Goal: Task Accomplishment & Management: Manage account settings

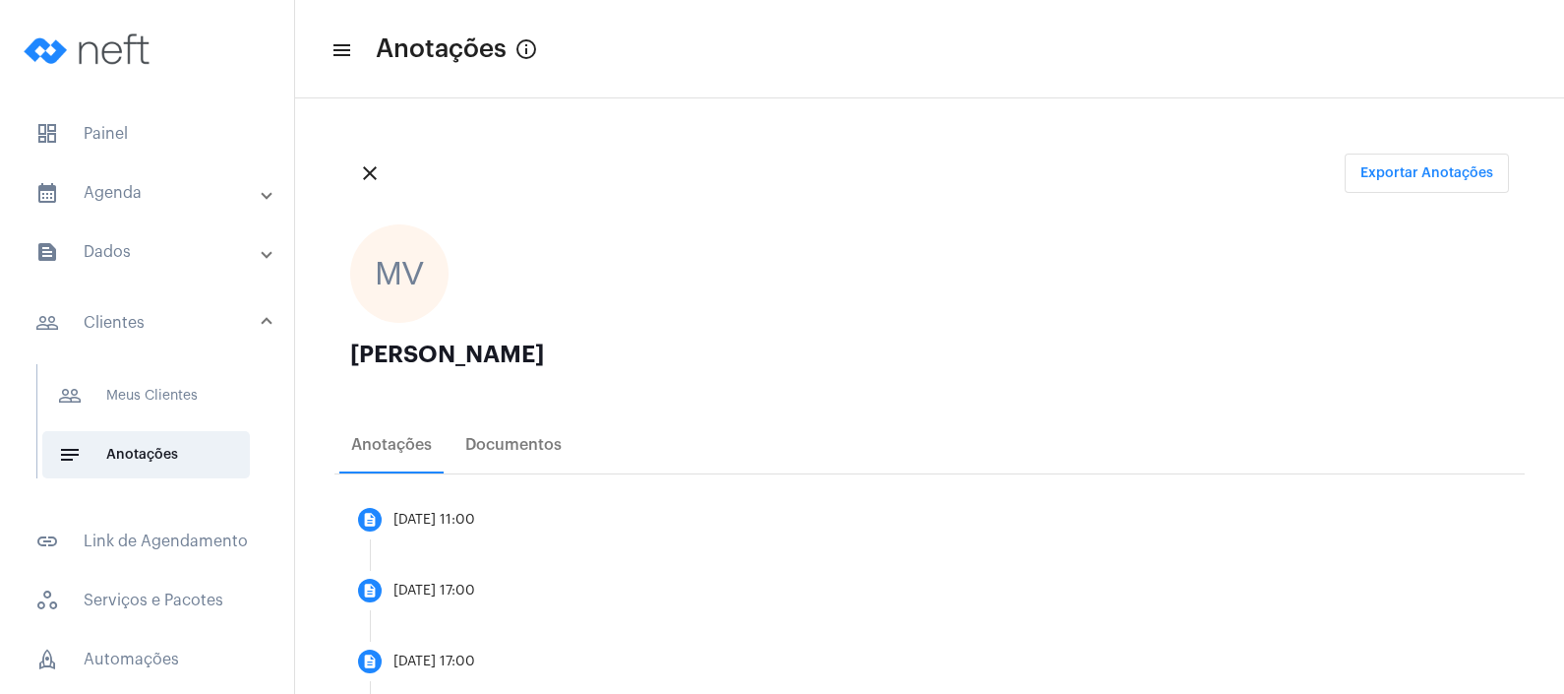
scroll to position [1841, 0]
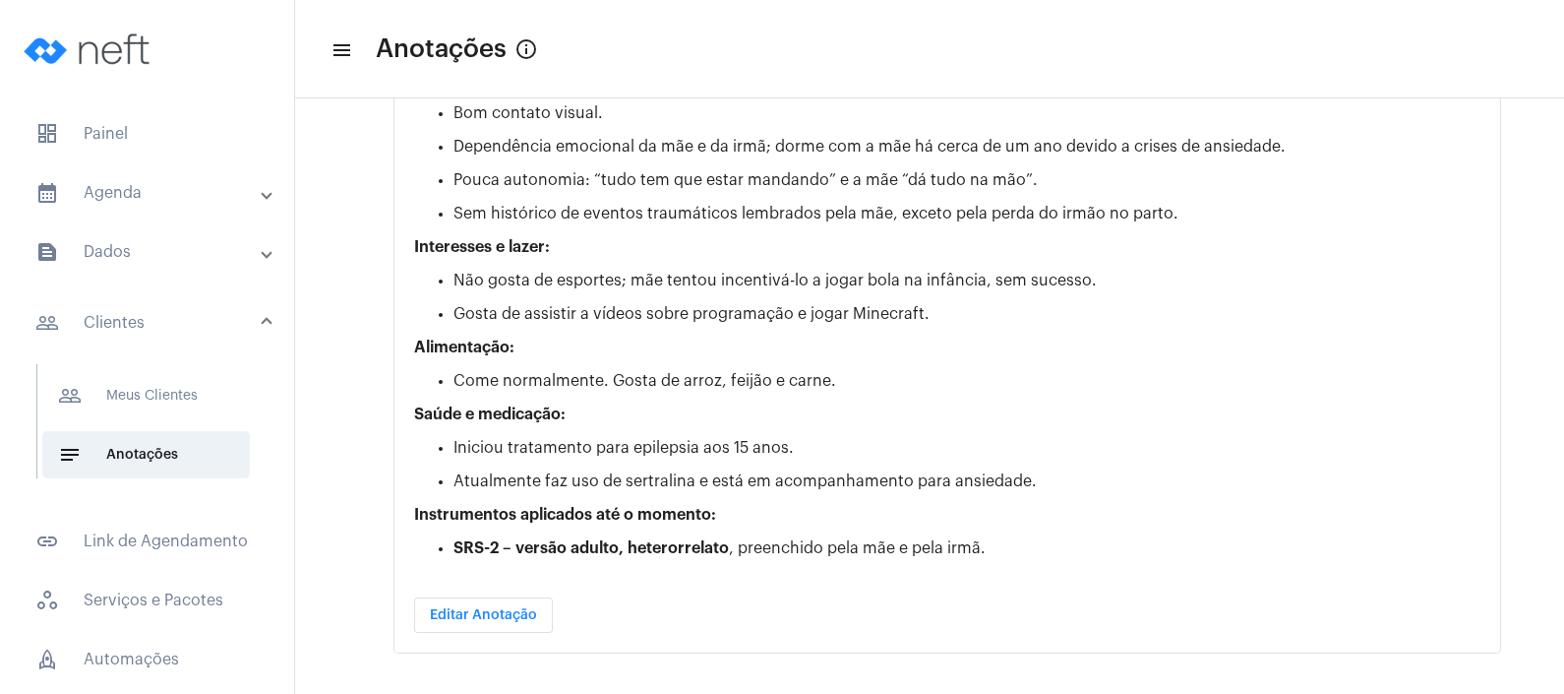
click at [146, 184] on mat-panel-title "calendar_month_outlined Agenda" at bounding box center [148, 193] width 227 height 24
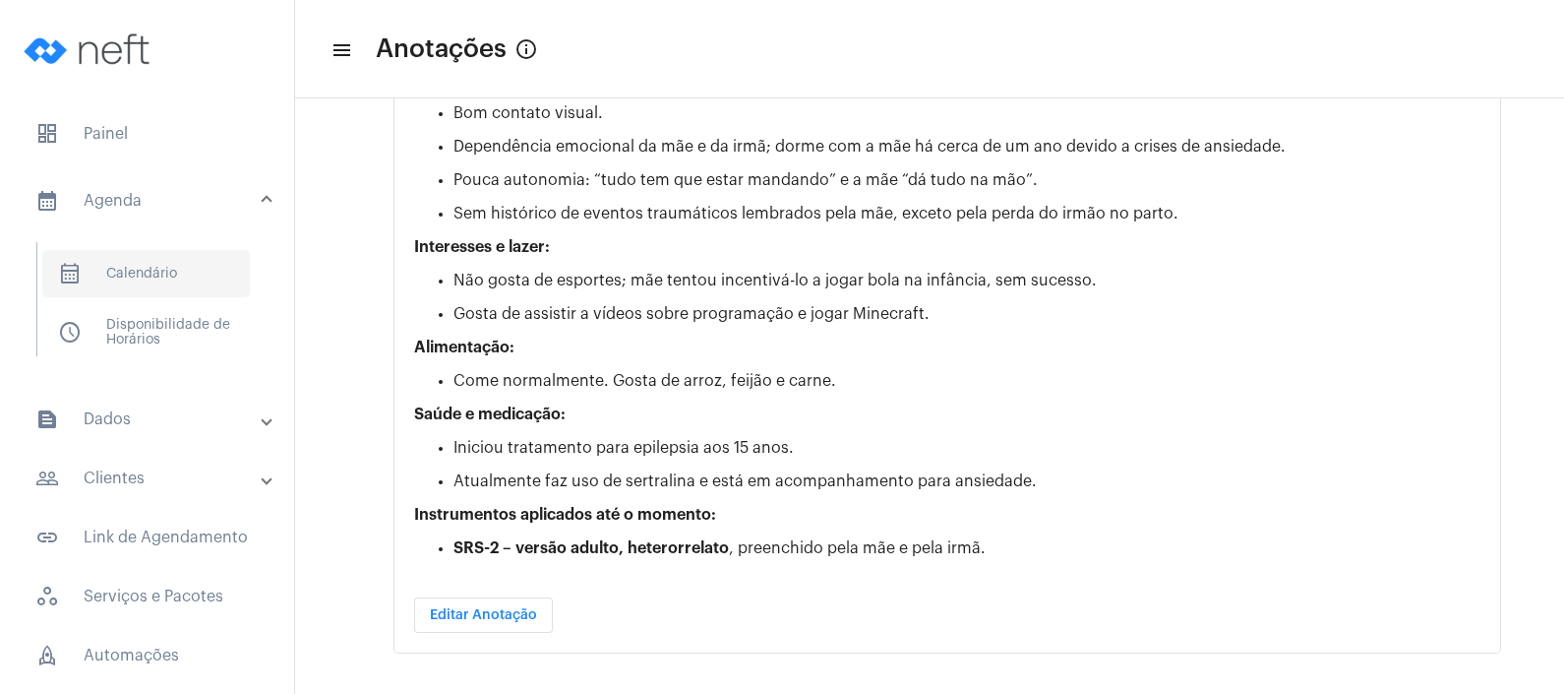
click at [134, 262] on span "calendar_month_outlined Calendário" at bounding box center [146, 273] width 208 height 47
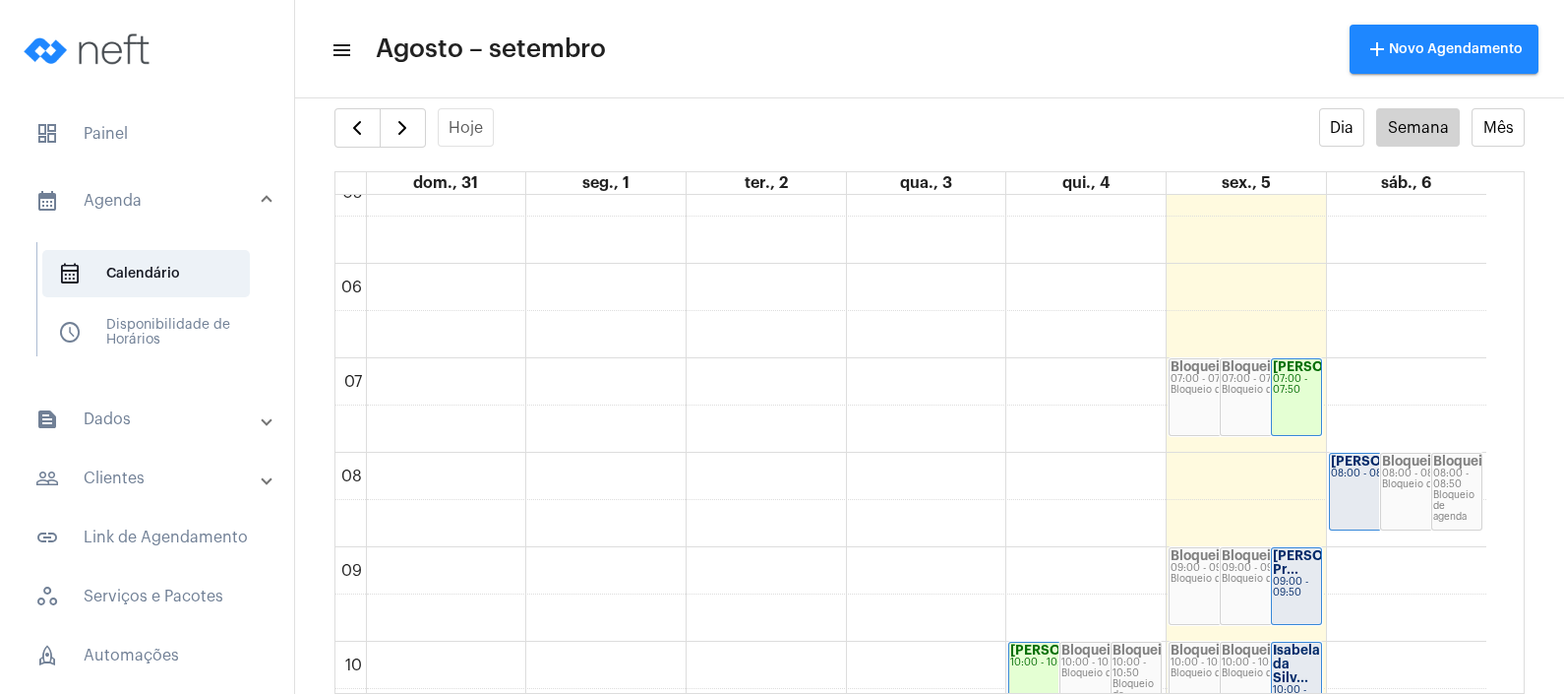
scroll to position [536, 0]
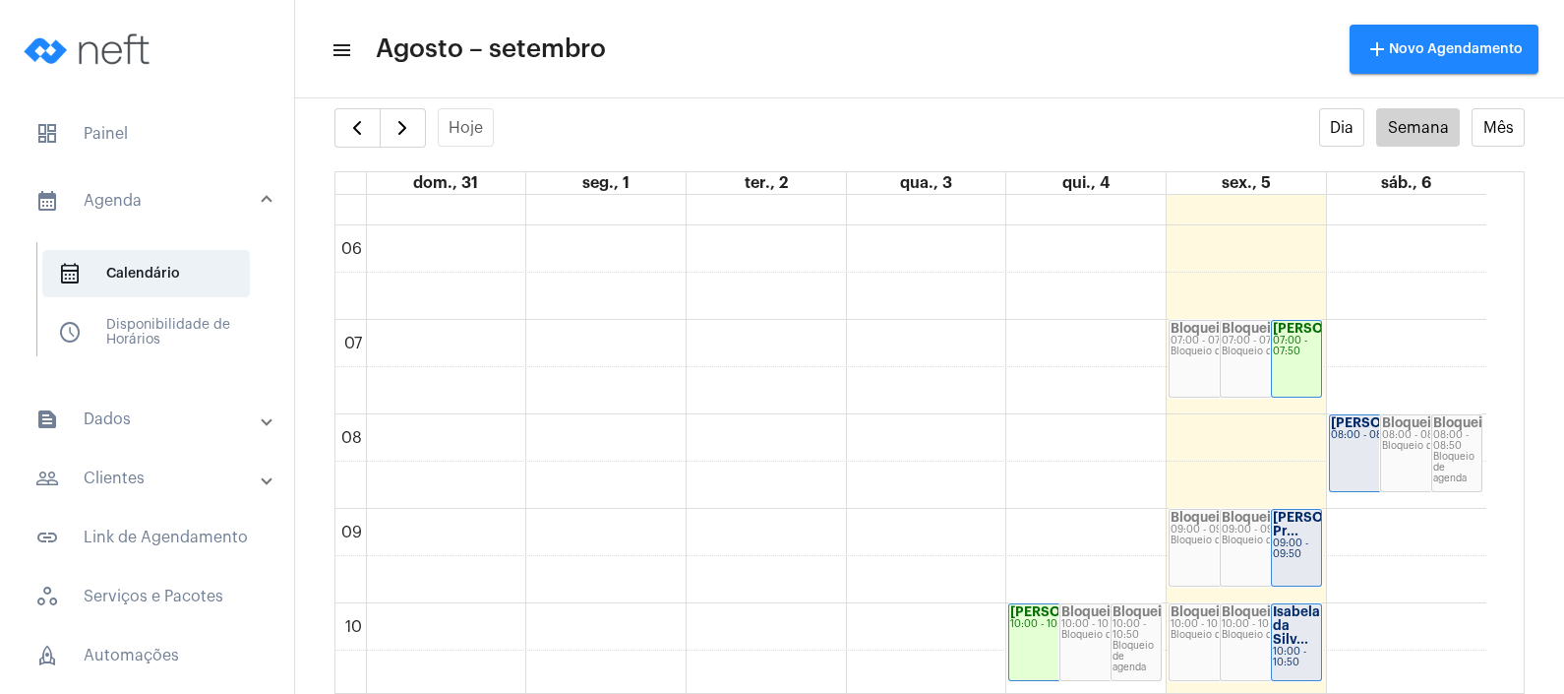
click at [1284, 537] on strong "[PERSON_NAME] Pr..." at bounding box center [1328, 524] width 110 height 27
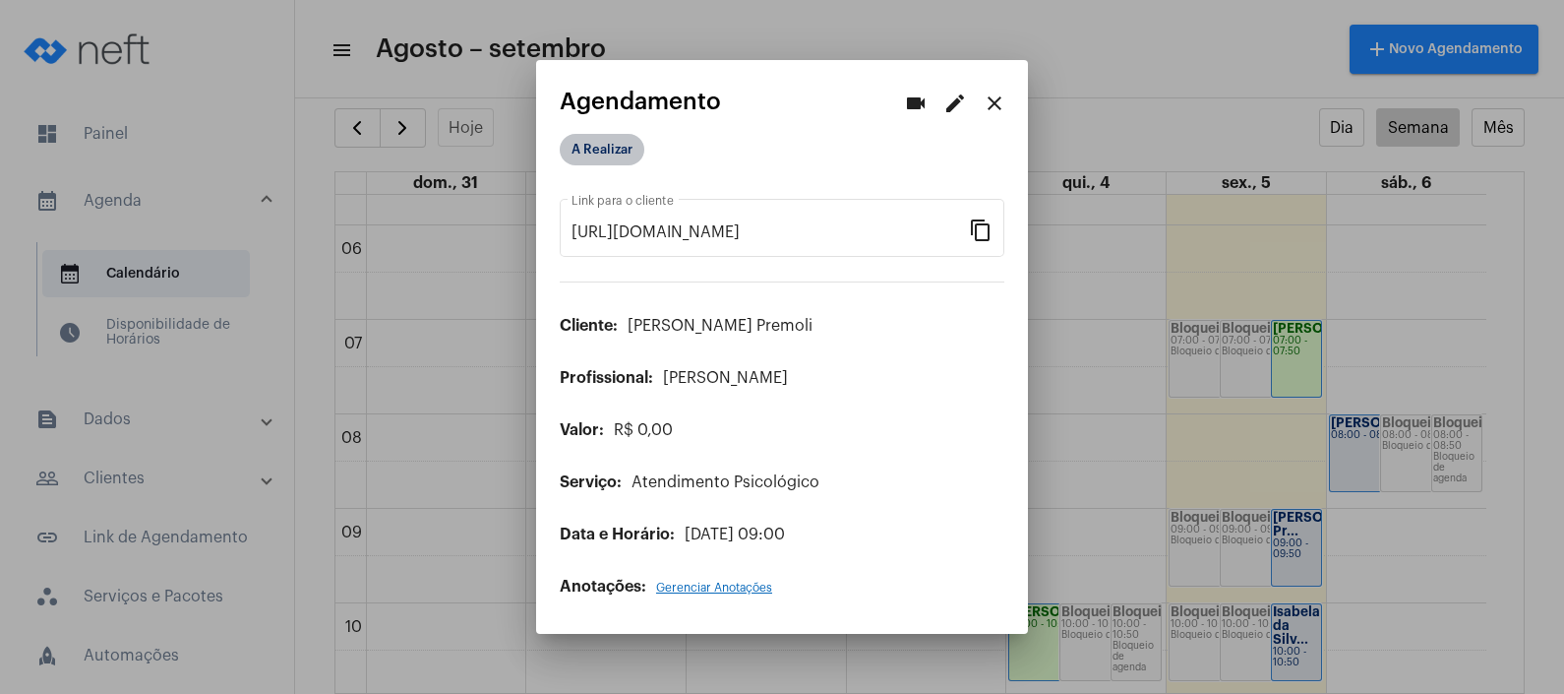
click at [610, 150] on mat-chip "A Realizar" at bounding box center [602, 149] width 85 height 31
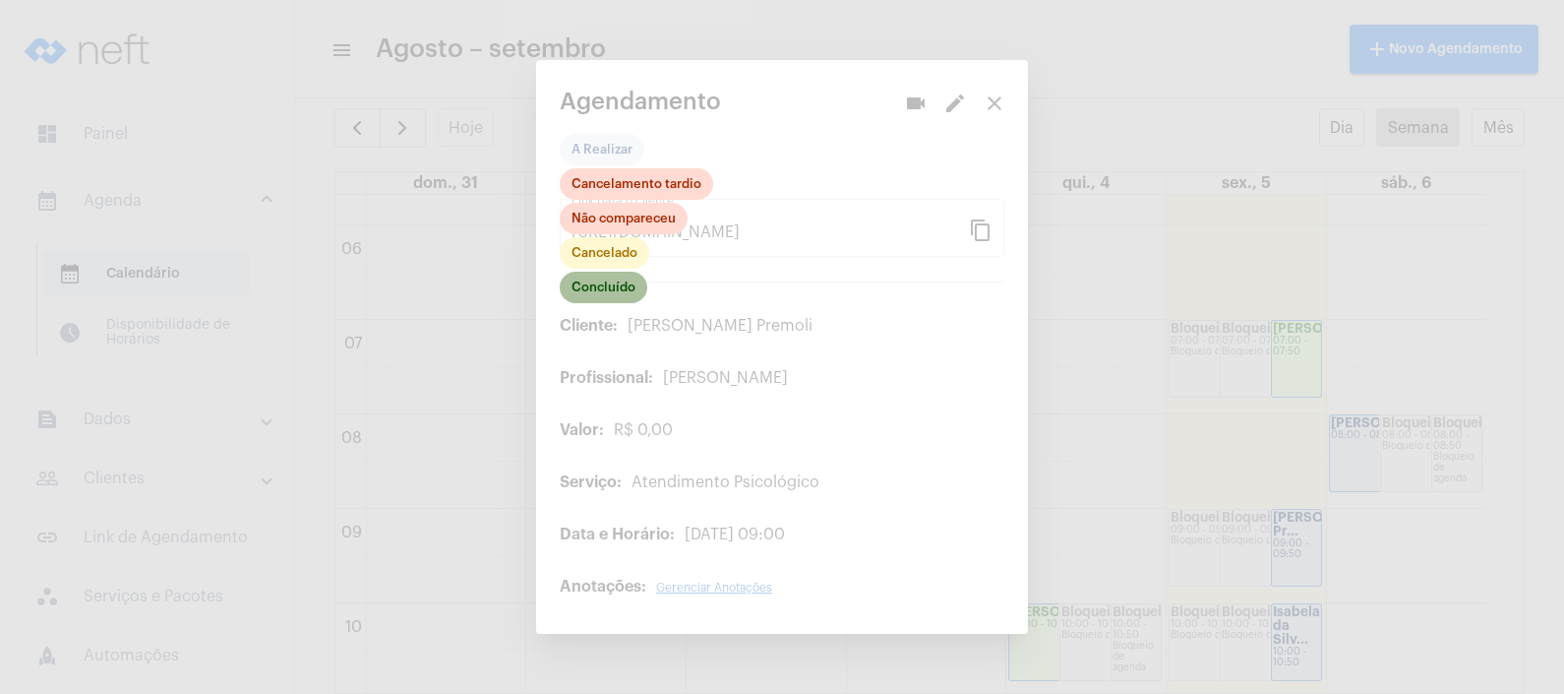
click at [591, 290] on mat-chip "Concluído" at bounding box center [604, 287] width 88 height 31
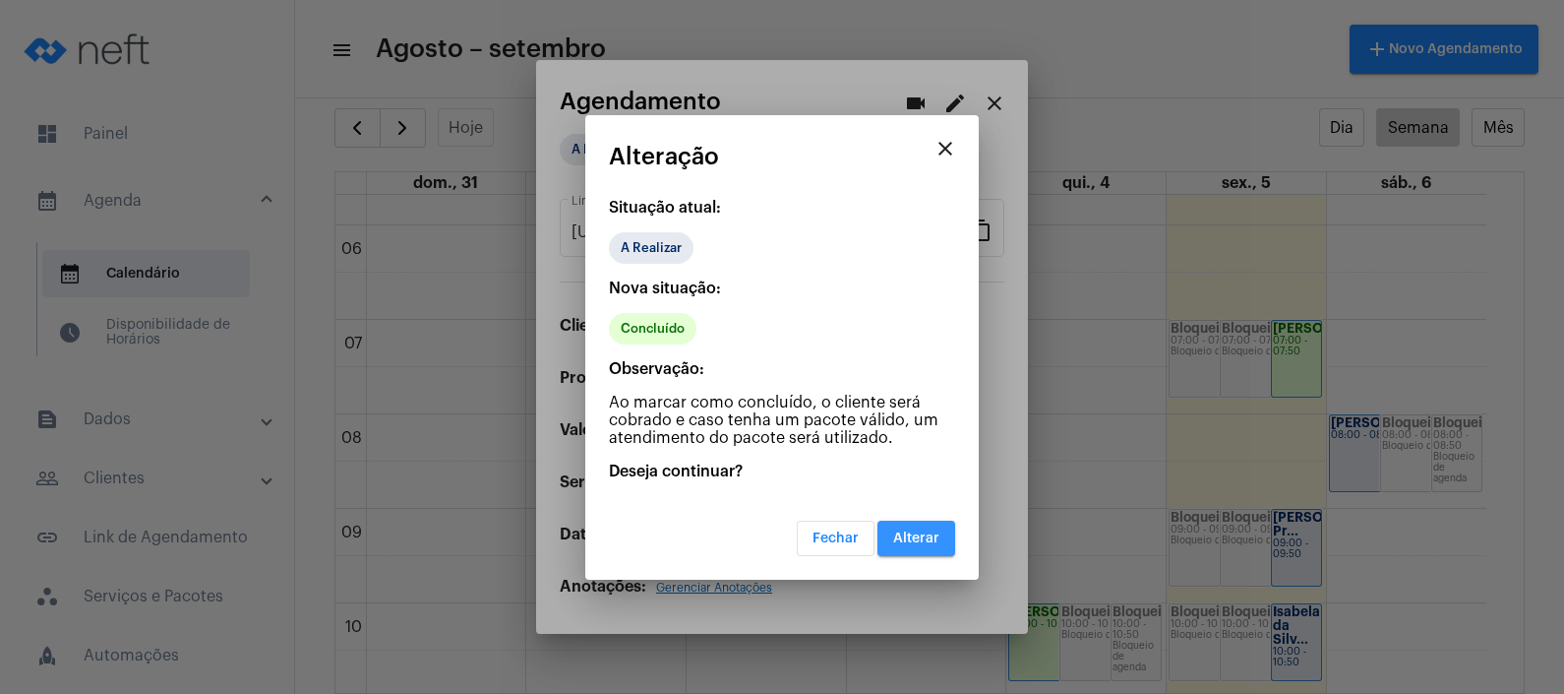
click at [914, 524] on button "Alterar" at bounding box center [917, 537] width 78 height 35
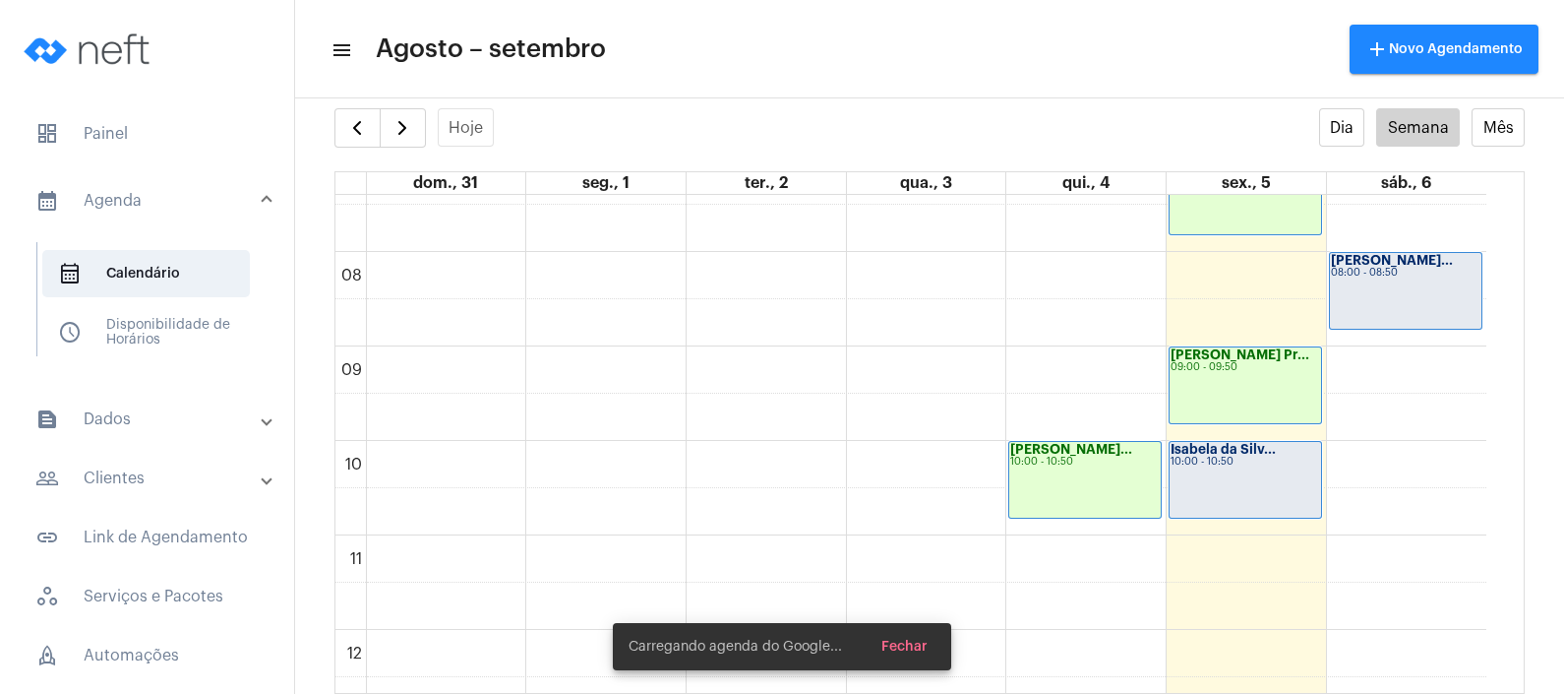
scroll to position [905, 0]
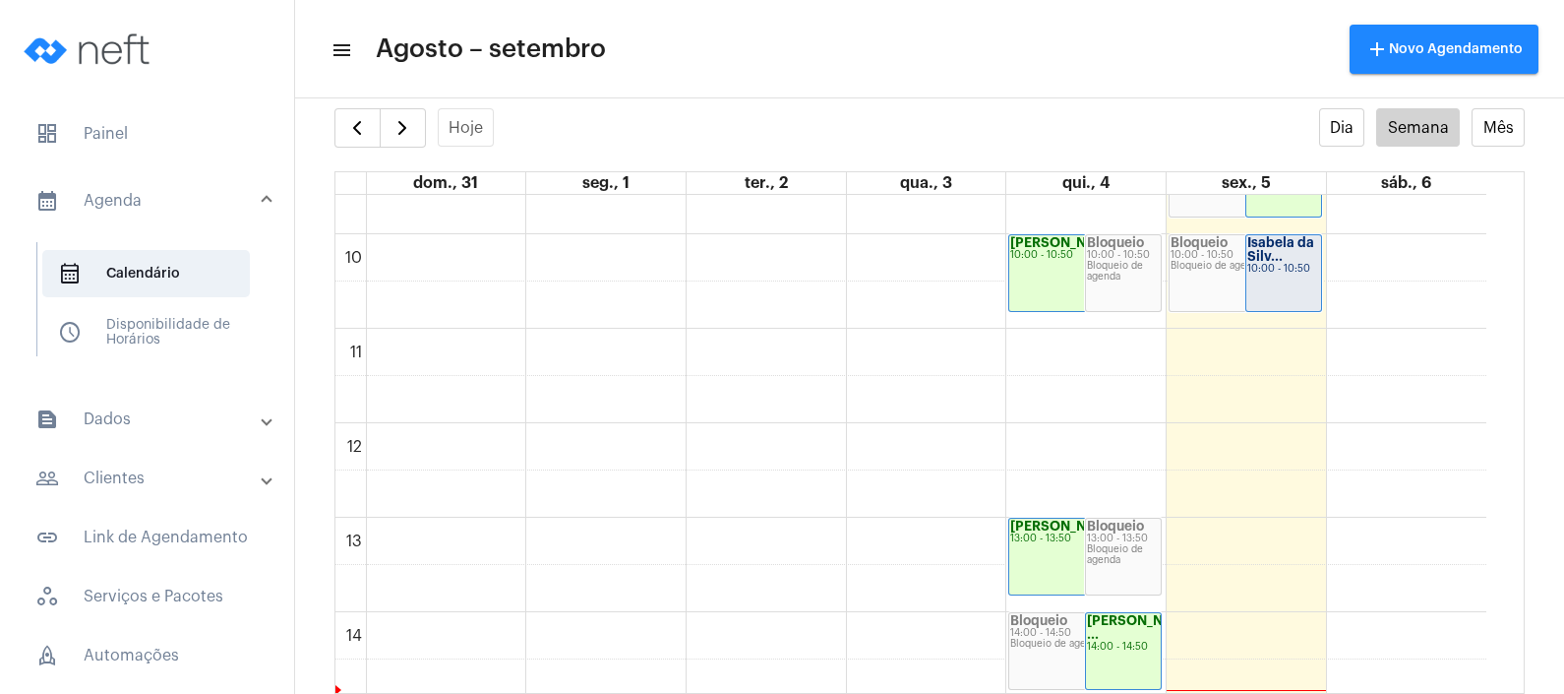
click at [1229, 274] on div "Bloqueio 10:00 - 10:50 Bloqueio de agenda" at bounding box center [1246, 273] width 152 height 76
click at [1220, 300] on div "Bloqueio 10:00 - 10:50 Bloqueio de agenda" at bounding box center [1246, 273] width 152 height 76
click at [1278, 282] on div "Isabela da Silv... 10:00 - 10:50" at bounding box center [1283, 273] width 75 height 76
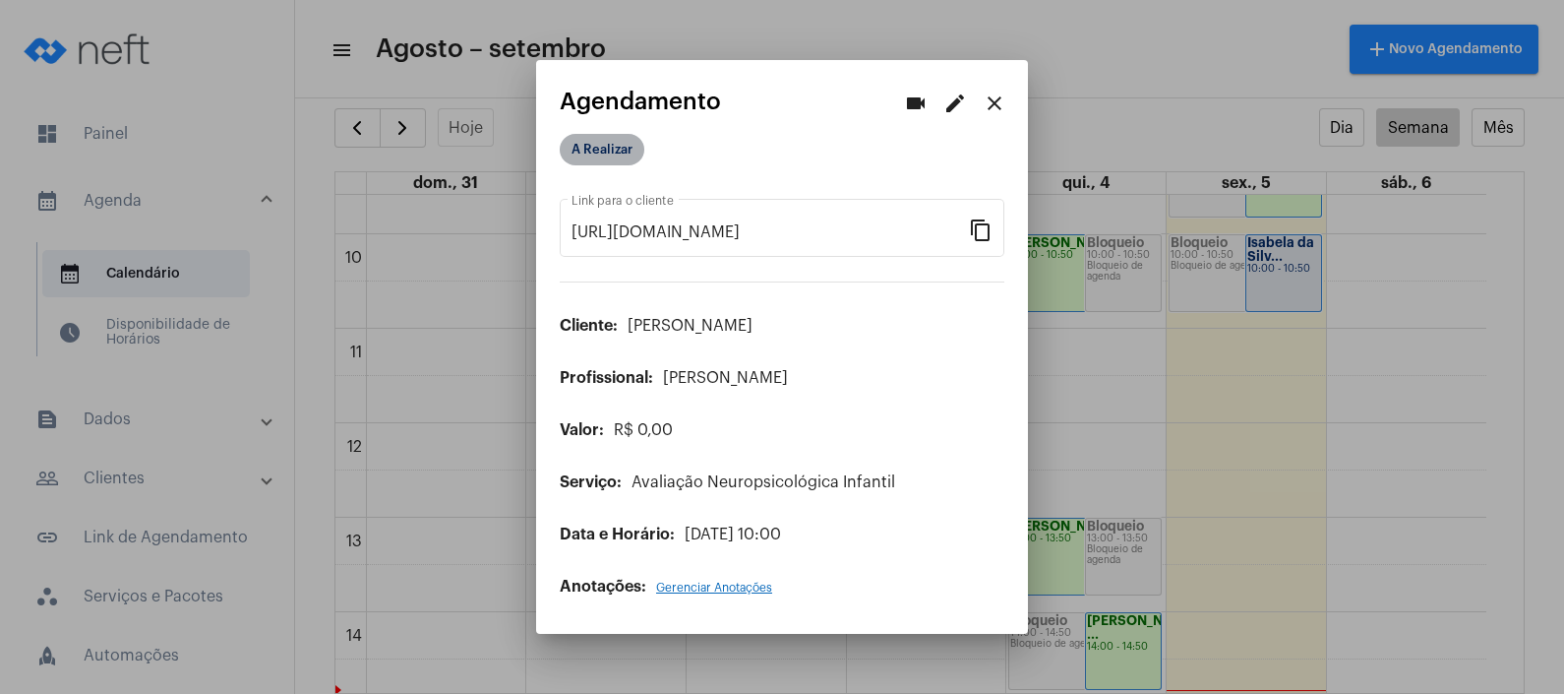
click at [630, 150] on mat-chip "A Realizar" at bounding box center [602, 149] width 85 height 31
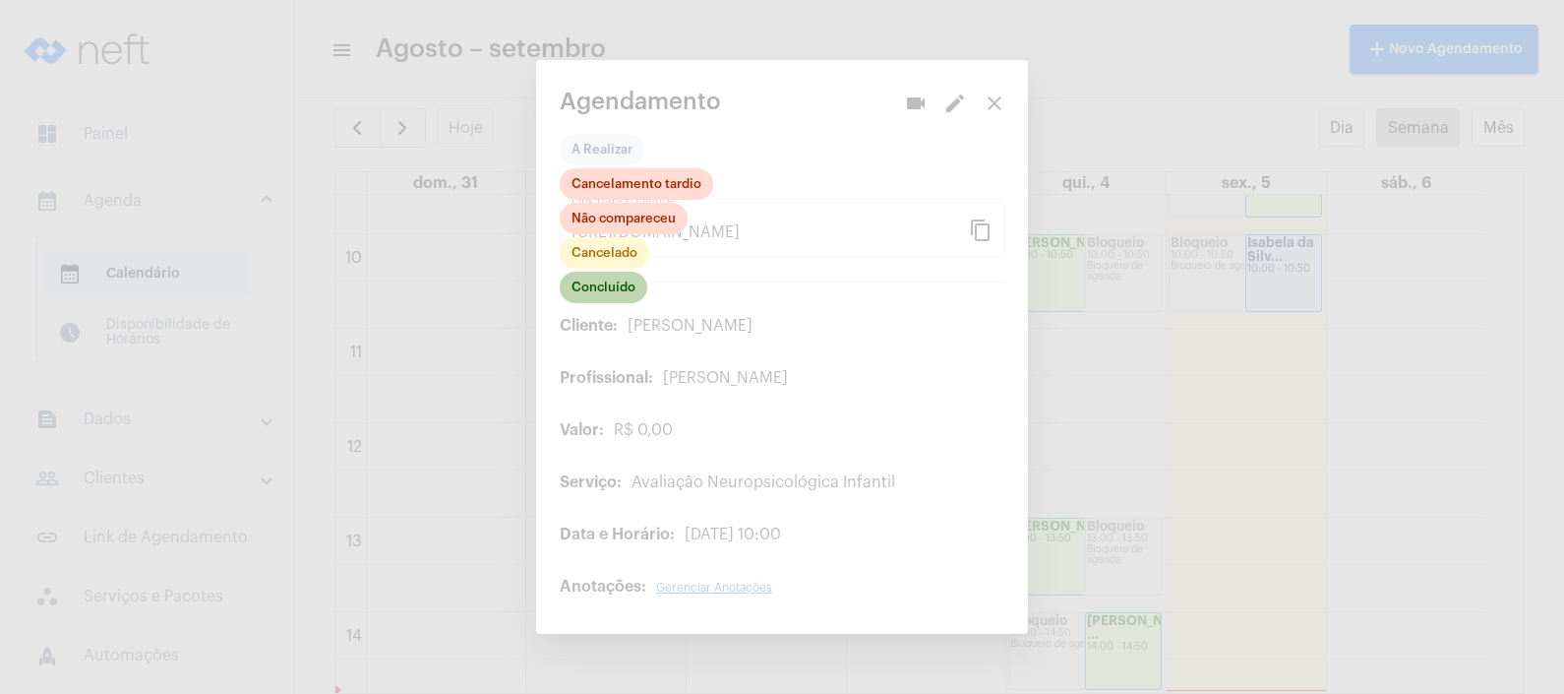
click at [601, 293] on mat-chip "Concluído" at bounding box center [604, 287] width 88 height 31
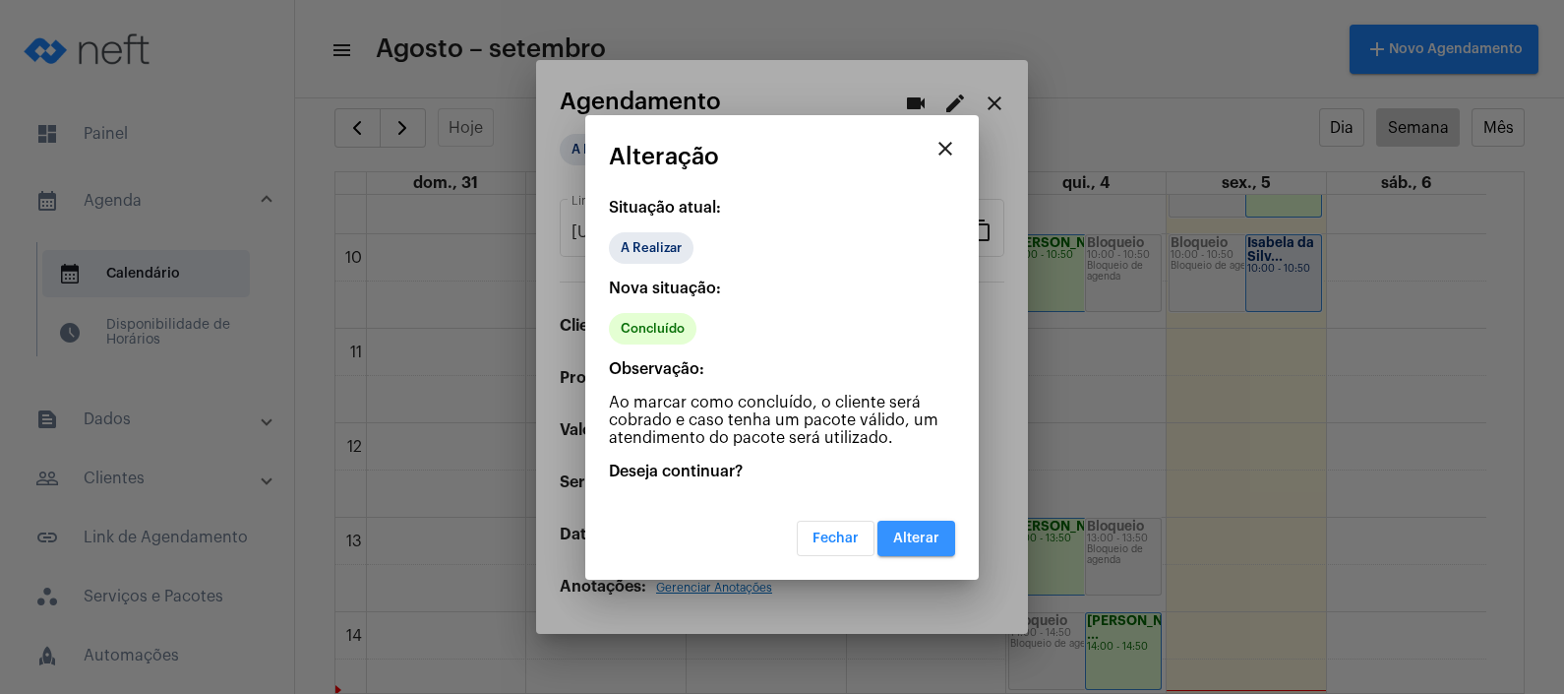
click at [943, 534] on button "Alterar" at bounding box center [917, 537] width 78 height 35
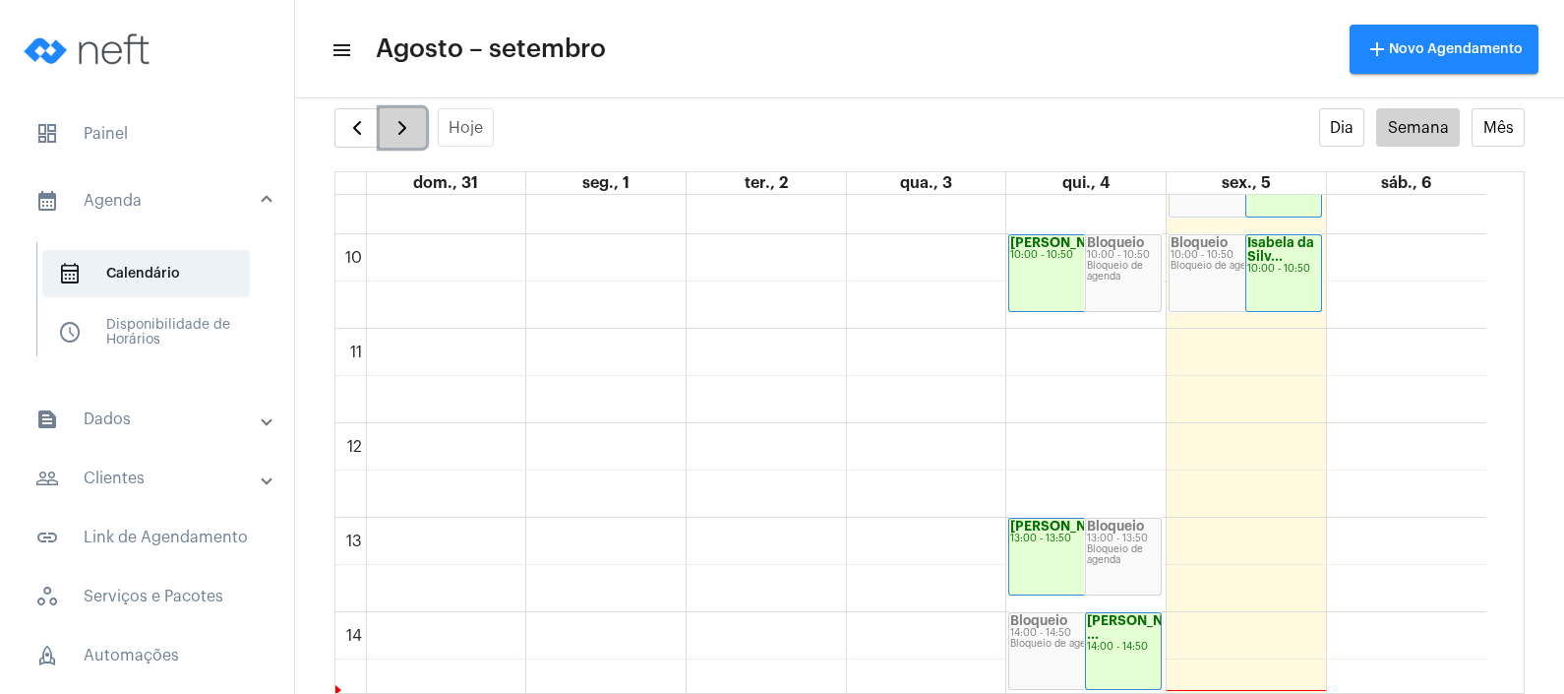
click at [404, 116] on span "button" at bounding box center [403, 128] width 24 height 24
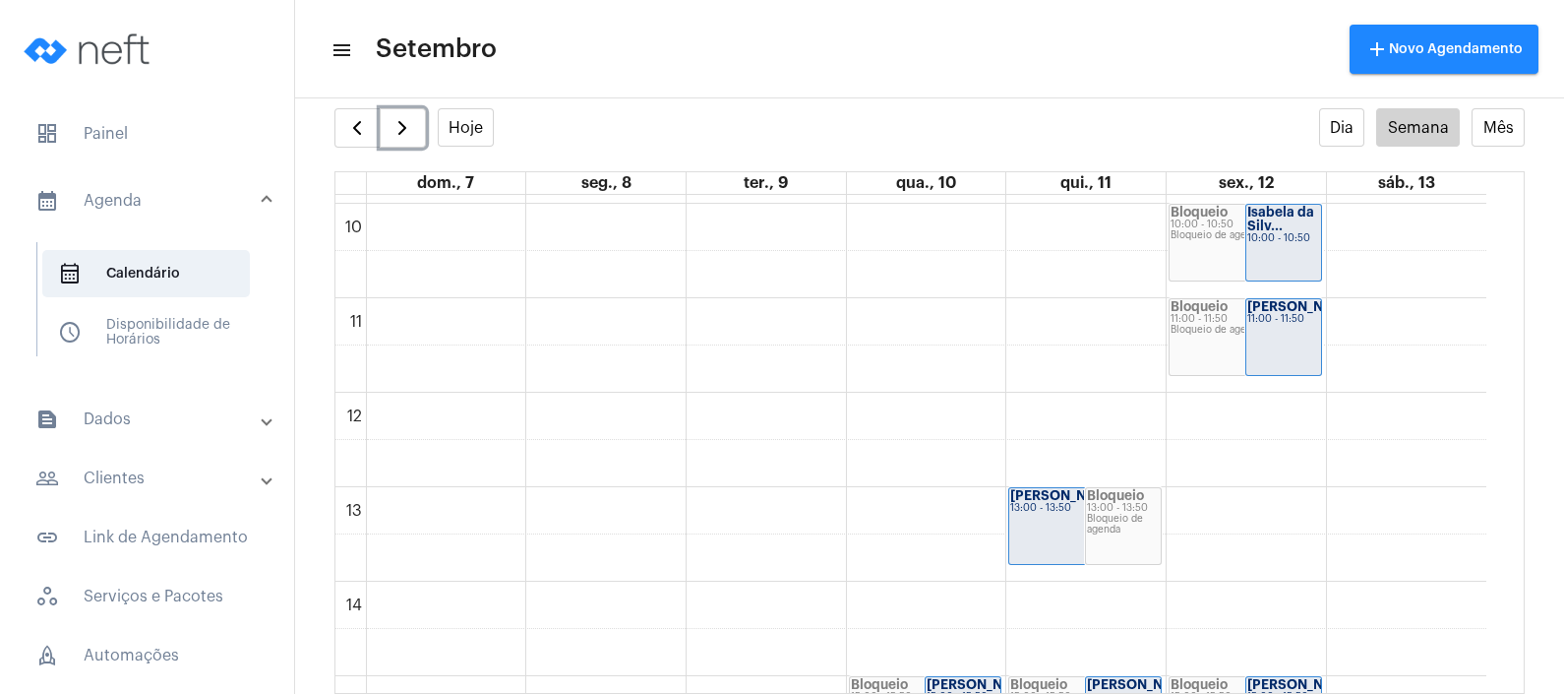
scroll to position [1059, 0]
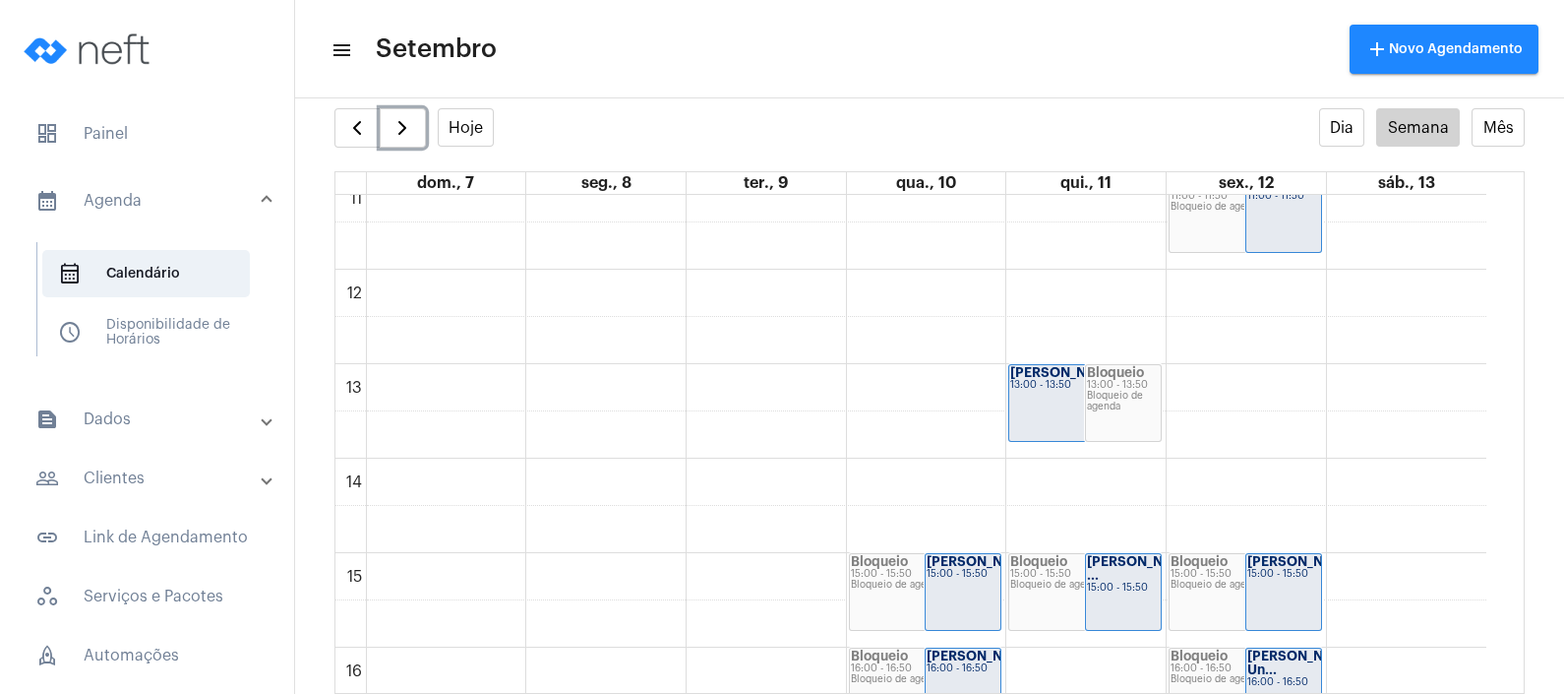
click at [1097, 422] on div "Bloqueio 13:00 - 13:50 Bloqueio de agenda" at bounding box center [1123, 403] width 75 height 76
click at [1039, 416] on div "[PERSON_NAME]... 13:00 - 13:50" at bounding box center [1085, 403] width 152 height 76
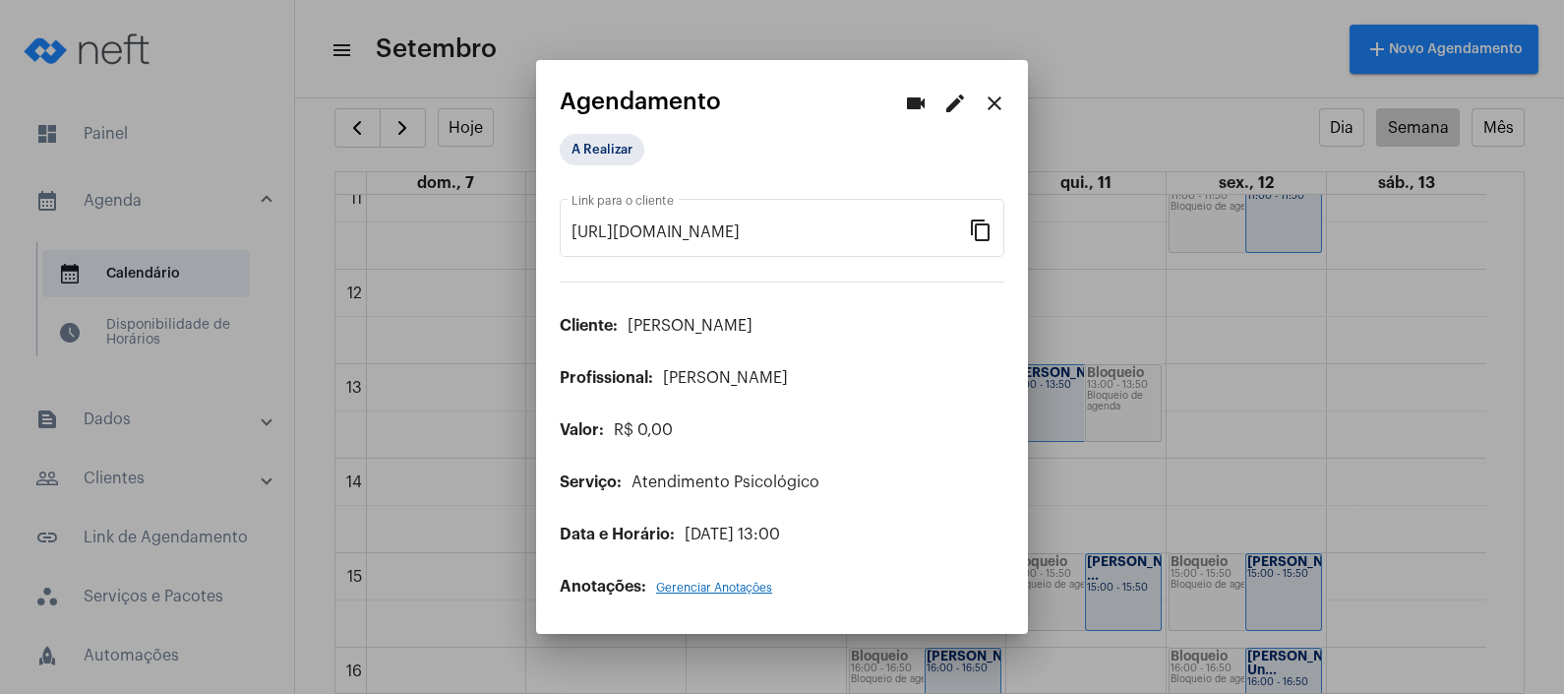
click at [964, 96] on mat-icon "edit" at bounding box center [955, 103] width 24 height 24
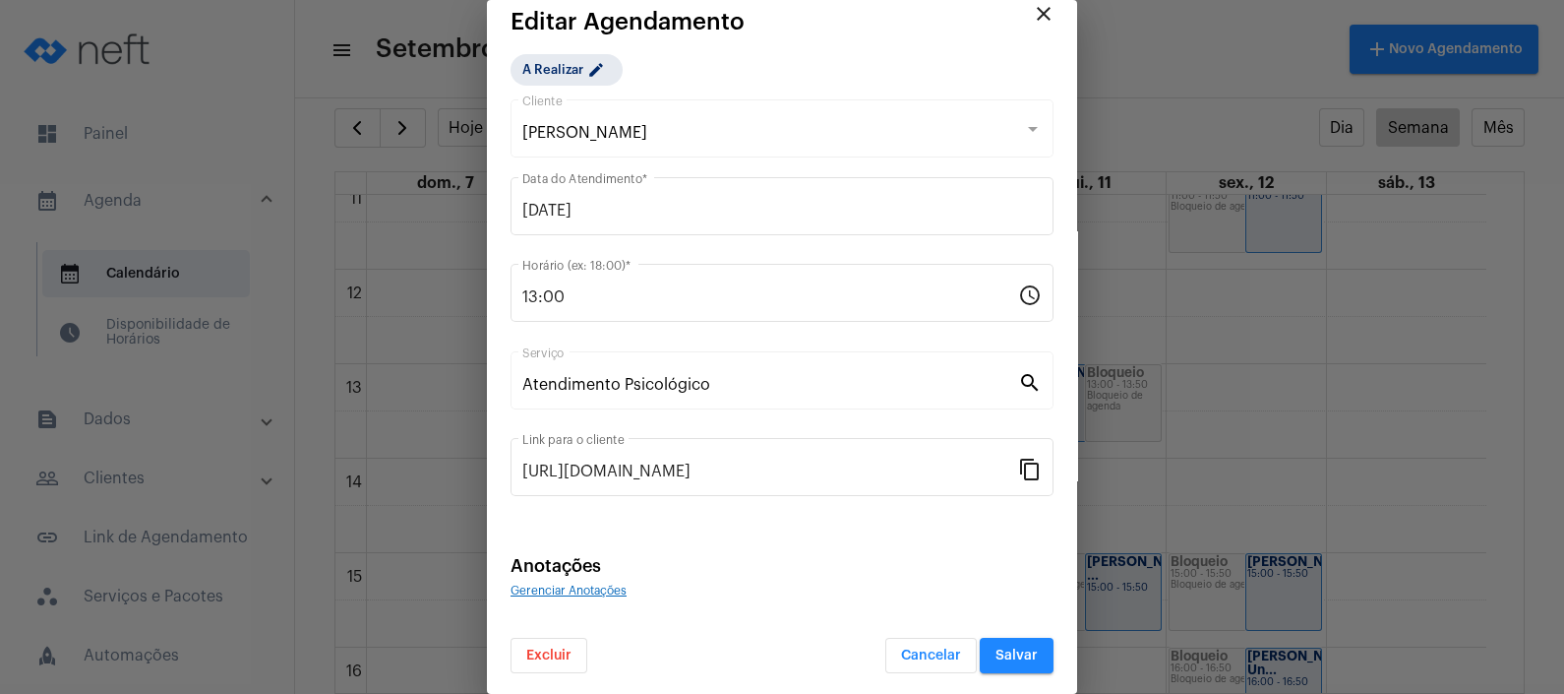
scroll to position [24, 0]
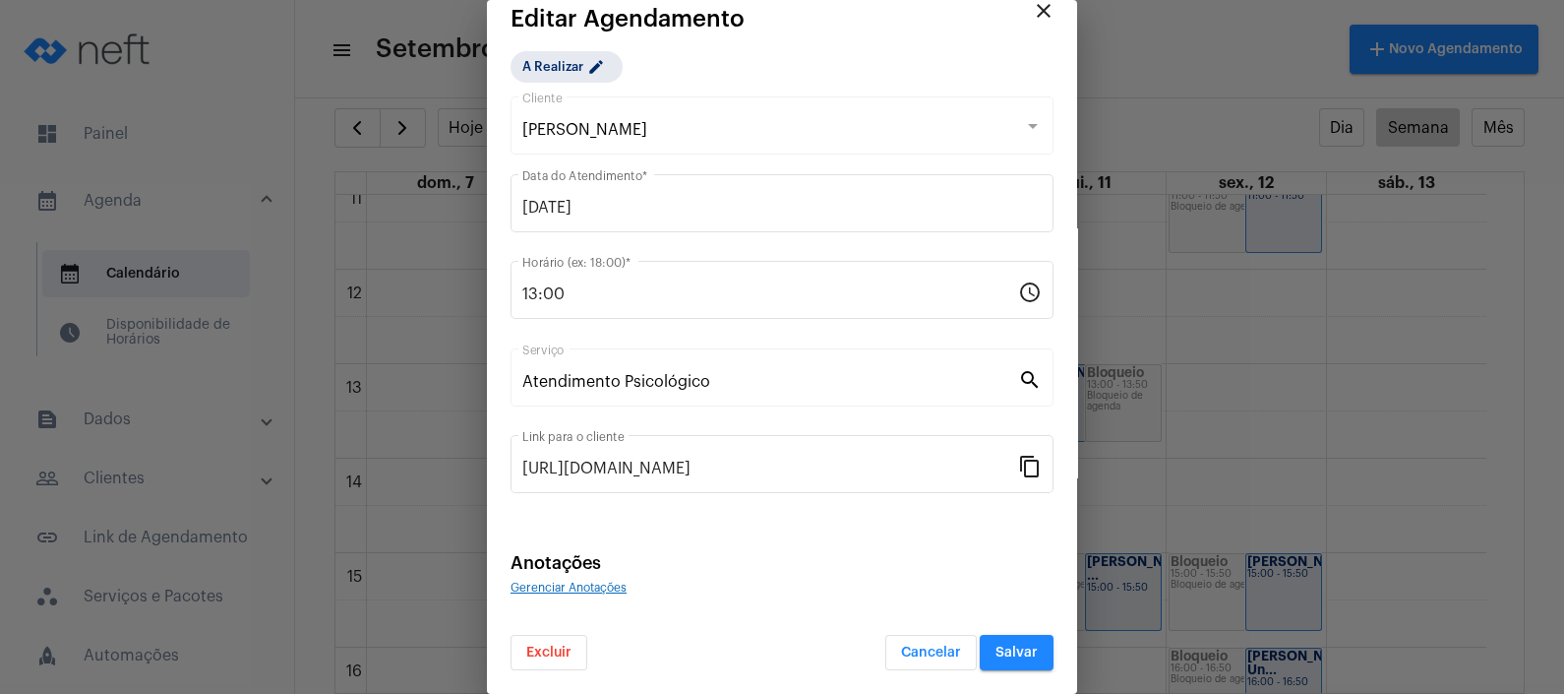
click at [536, 639] on button "Excluir" at bounding box center [549, 652] width 77 height 35
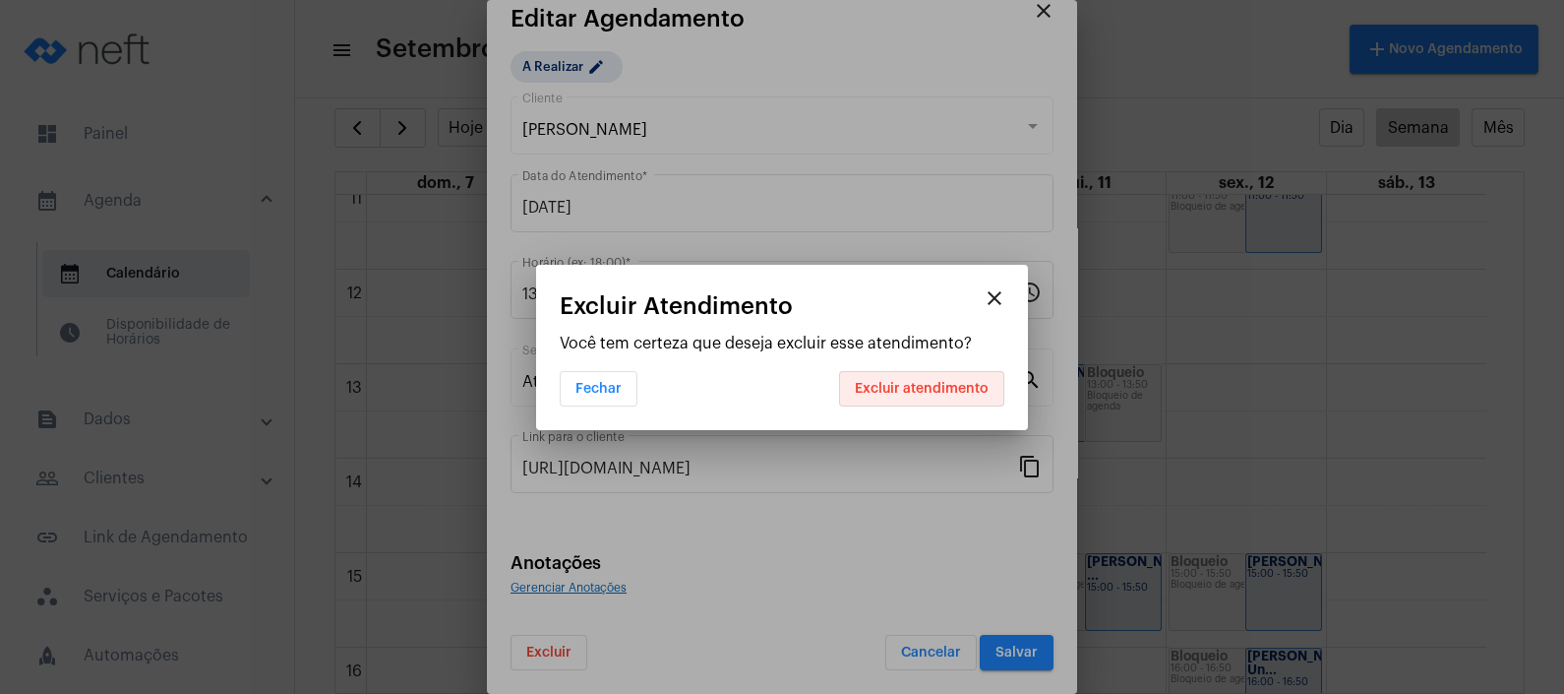
click at [931, 374] on button "Excluir atendimento" at bounding box center [921, 388] width 165 height 35
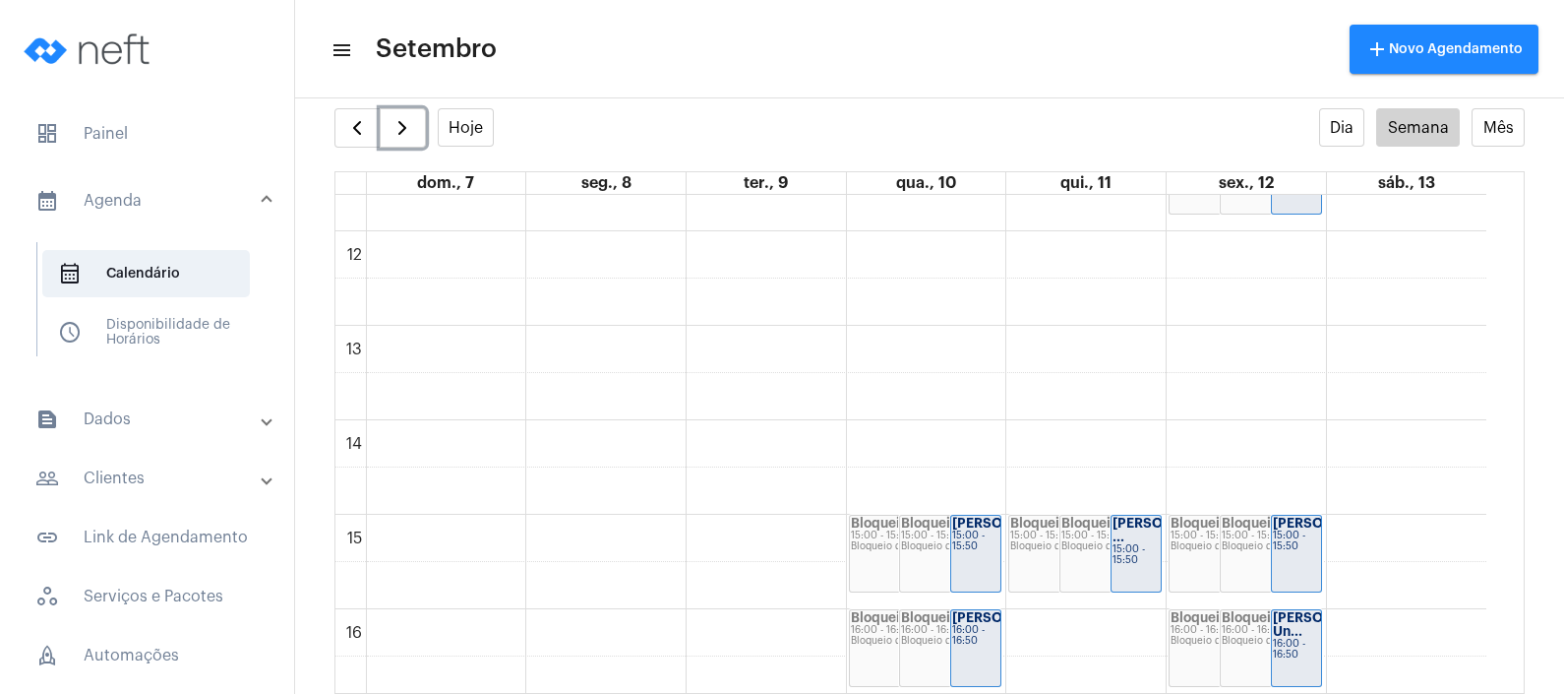
scroll to position [1059, 0]
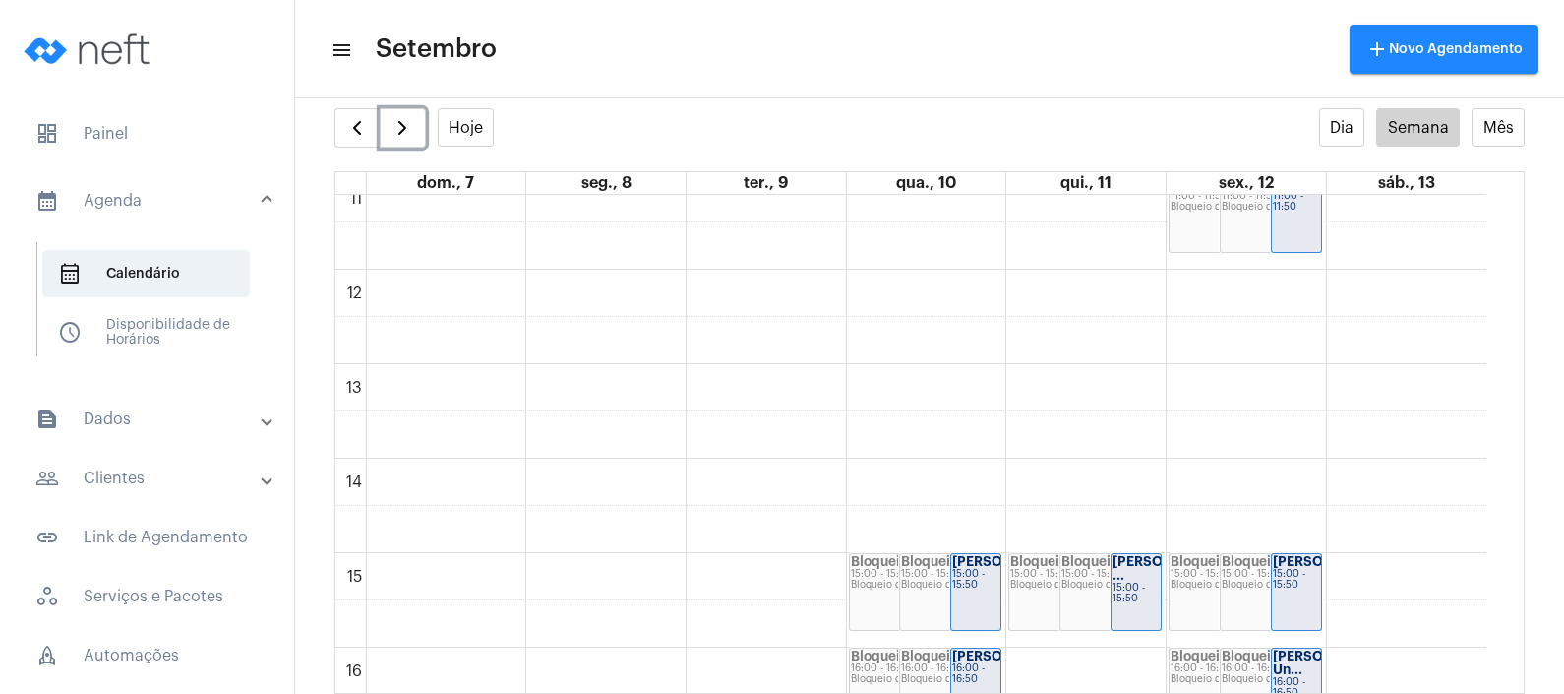
click at [1265, 394] on div "00 01 02 03 04 05 06 07 08 09 10 11 12 13 14 15 16 17 18 19 20 21 22 23 Bloquei…" at bounding box center [910, 269] width 1151 height 2267
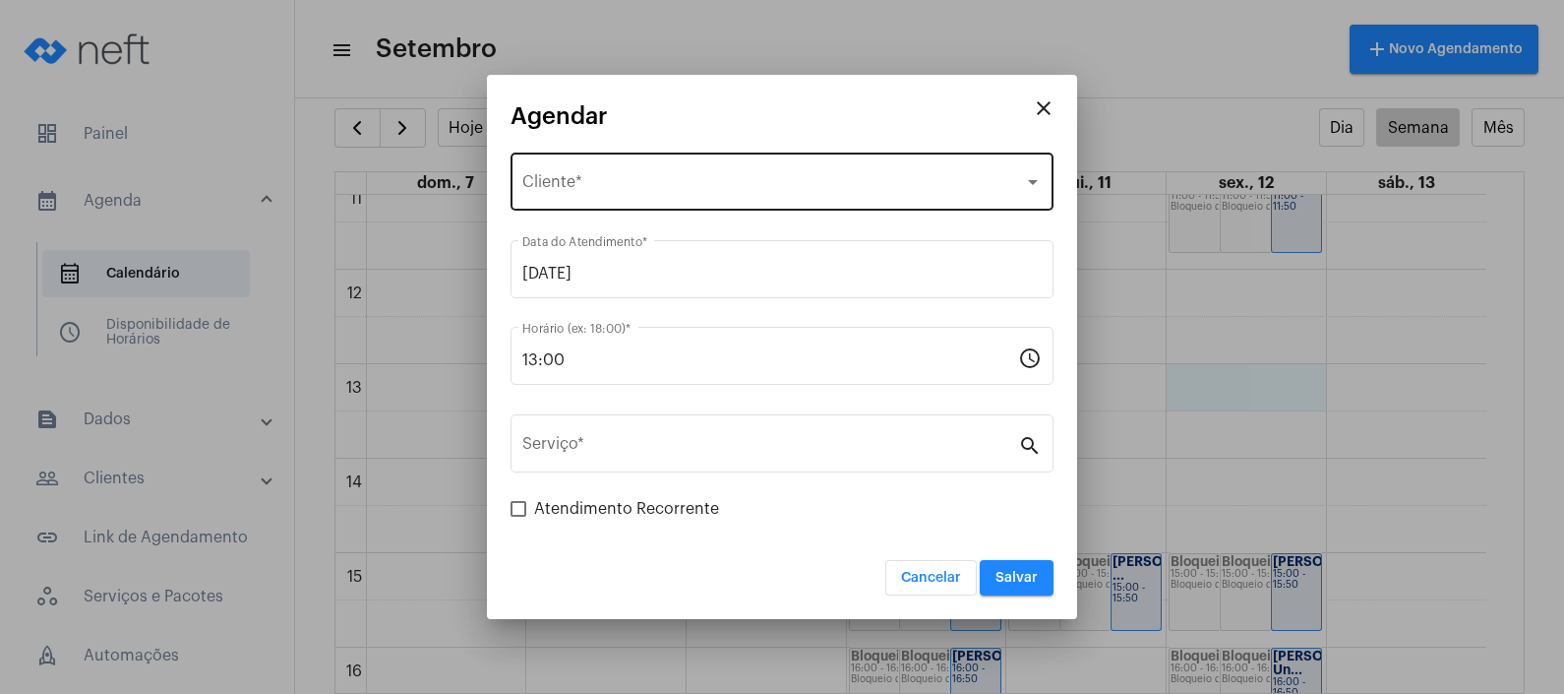
click at [748, 167] on div "Selecione o Cliente Cliente *" at bounding box center [781, 180] width 519 height 62
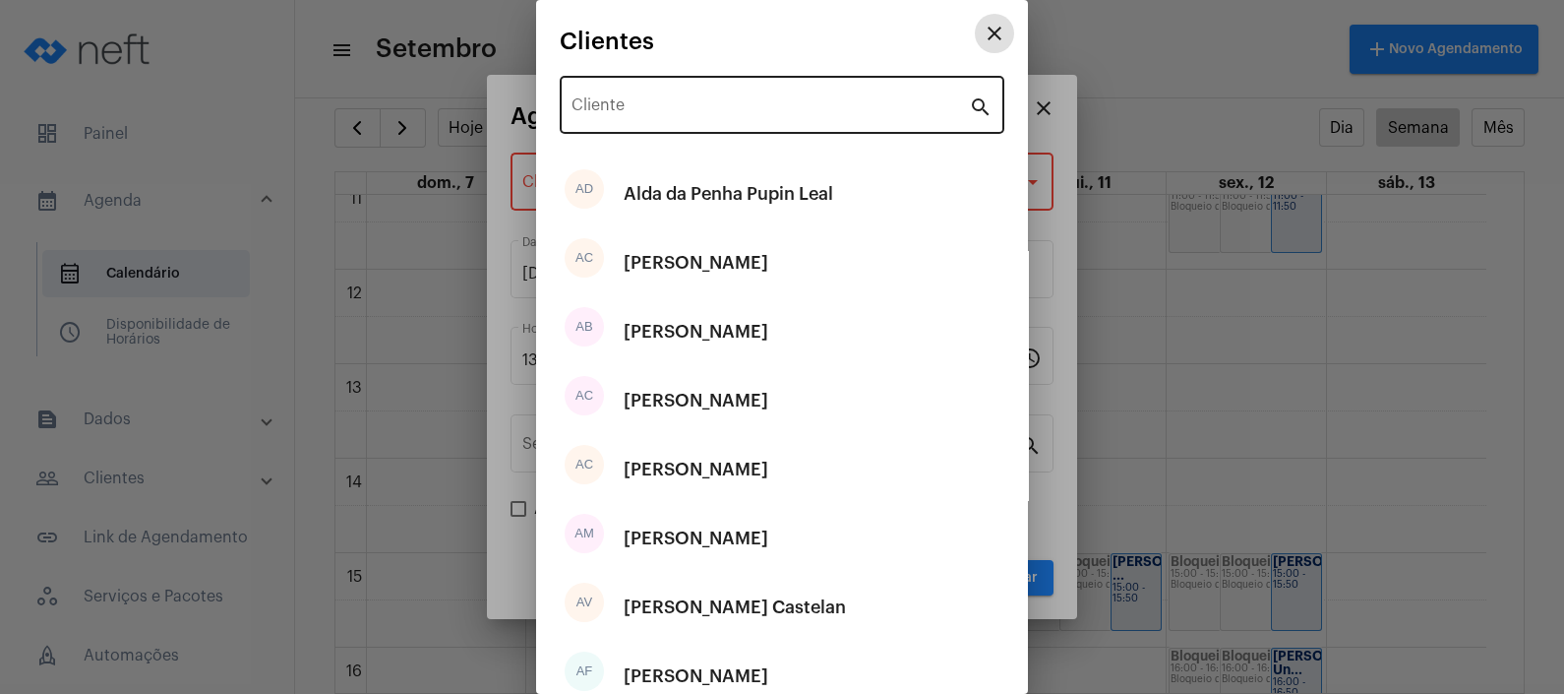
click at [721, 118] on div "Cliente" at bounding box center [770, 103] width 397 height 62
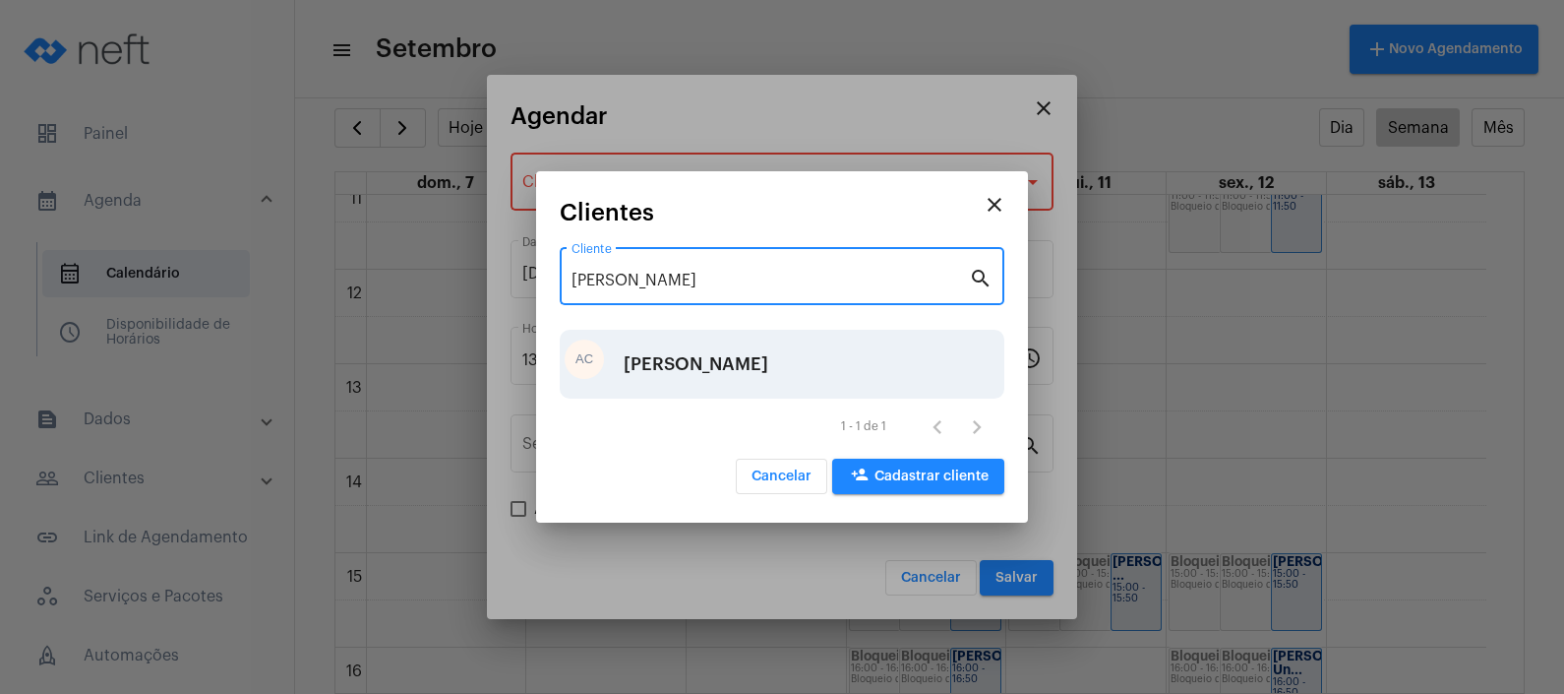
type input "[PERSON_NAME]"
click at [716, 373] on div "[PERSON_NAME]" at bounding box center [696, 363] width 145 height 59
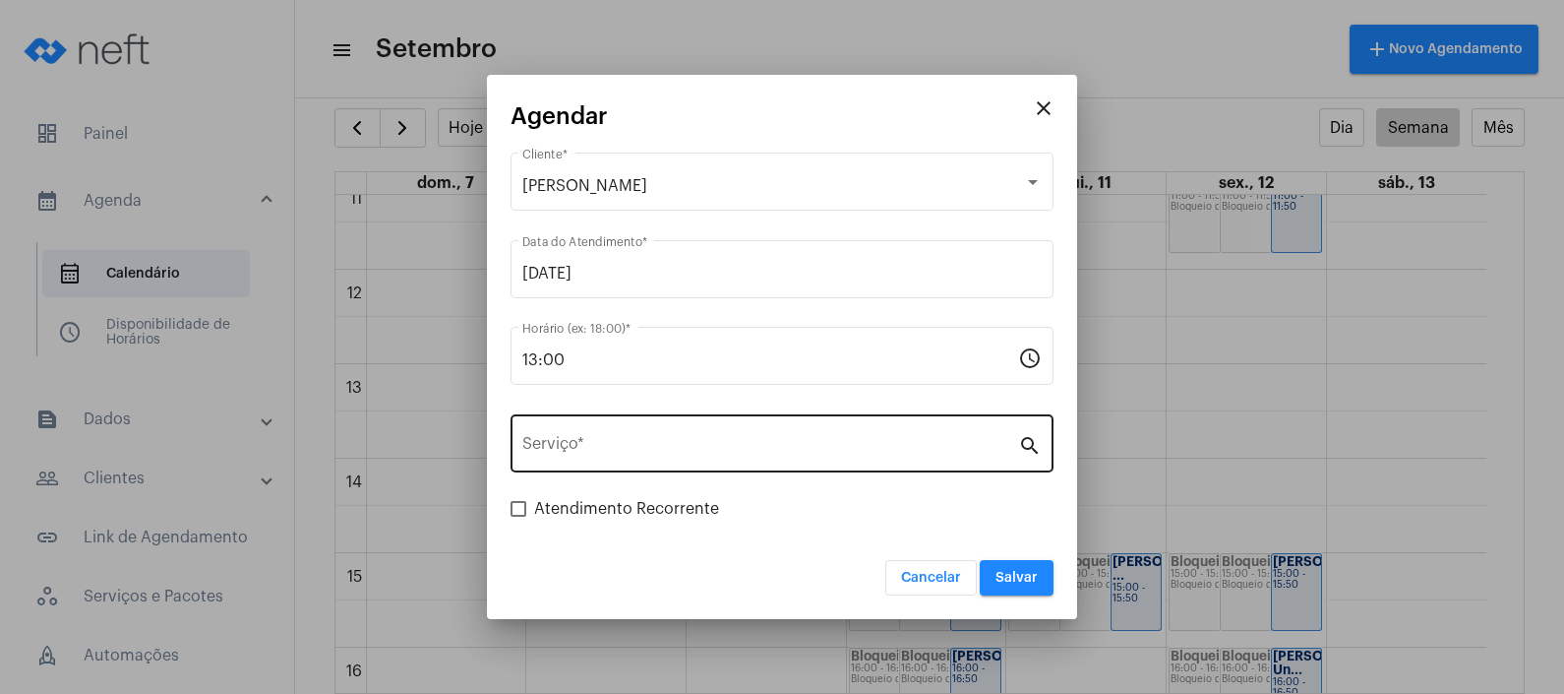
click at [714, 457] on div "Serviço *" at bounding box center [770, 441] width 496 height 62
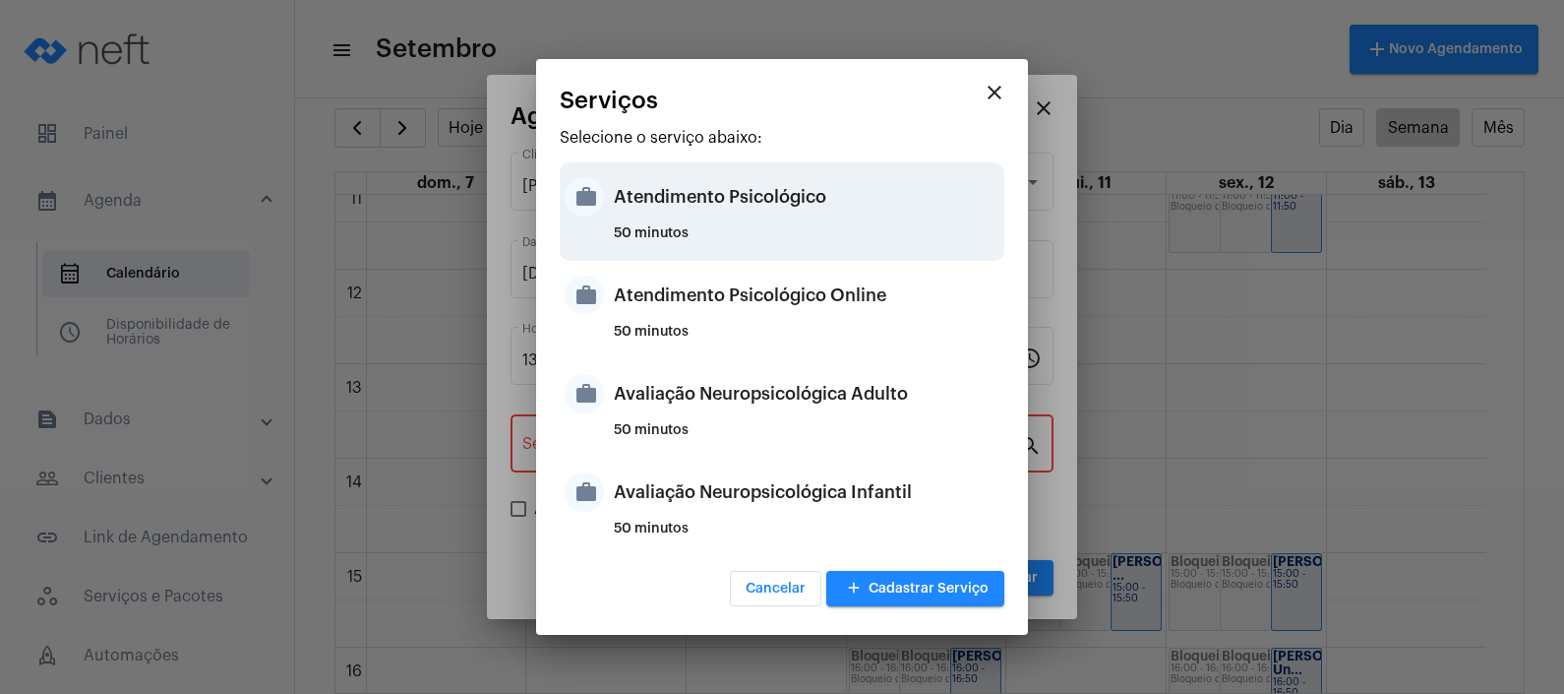
click at [760, 212] on div "Atendimento Psicológico" at bounding box center [807, 196] width 386 height 59
type input "Atendimento Psicológico"
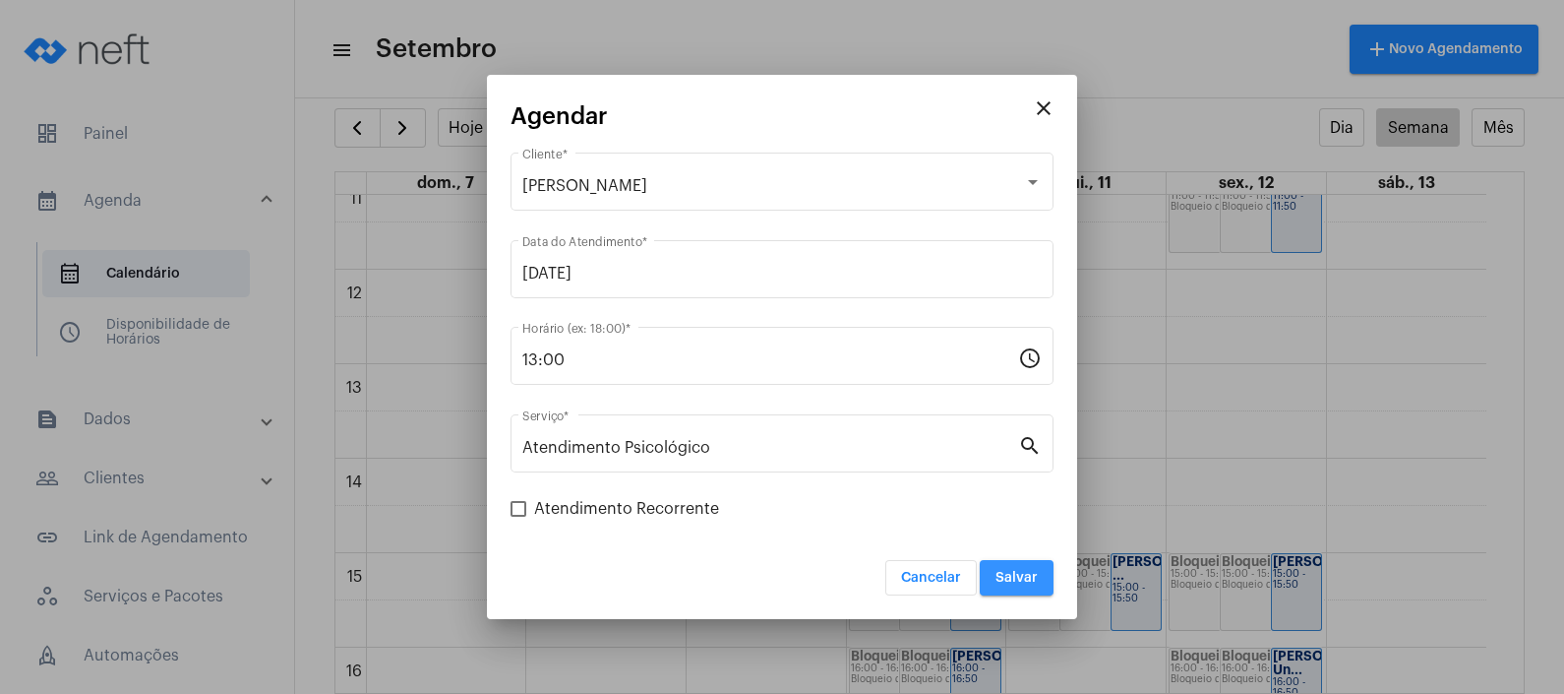
click at [1012, 576] on span "Salvar" at bounding box center [1017, 578] width 42 height 14
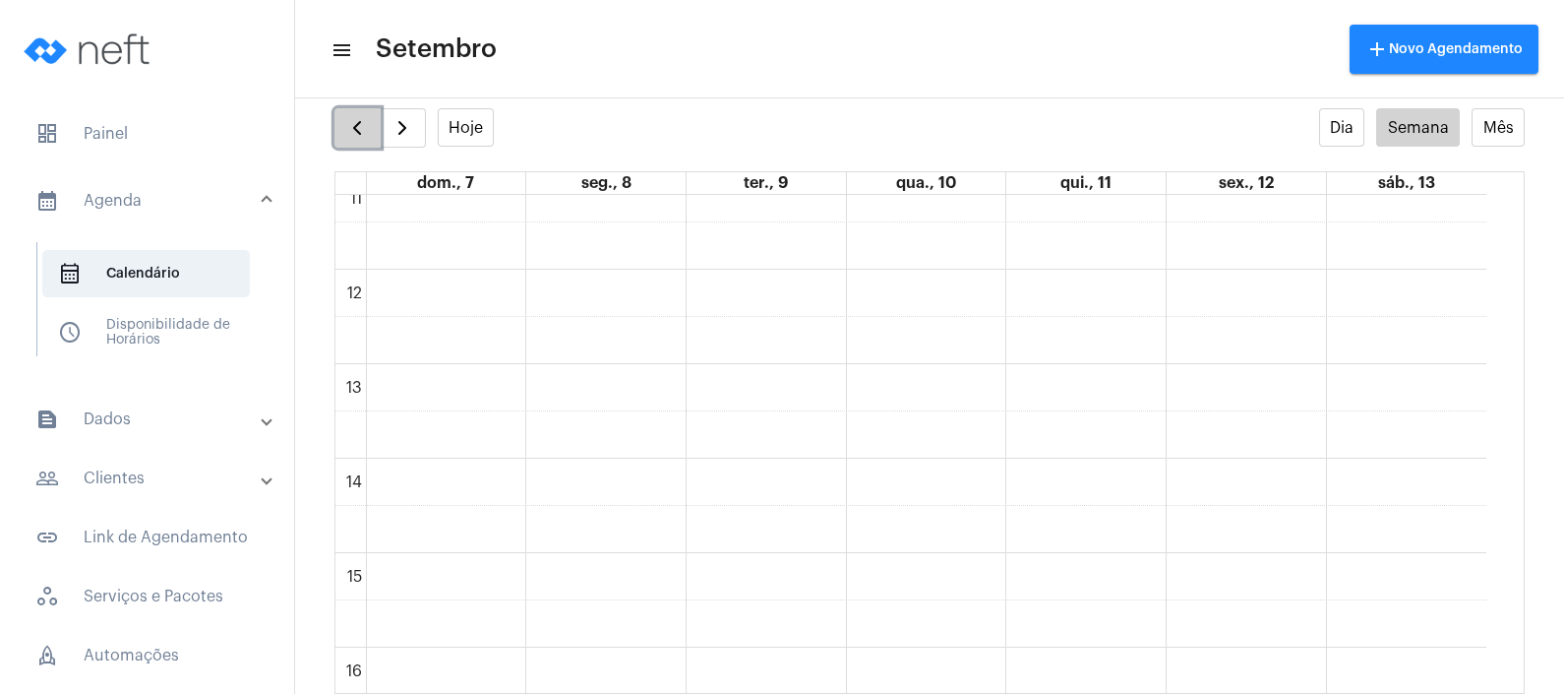
click at [348, 123] on span "button" at bounding box center [357, 128] width 24 height 24
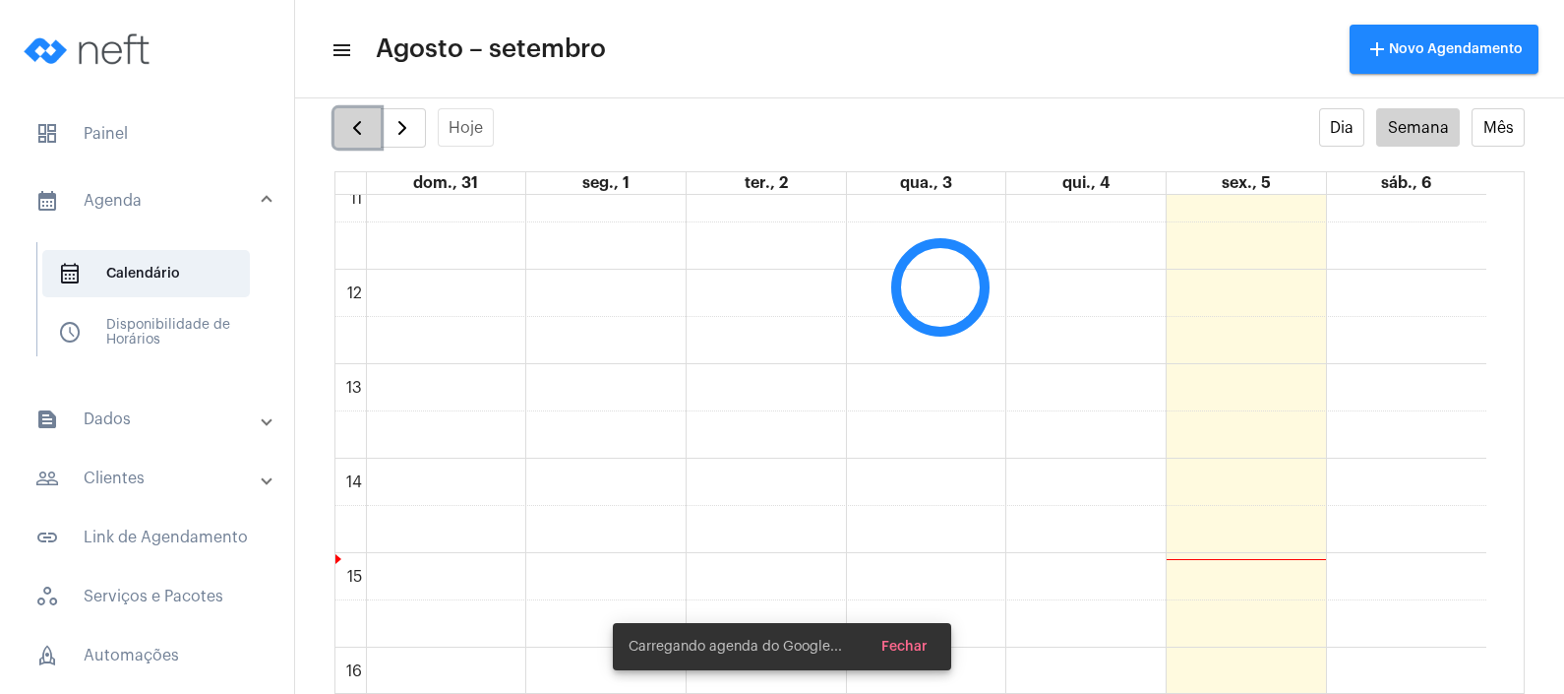
scroll to position [567, 0]
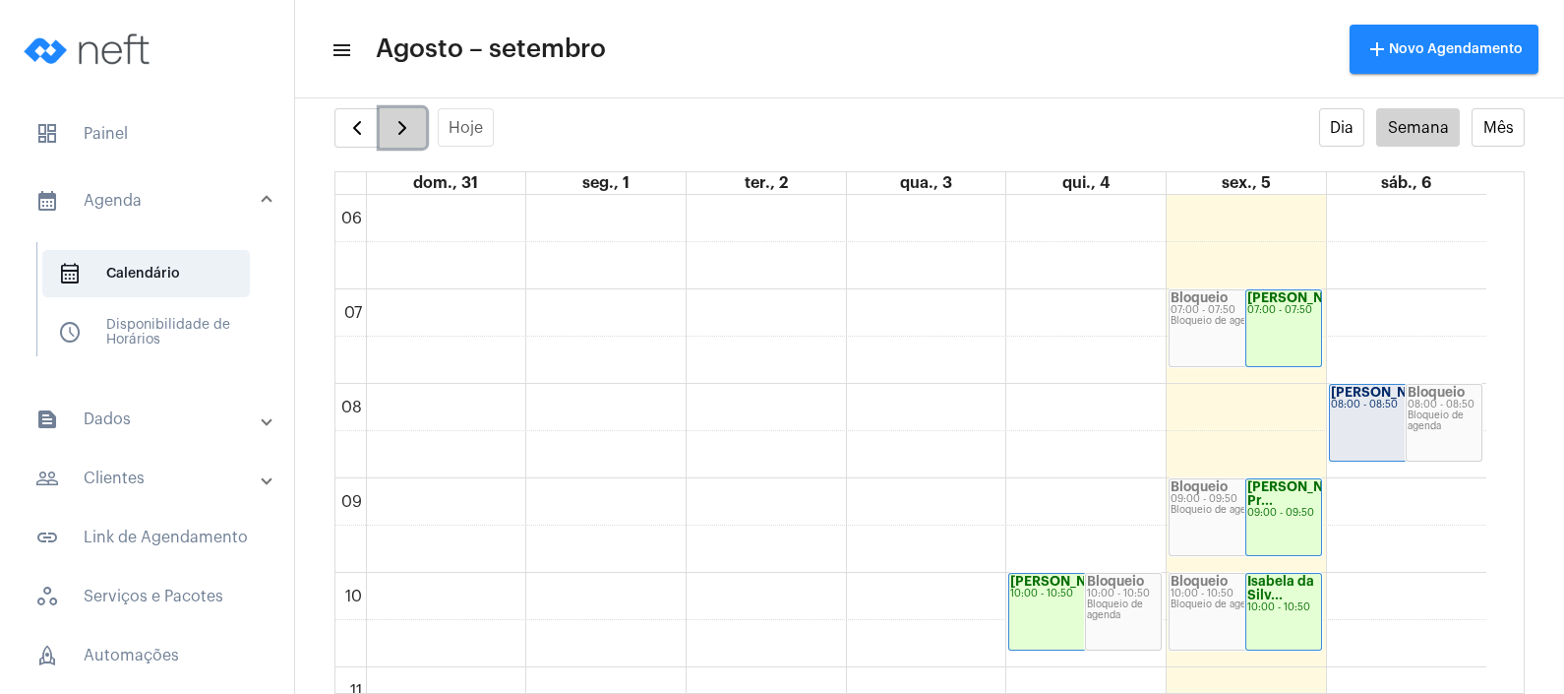
click at [403, 118] on span "button" at bounding box center [403, 128] width 24 height 24
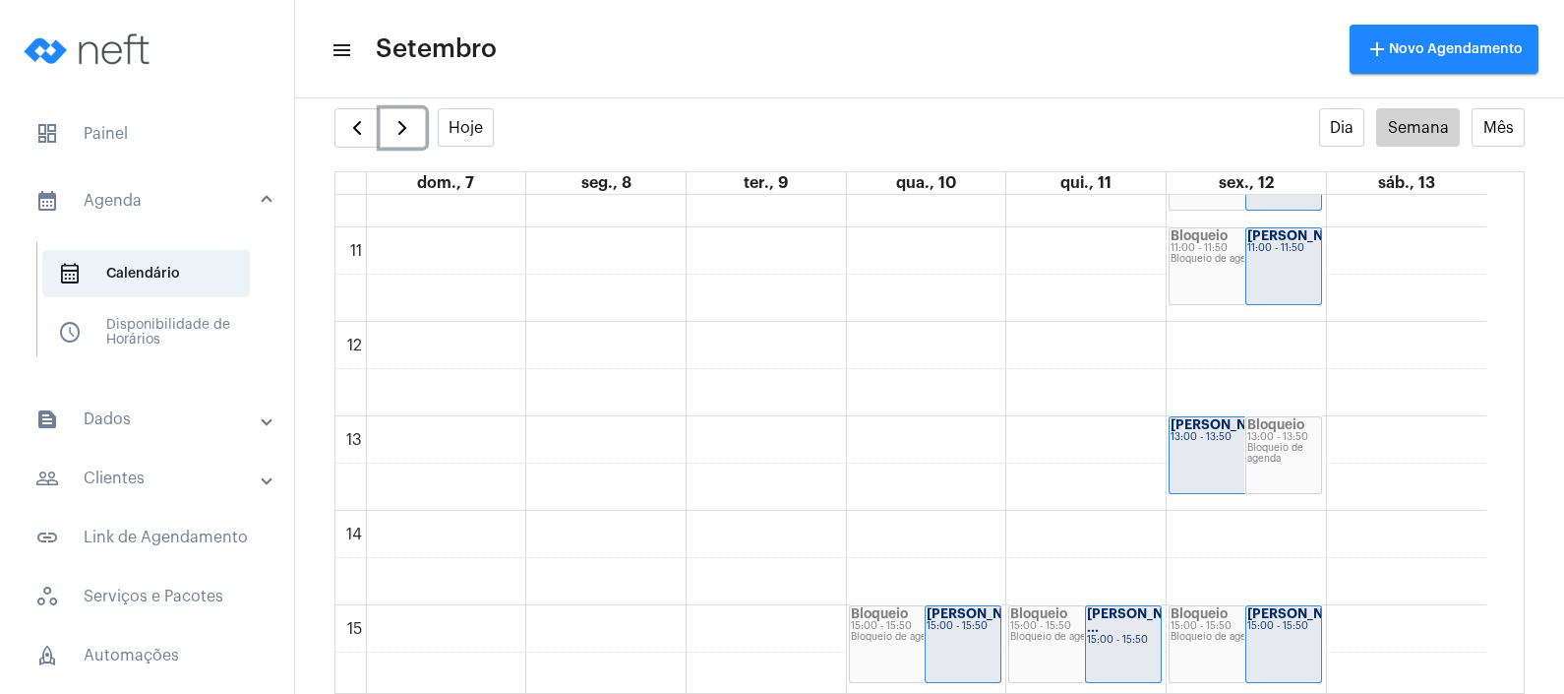
scroll to position [1059, 0]
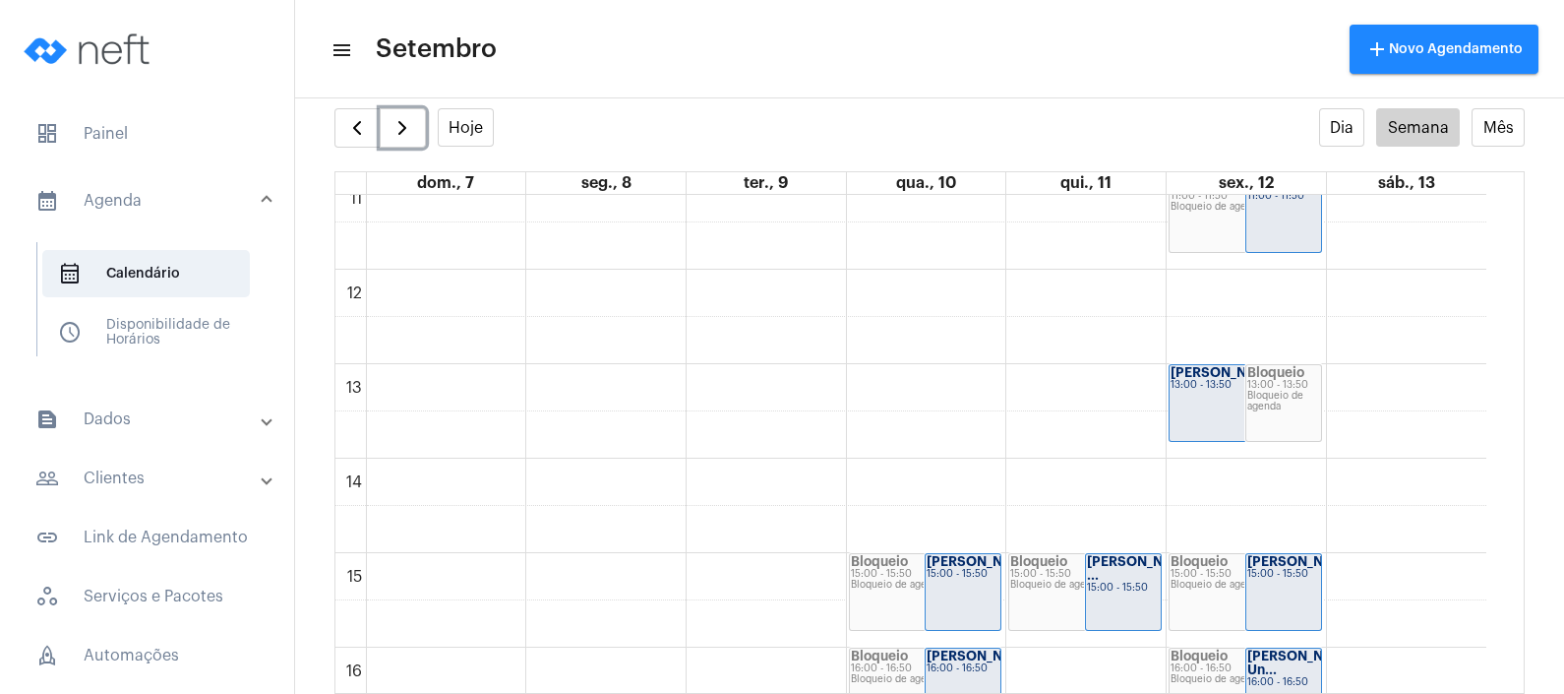
click at [1200, 472] on div "00 01 02 03 04 05 06 07 08 09 10 11 12 13 14 15 16 17 18 19 20 21 22 23 Bloquei…" at bounding box center [910, 269] width 1151 height 2267
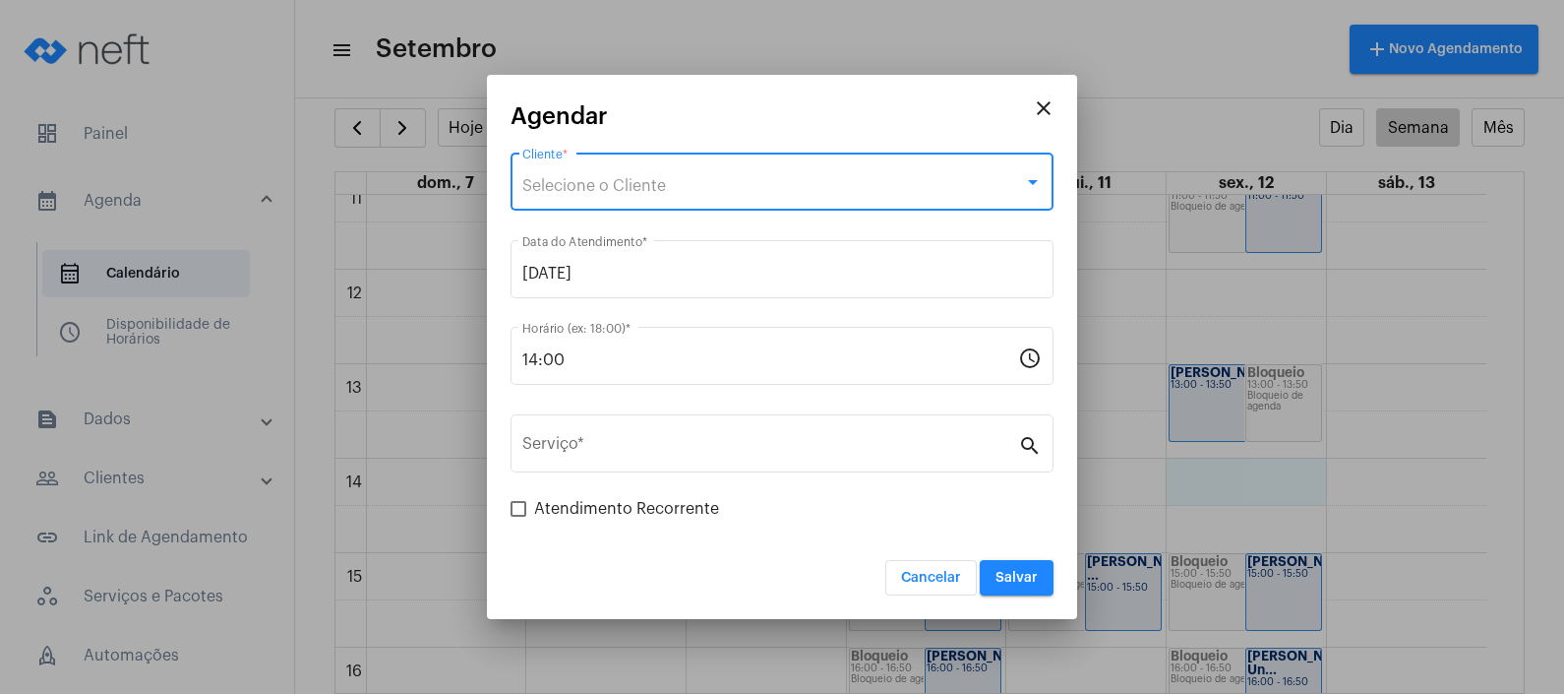
click at [824, 182] on div "Selecione o Cliente" at bounding box center [773, 186] width 502 height 18
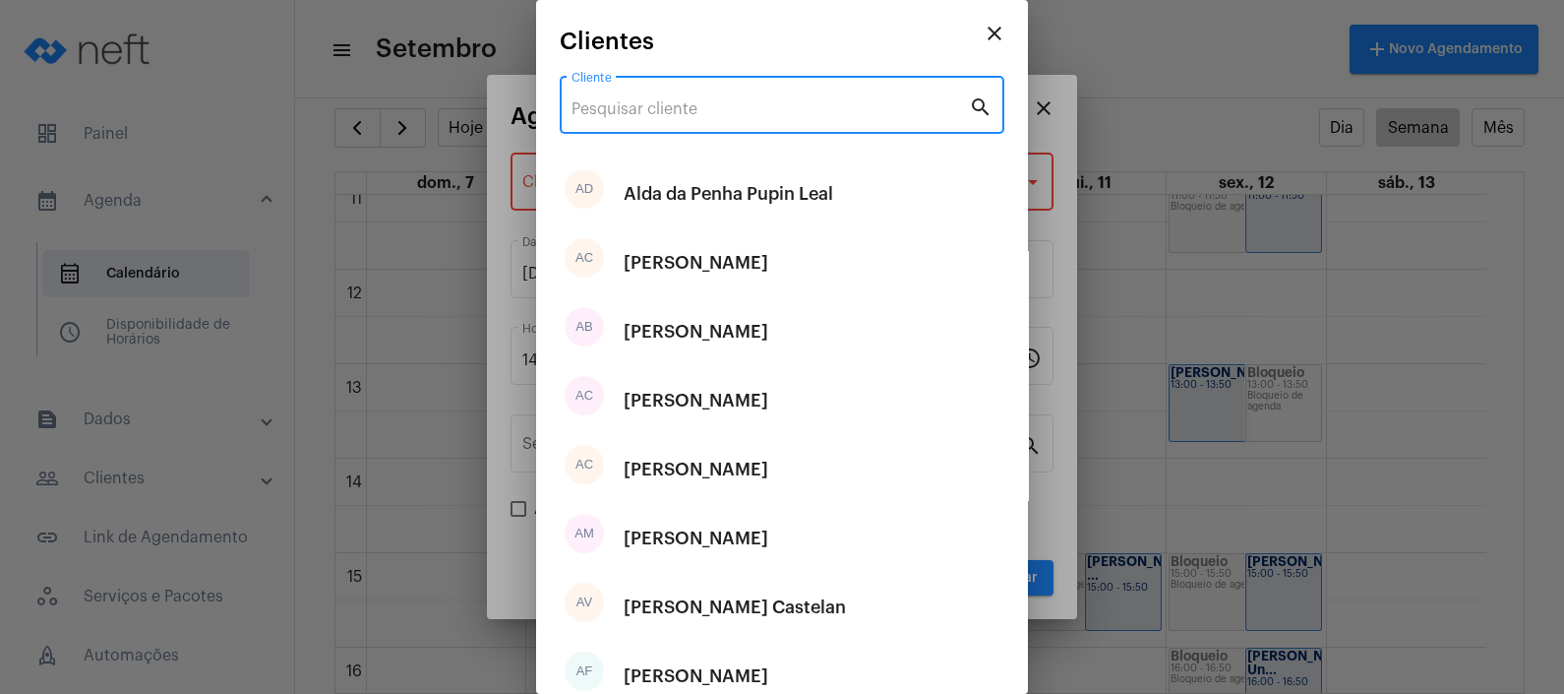
click at [787, 116] on input "Cliente" at bounding box center [770, 109] width 397 height 18
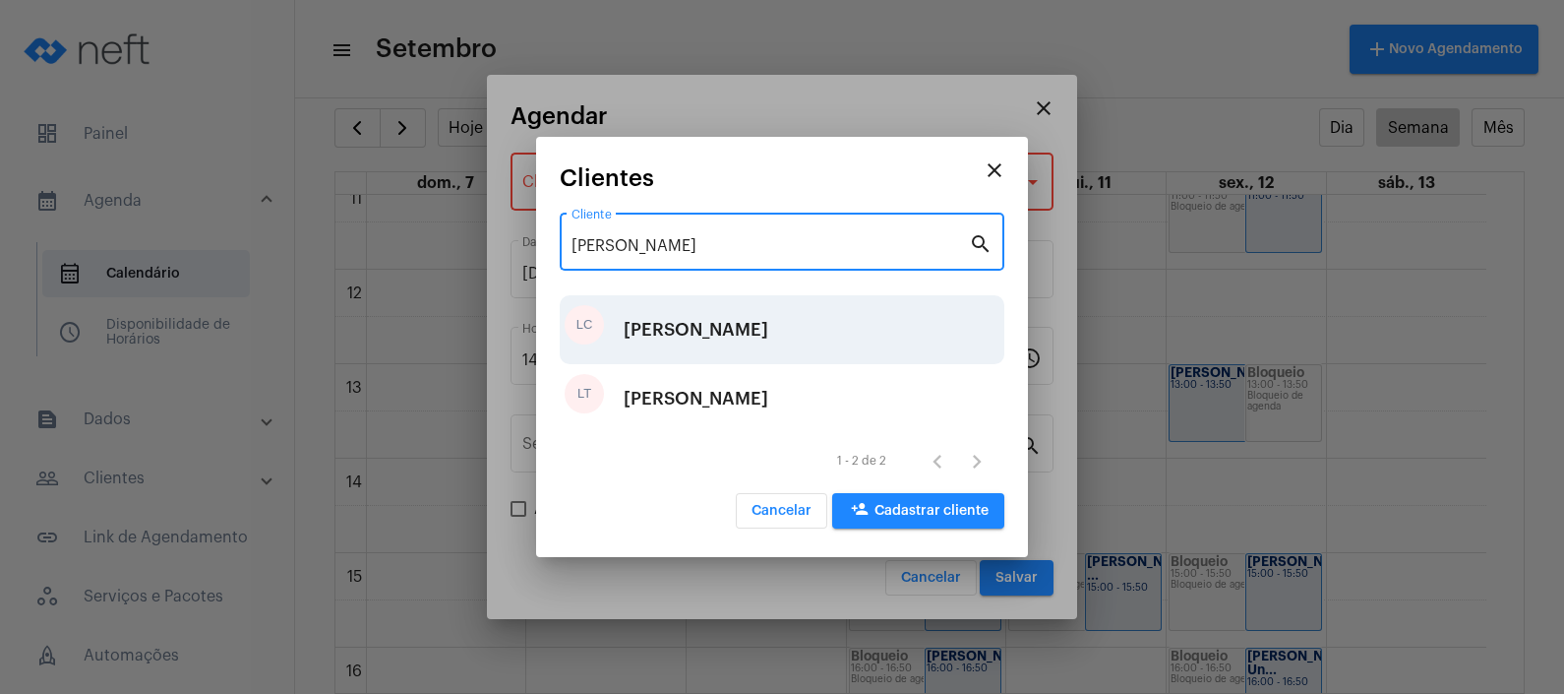
type input "[PERSON_NAME]"
click at [768, 326] on div "[PERSON_NAME]" at bounding box center [696, 329] width 145 height 59
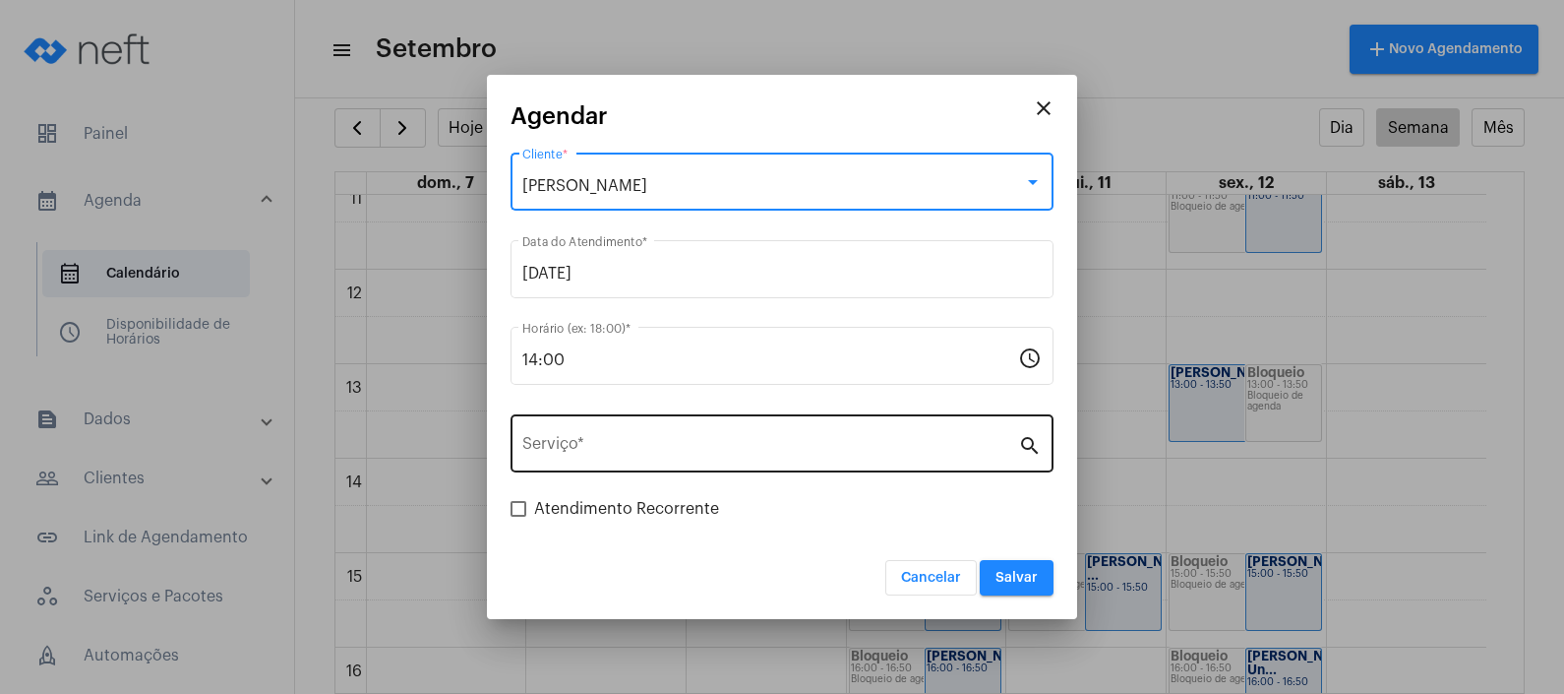
click at [737, 425] on div "Serviço *" at bounding box center [770, 441] width 496 height 62
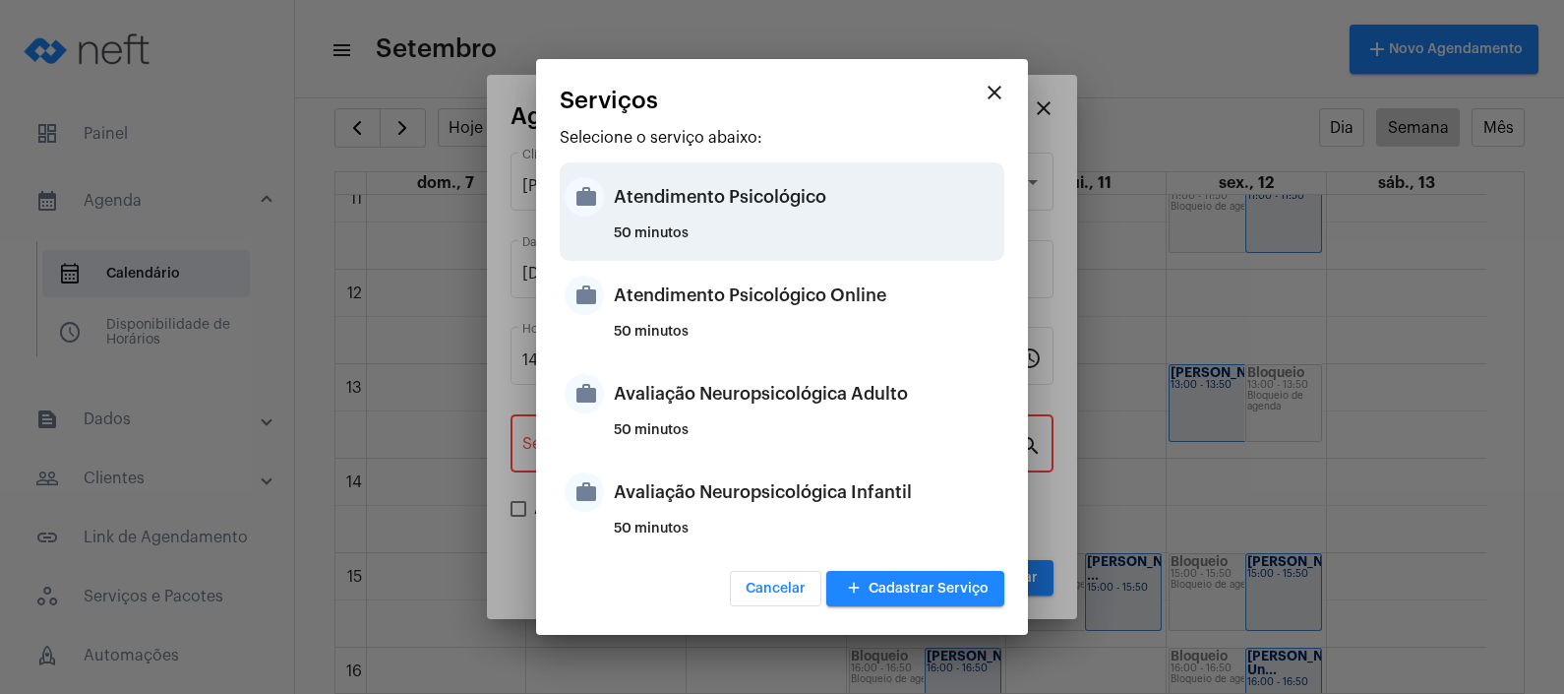
click at [774, 216] on div "Atendimento Psicológico" at bounding box center [807, 196] width 386 height 59
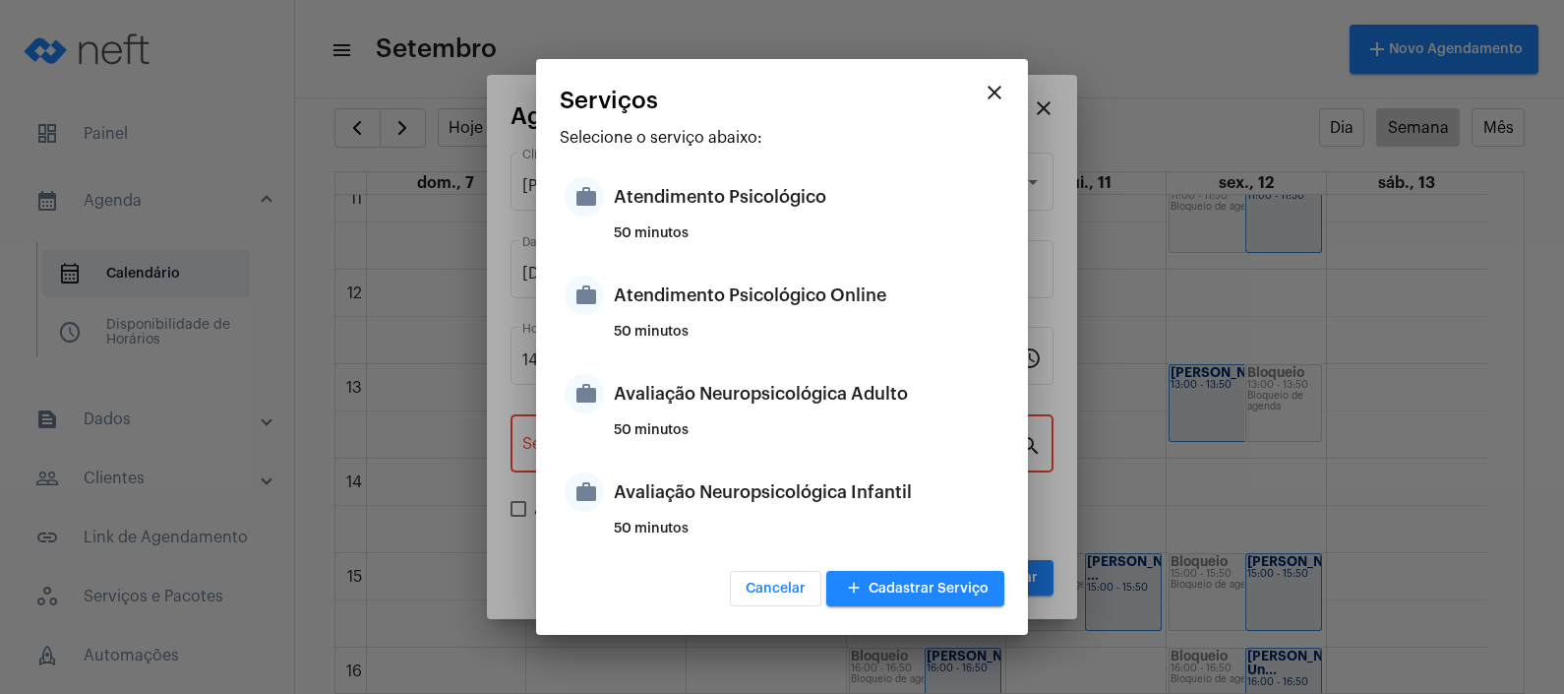
type input "Atendimento Psicológico"
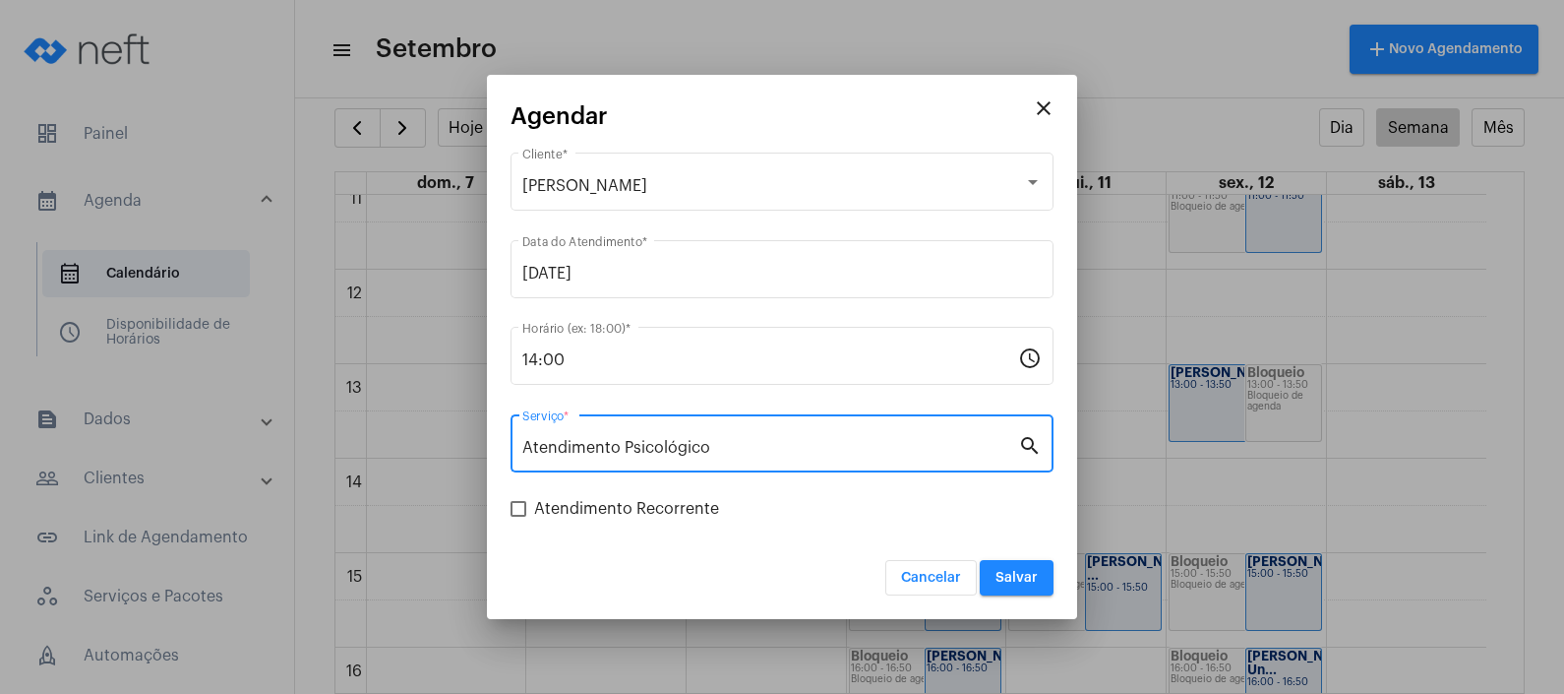
click at [1008, 576] on span "Salvar" at bounding box center [1017, 578] width 42 height 14
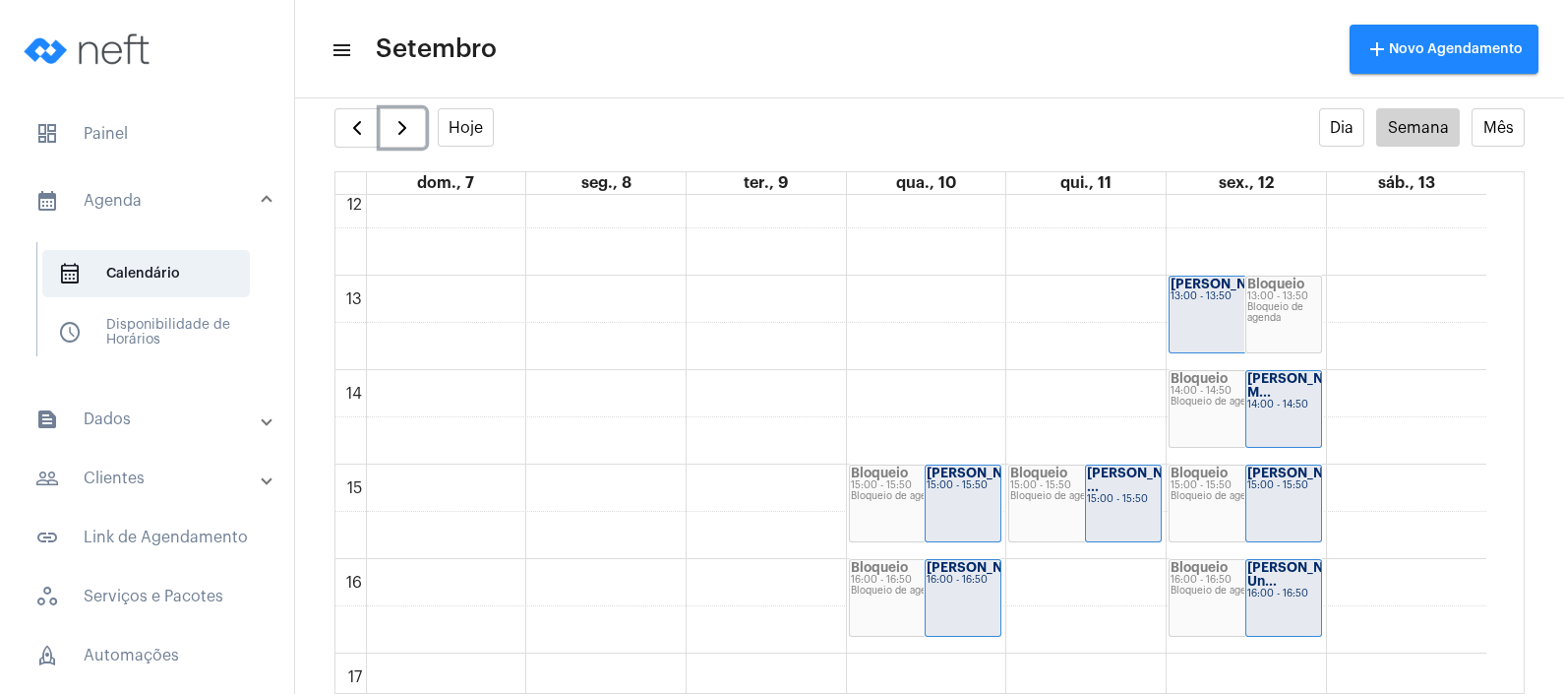
scroll to position [690, 0]
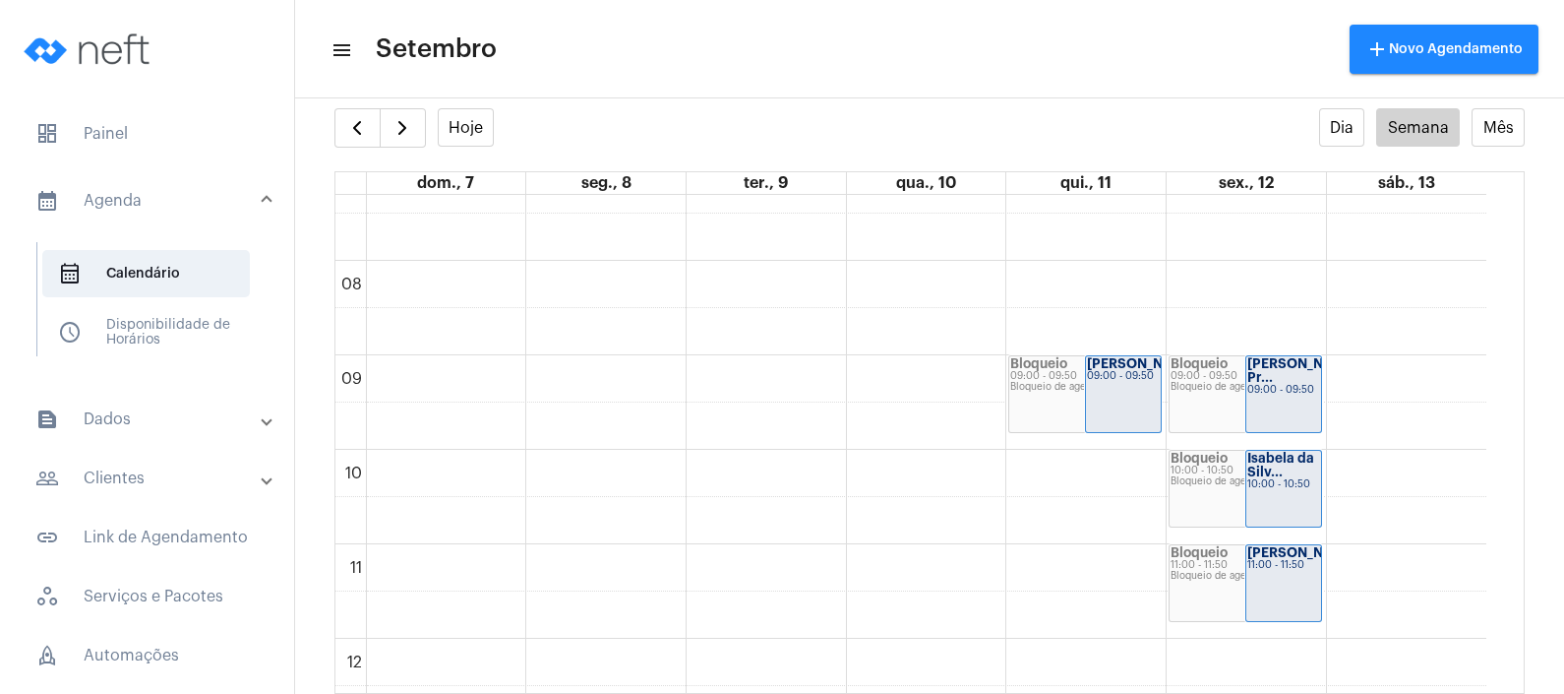
click at [108, 430] on mat-expansion-panel-header "text_snippet_outlined Dados" at bounding box center [153, 418] width 282 height 47
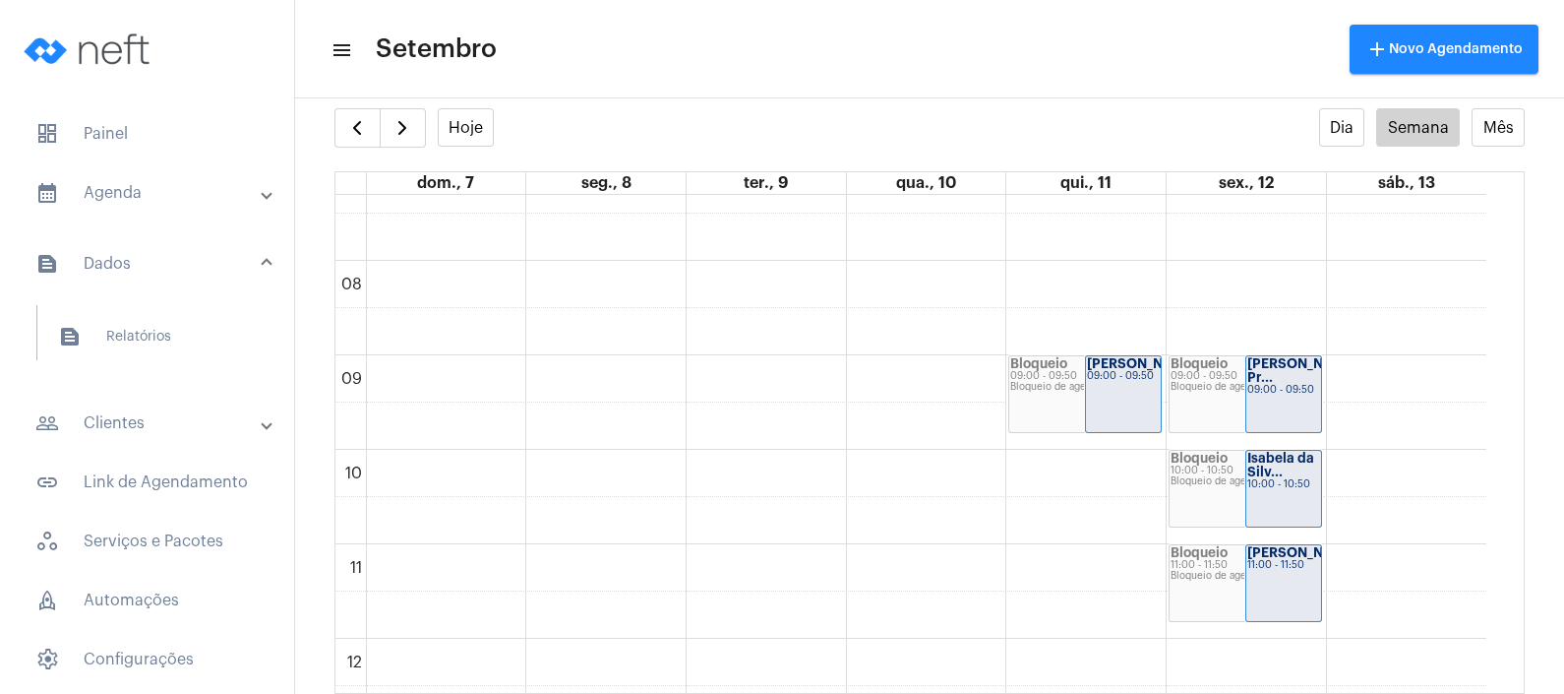
click at [125, 424] on mat-panel-title "people_outline Clientes" at bounding box center [148, 423] width 227 height 24
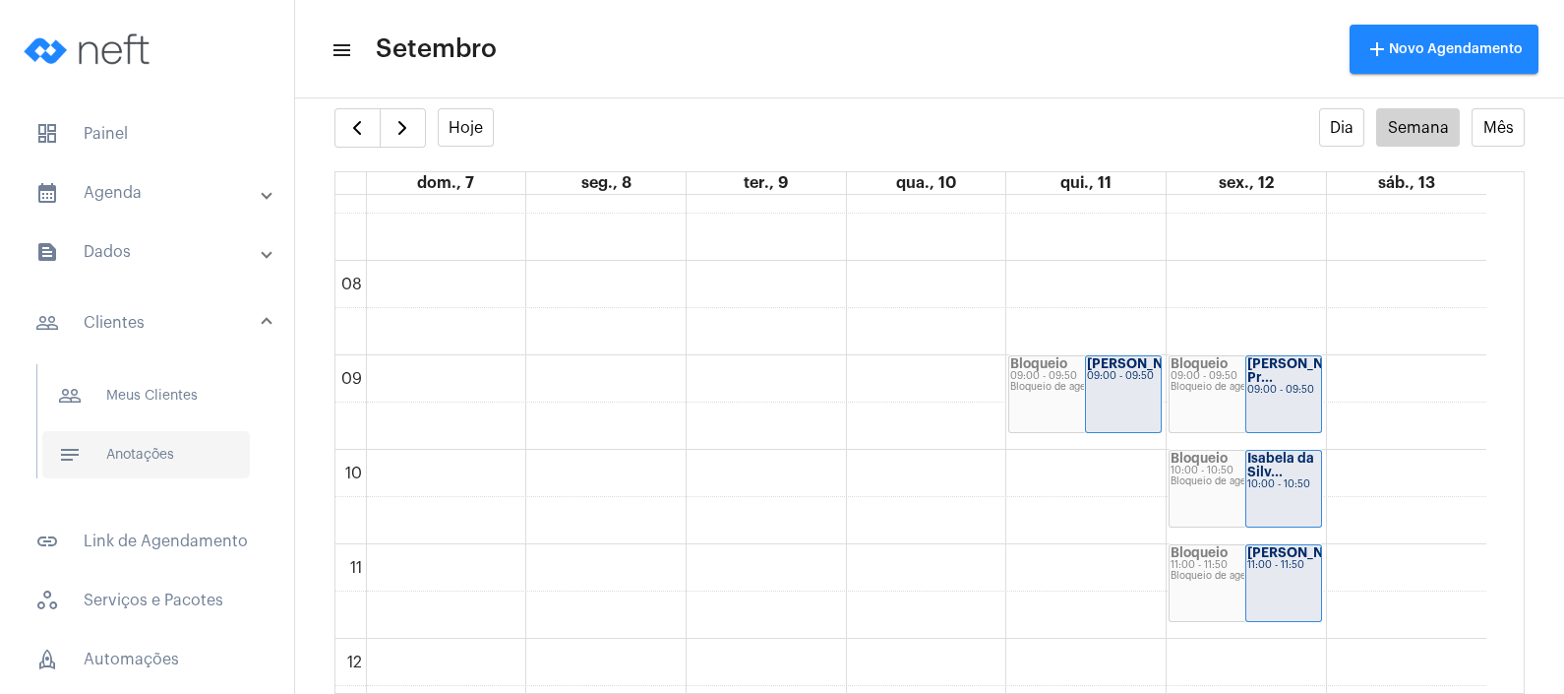
click at [126, 450] on span "notes Anotações" at bounding box center [146, 454] width 208 height 47
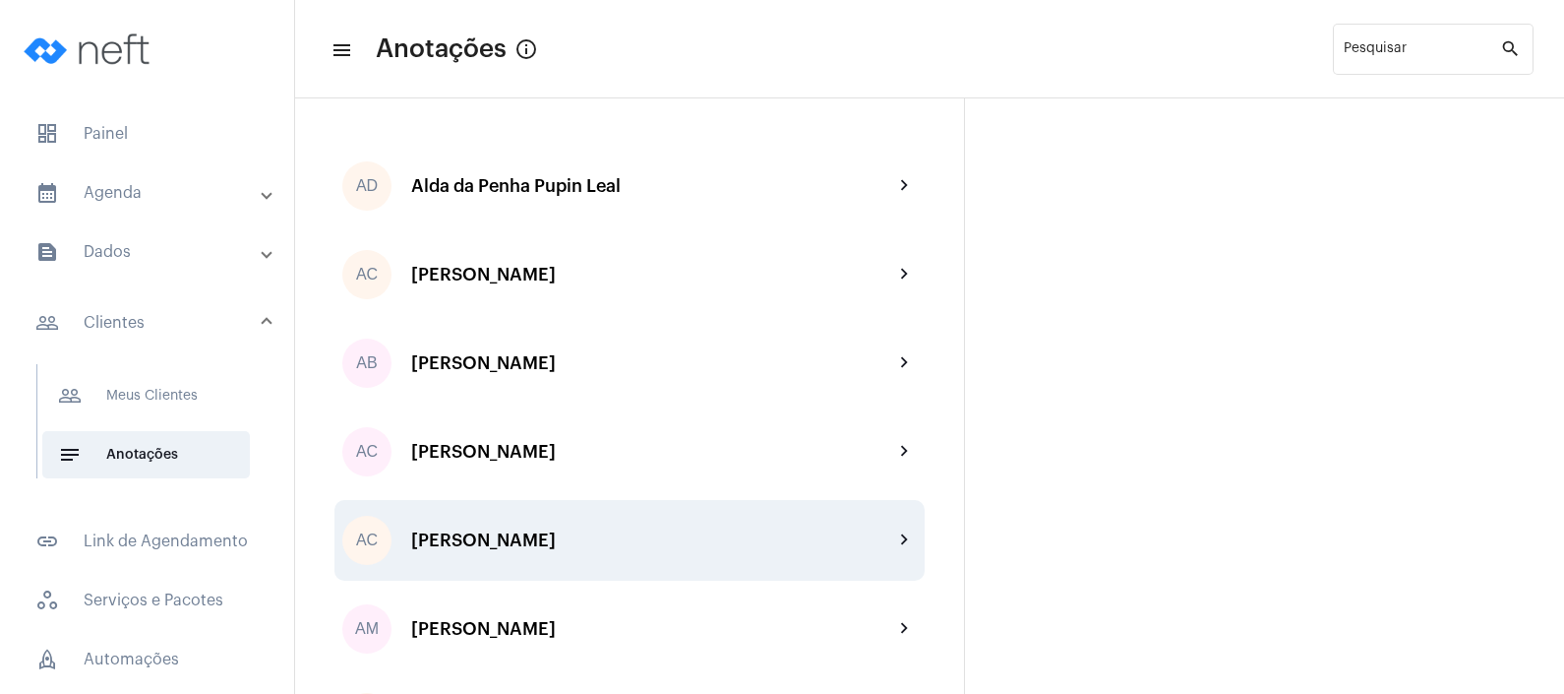
click at [659, 514] on div "AC [PERSON_NAME] chevron_right" at bounding box center [629, 540] width 590 height 81
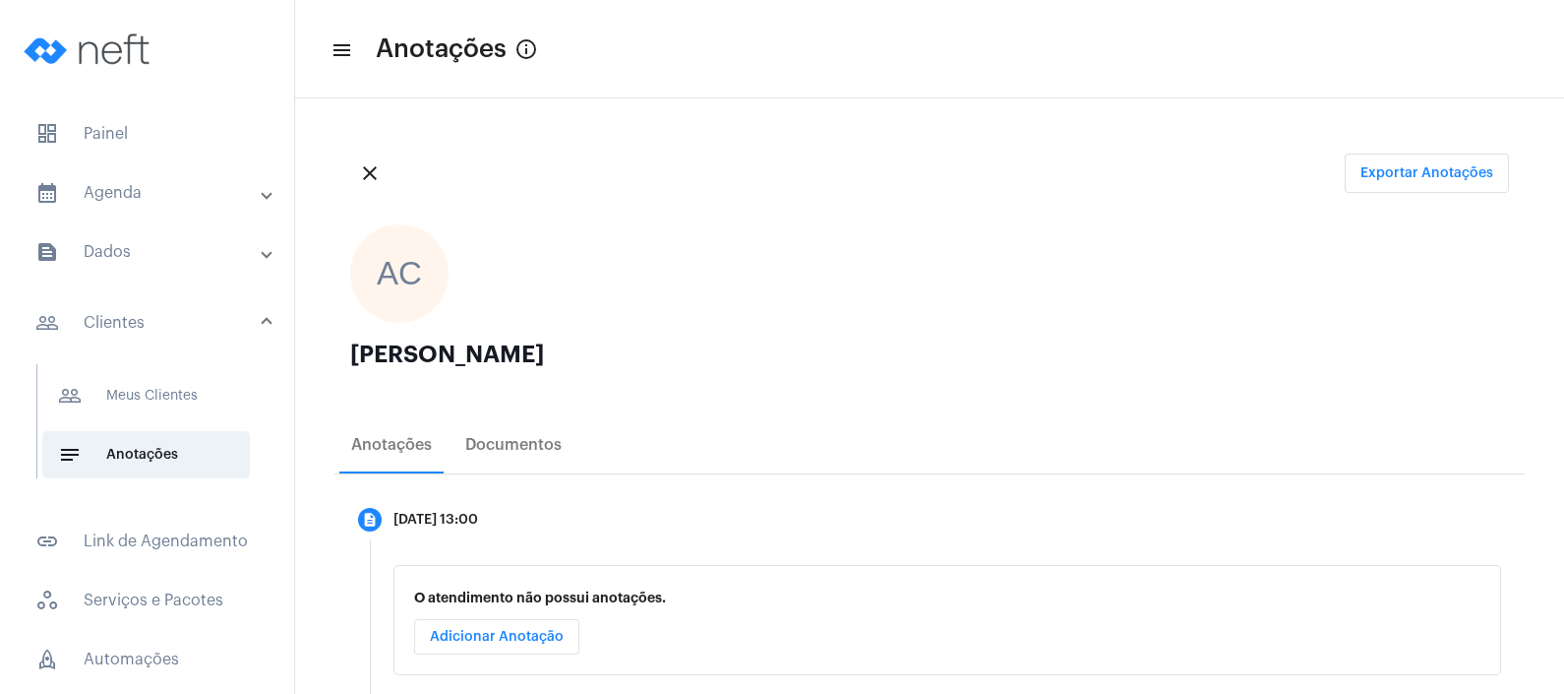
scroll to position [114, 0]
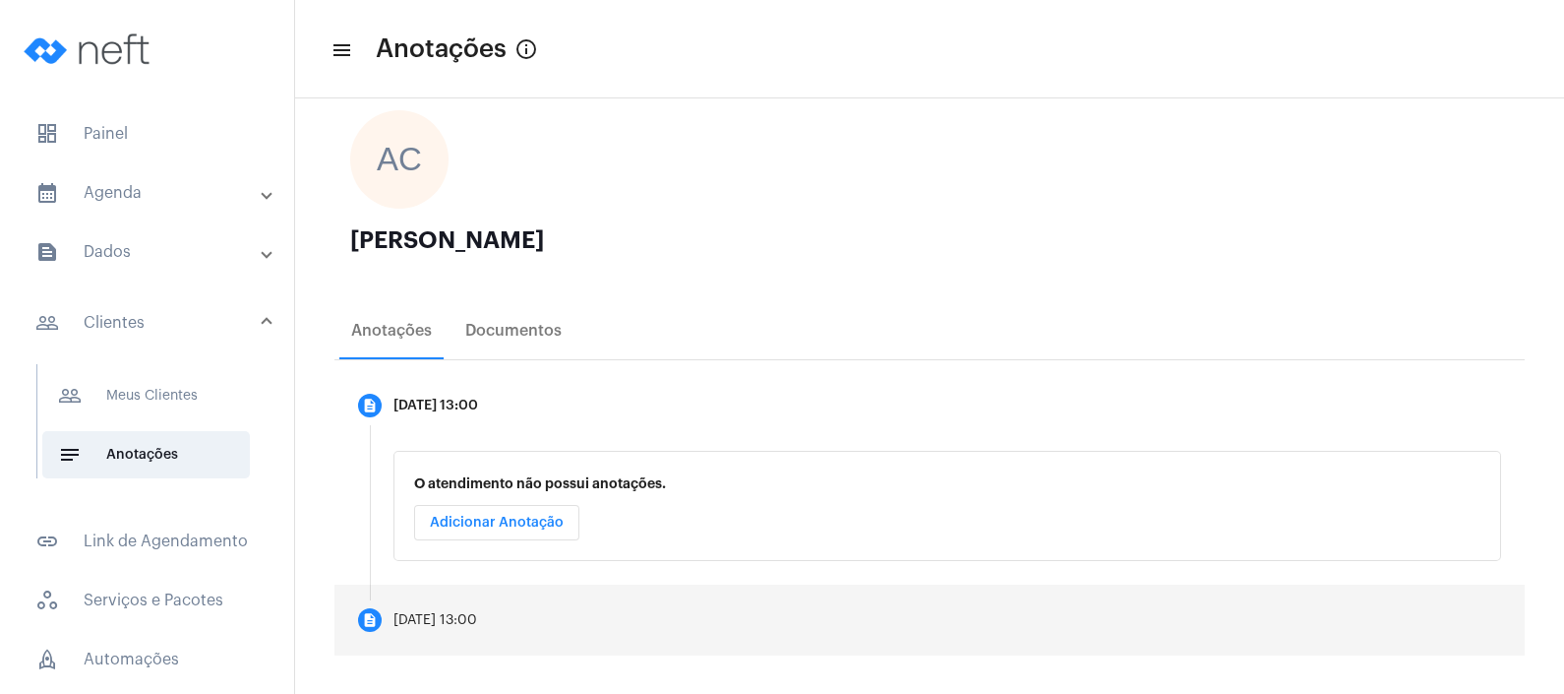
click at [486, 590] on mat-step-header "description [DATE] 13:00" at bounding box center [929, 619] width 1190 height 71
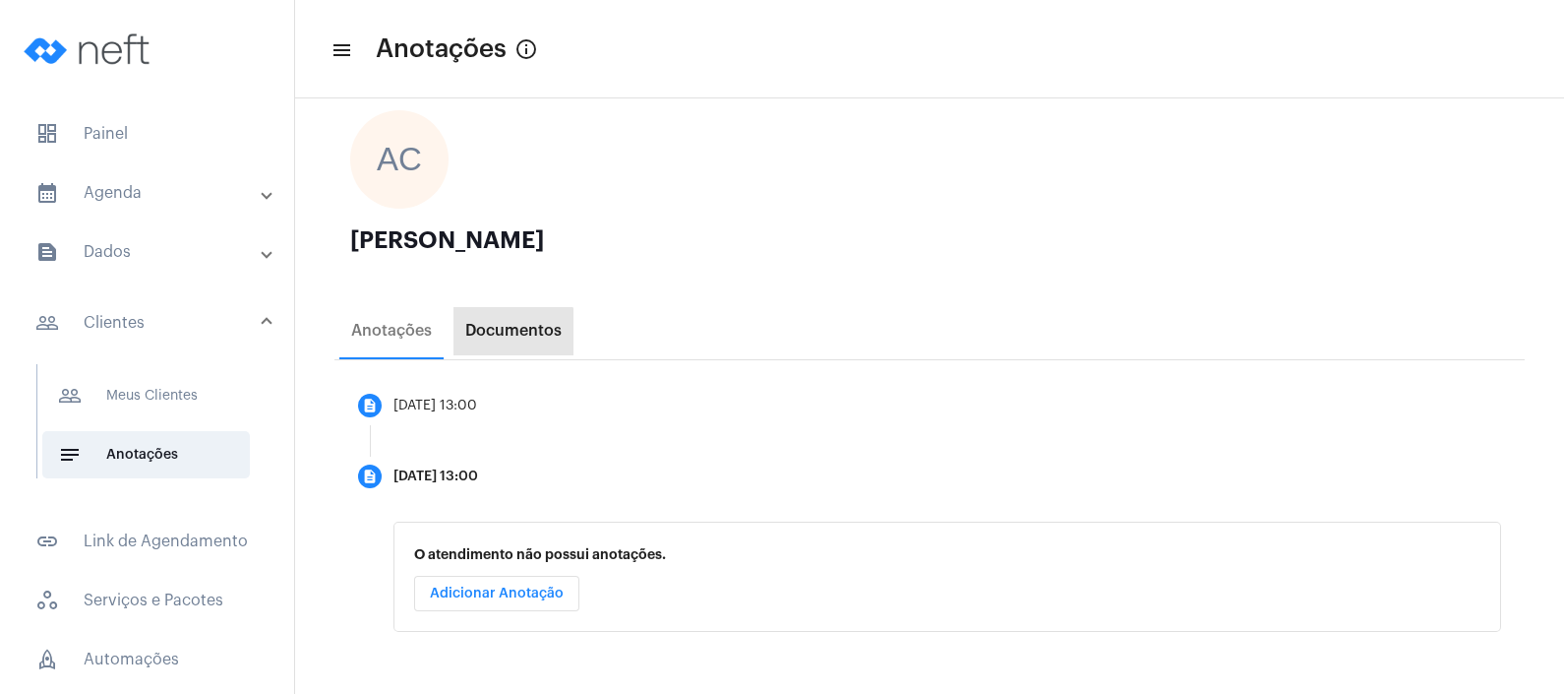
click at [490, 333] on div "Documentos" at bounding box center [513, 331] width 96 height 18
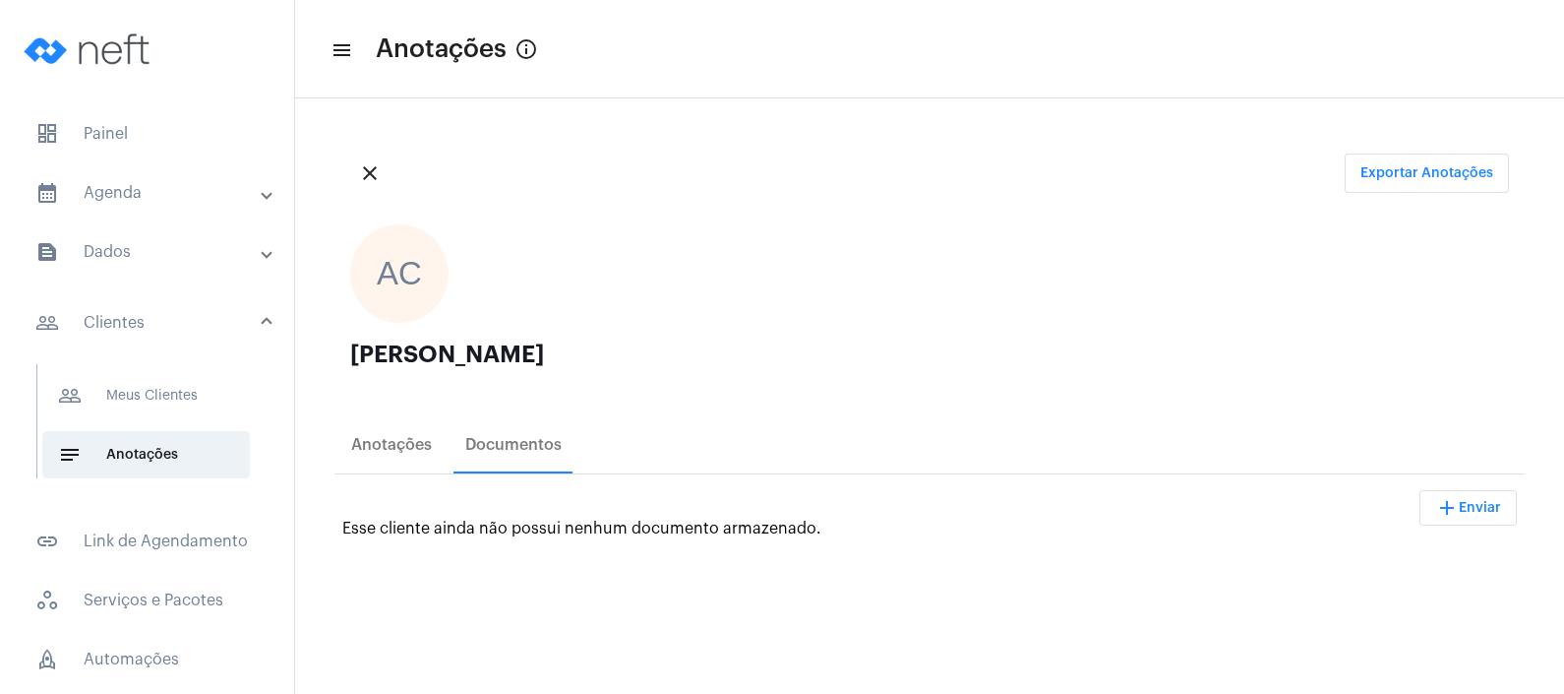
click at [1447, 518] on button "add Enviar" at bounding box center [1468, 507] width 97 height 35
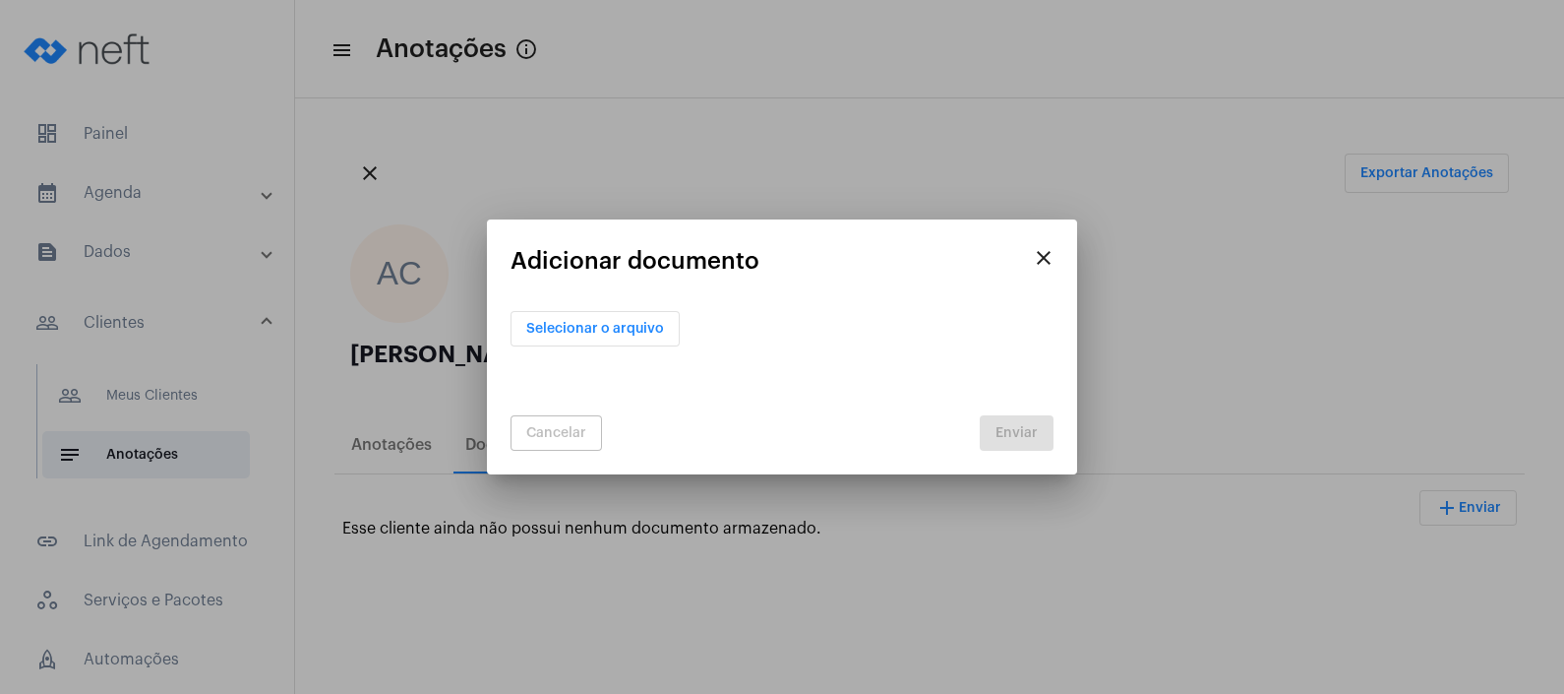
click at [556, 310] on div "Selecionar o arquivo" at bounding box center [782, 313] width 543 height 65
click at [559, 323] on span "Selecionar o arquivo" at bounding box center [595, 329] width 138 height 14
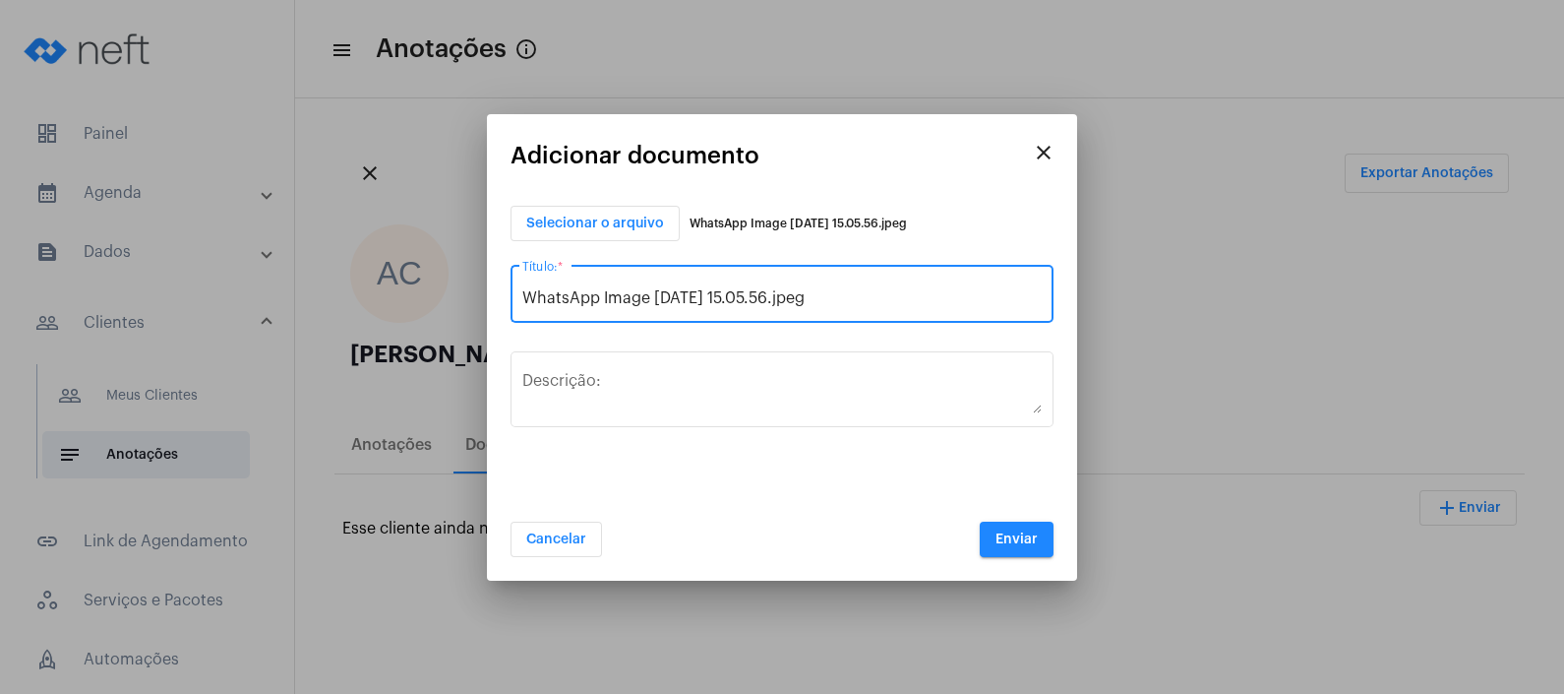
drag, startPoint x: 906, startPoint y: 298, endPoint x: 430, endPoint y: 286, distance: 476.3
click at [430, 286] on div "close Adicionar documento Selecionar o arquivo WhatsApp Image [DATE] 15.05.56.j…" at bounding box center [782, 347] width 1564 height 694
type input "LAUDO DA PSIQUIATRA"
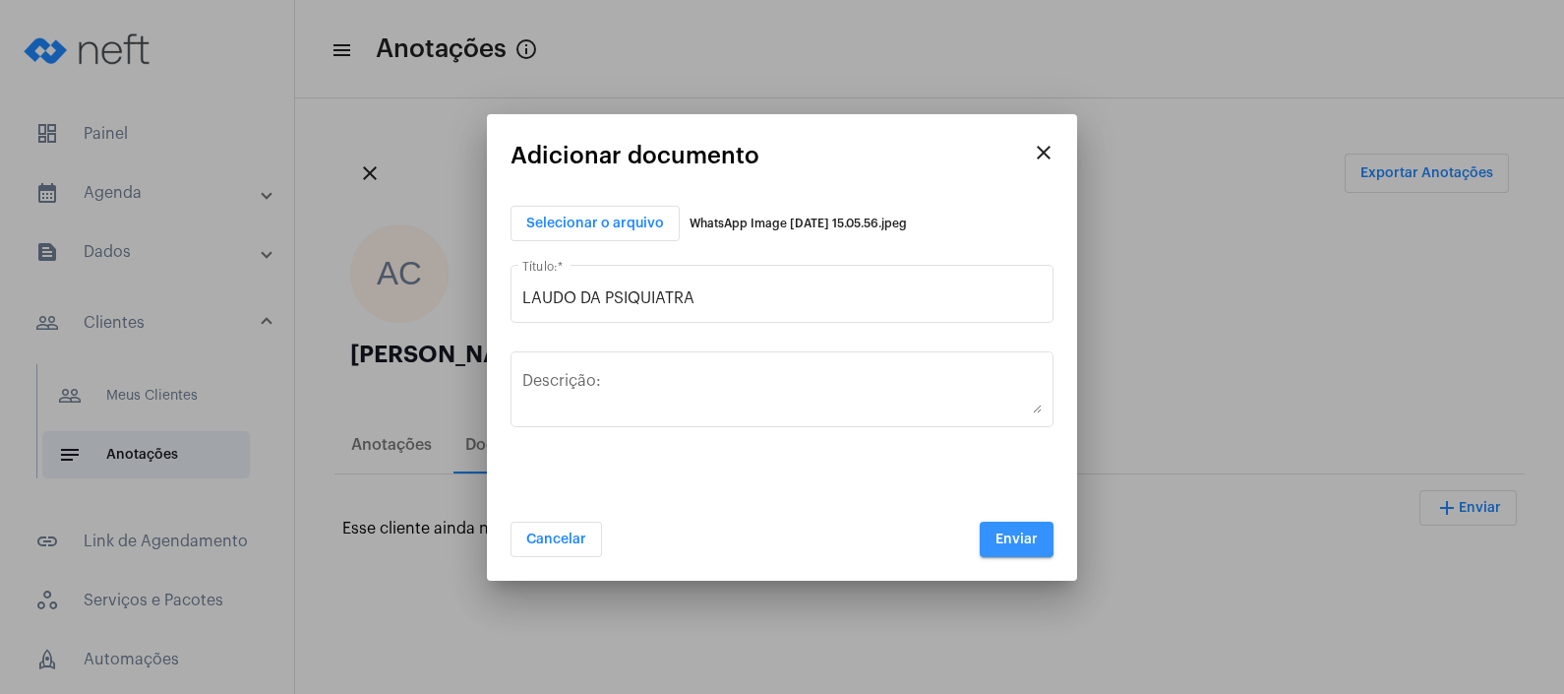
click at [1013, 533] on span "Enviar" at bounding box center [1017, 539] width 42 height 14
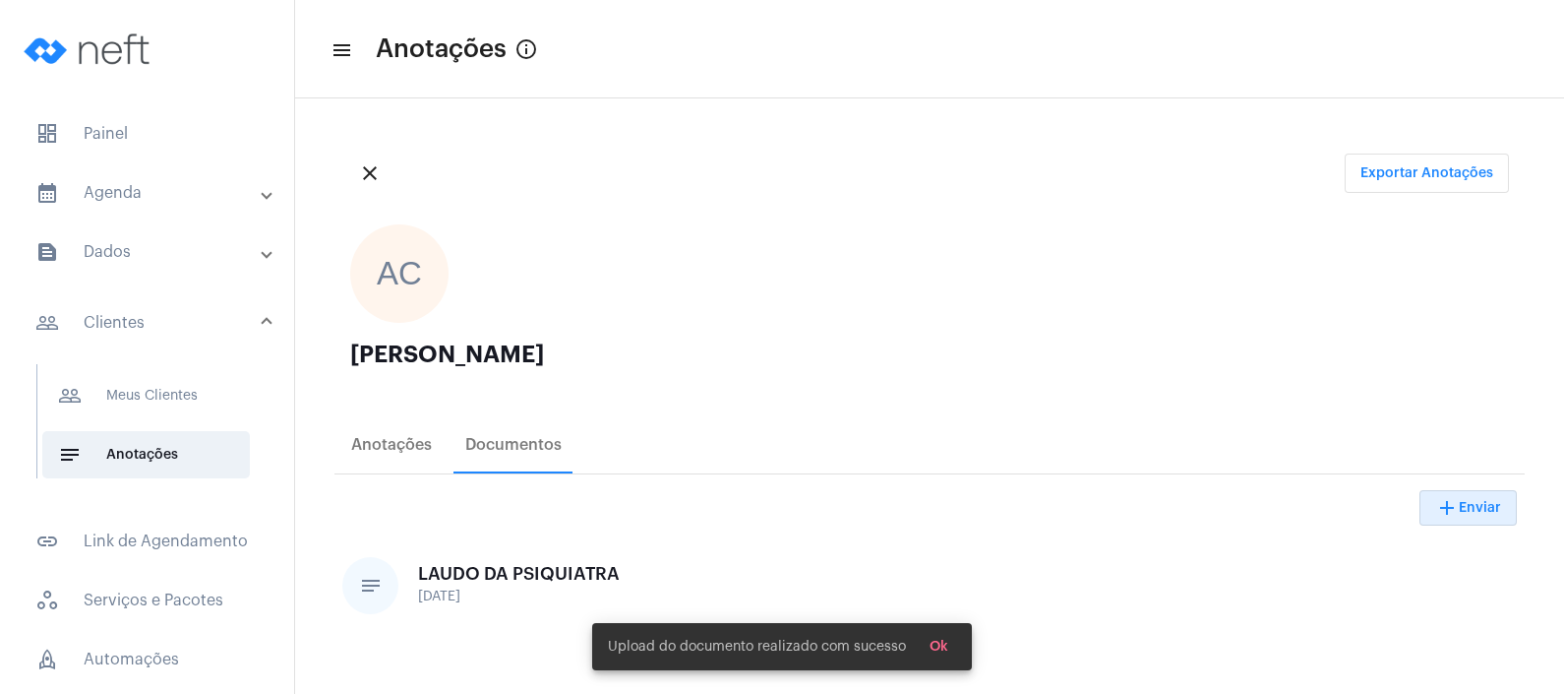
scroll to position [245, 0]
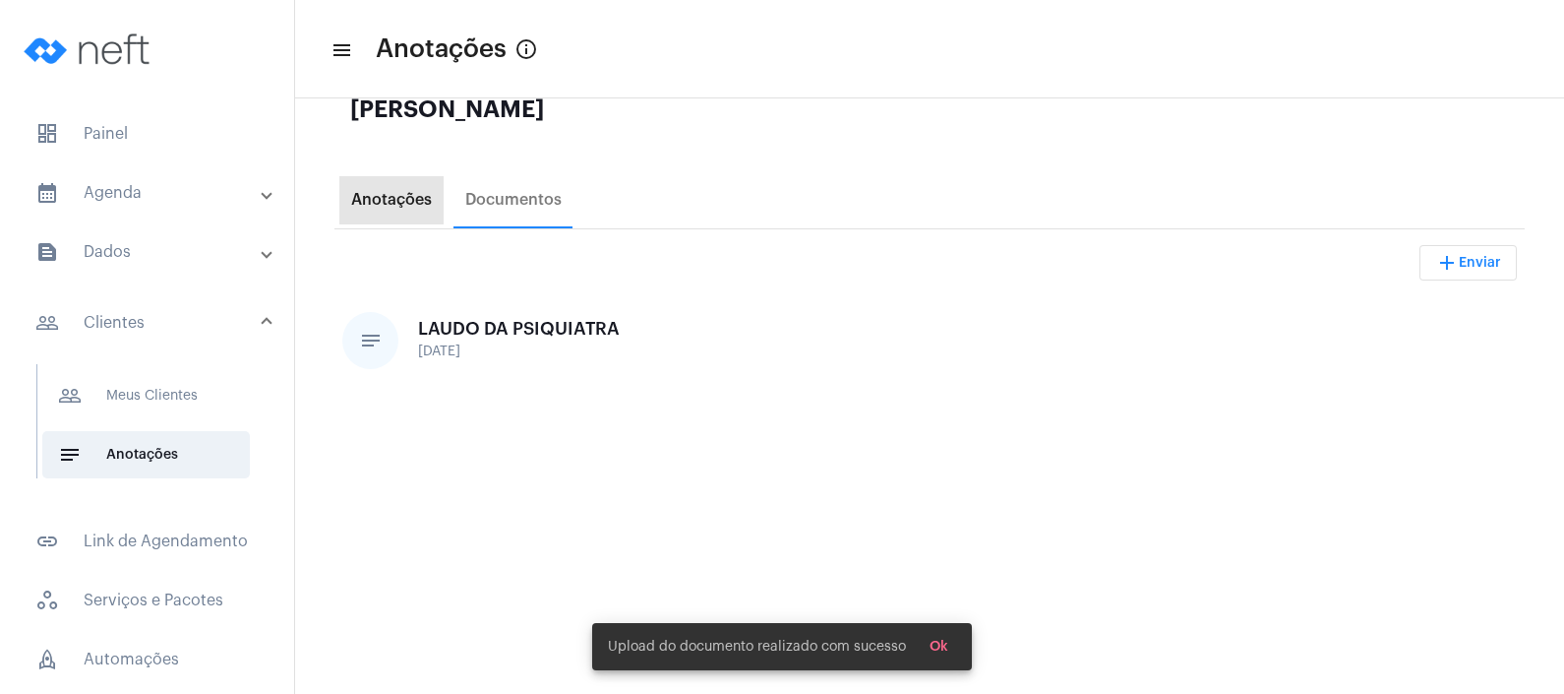
click at [398, 196] on div "Anotações" at bounding box center [391, 200] width 81 height 18
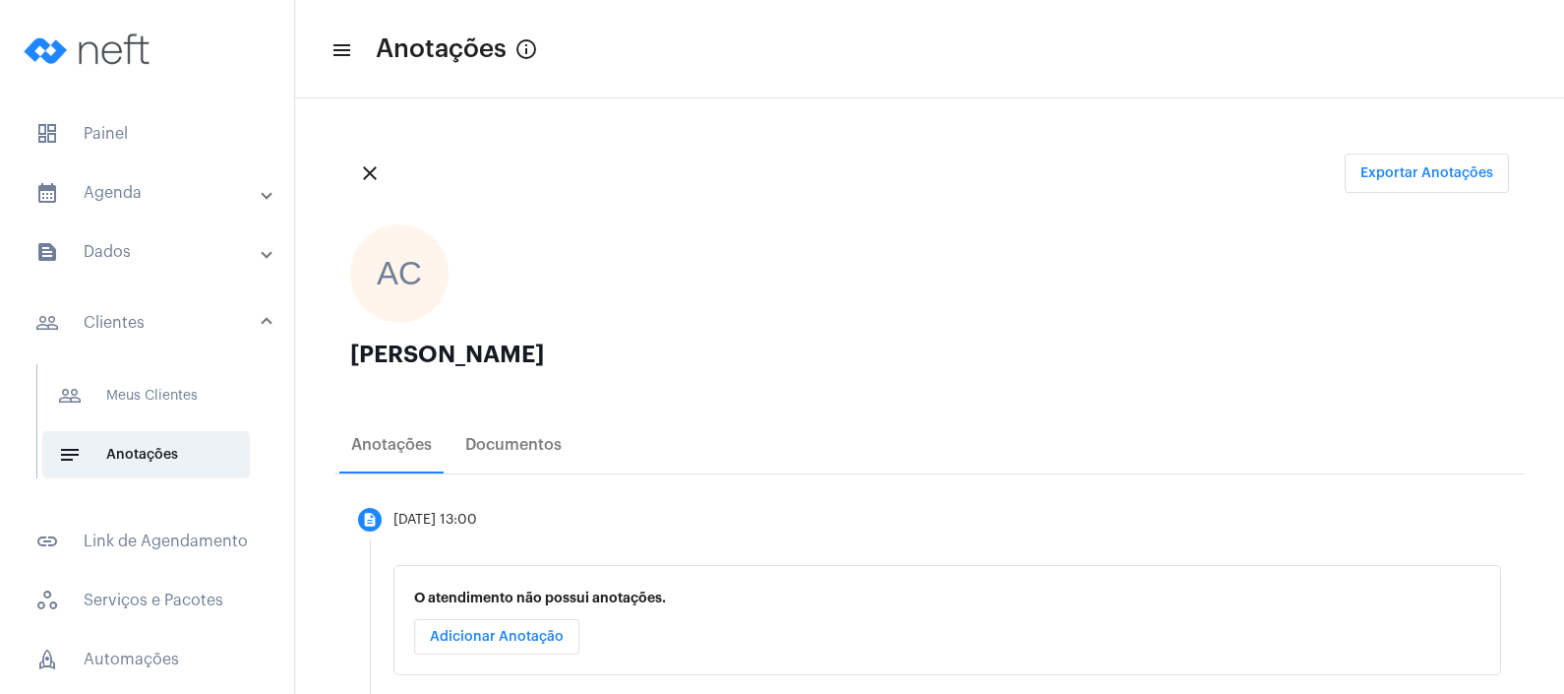
click at [216, 189] on mat-panel-title "calendar_month_outlined Agenda" at bounding box center [148, 193] width 227 height 24
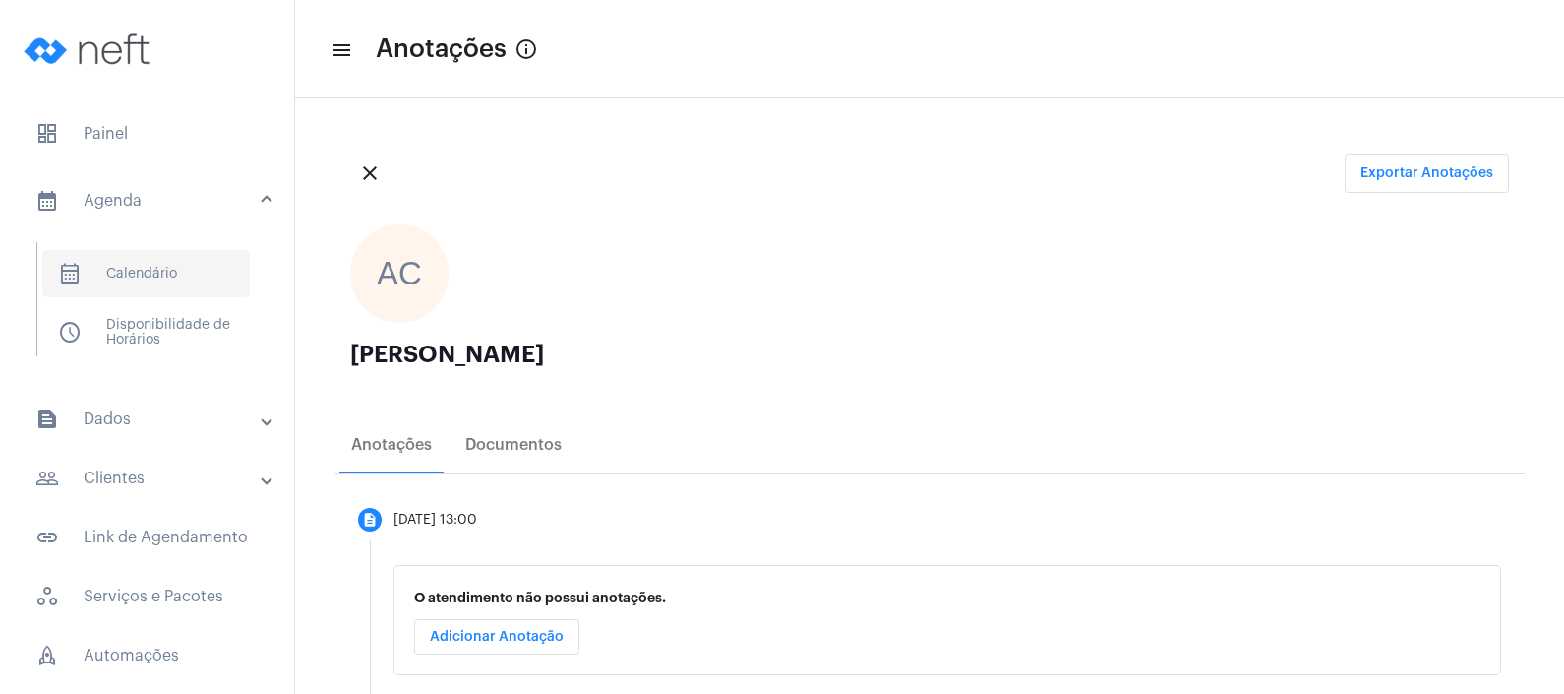
click at [197, 266] on span "calendar_month_outlined Calendário" at bounding box center [146, 273] width 208 height 47
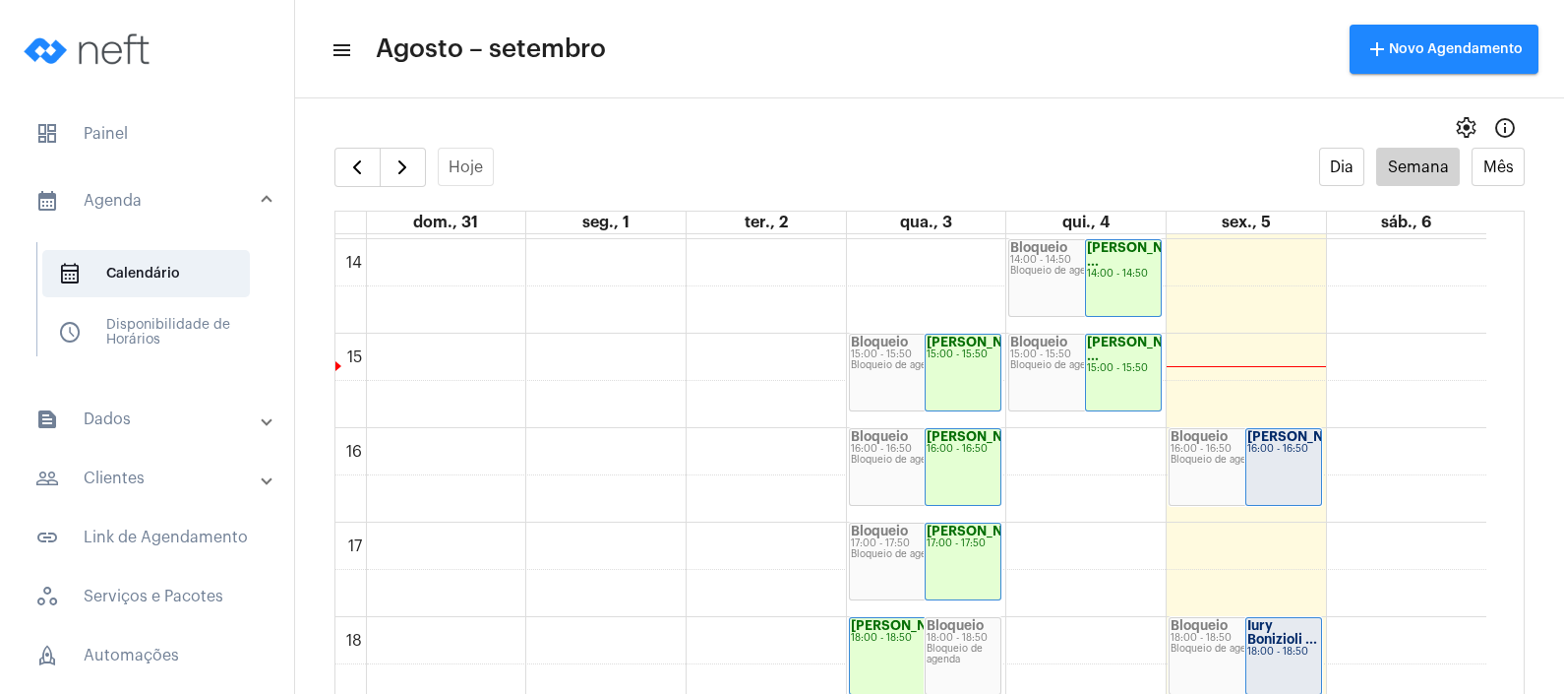
scroll to position [1427, 0]
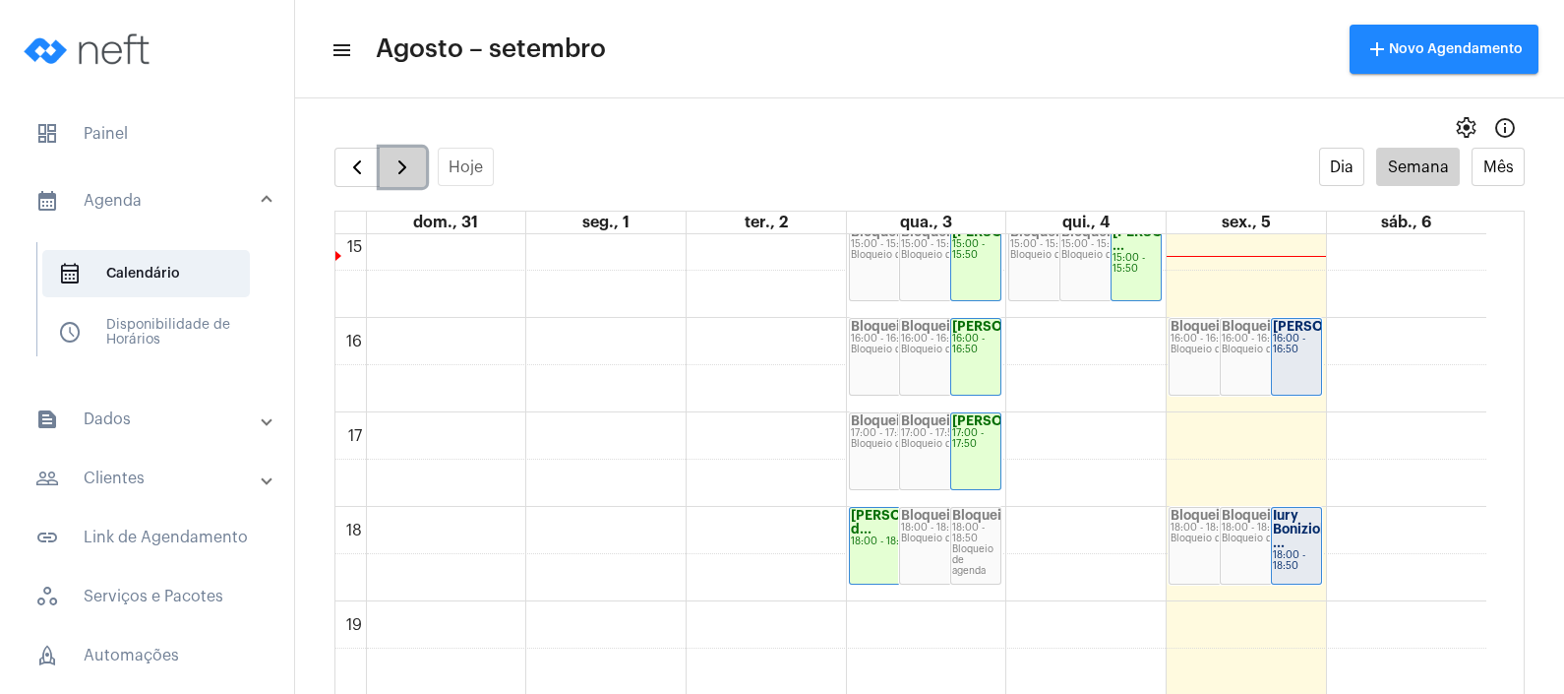
click at [398, 167] on span "button" at bounding box center [403, 167] width 24 height 24
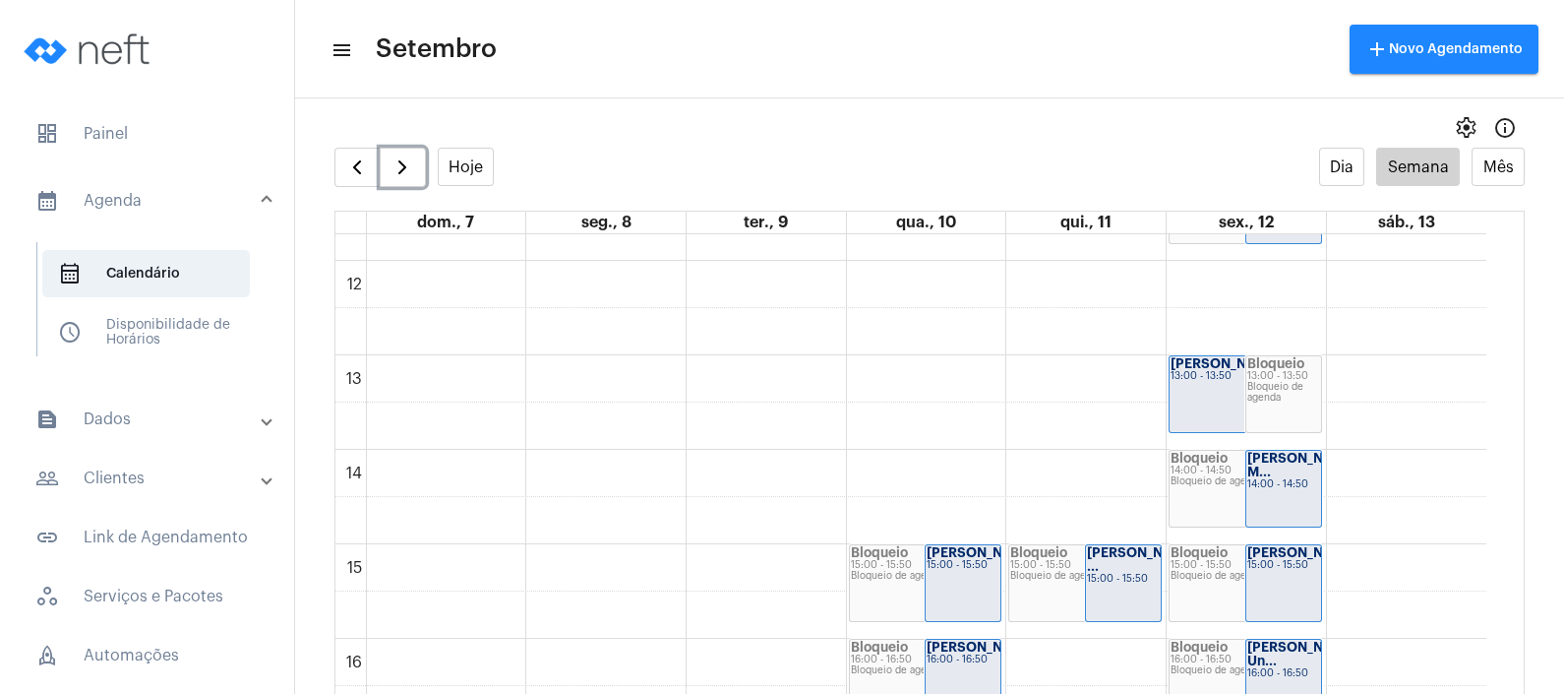
scroll to position [1182, 0]
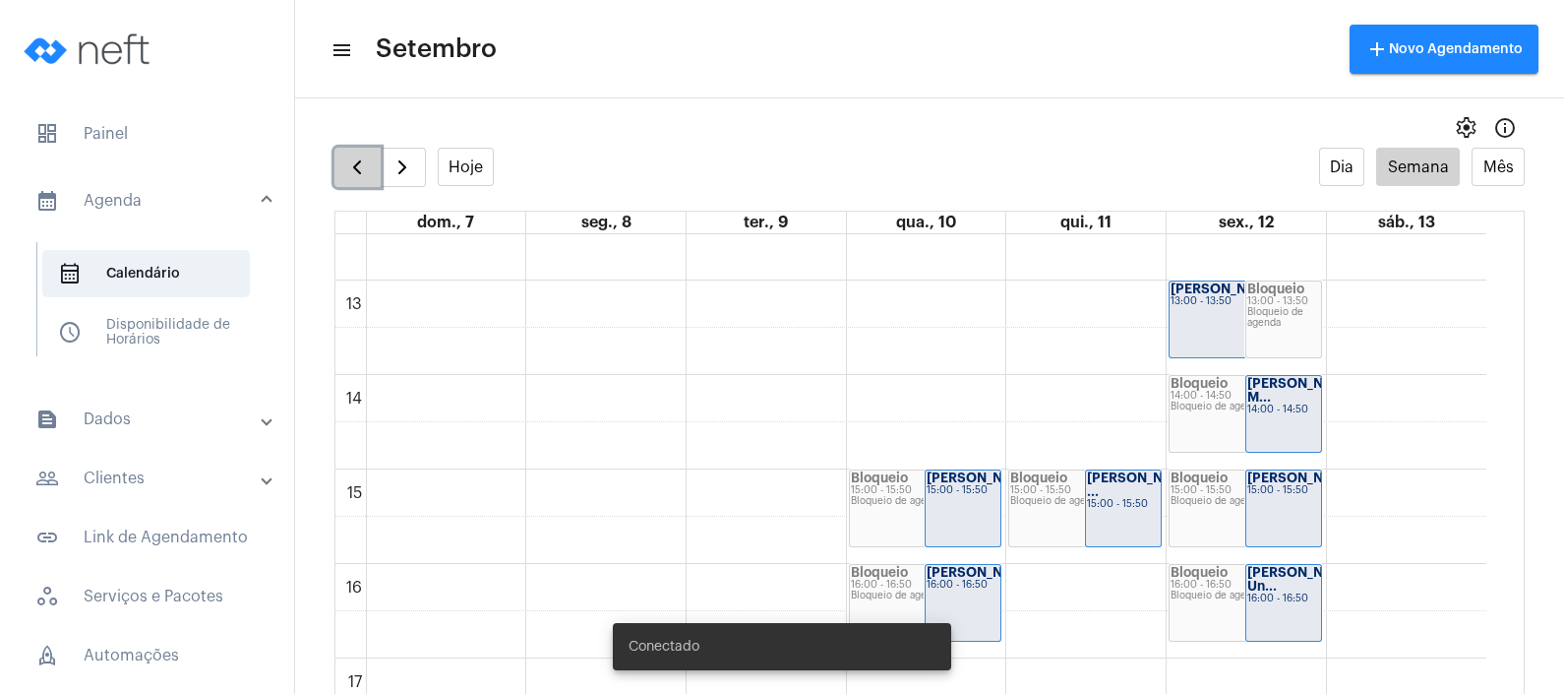
click at [360, 157] on span "button" at bounding box center [357, 167] width 24 height 24
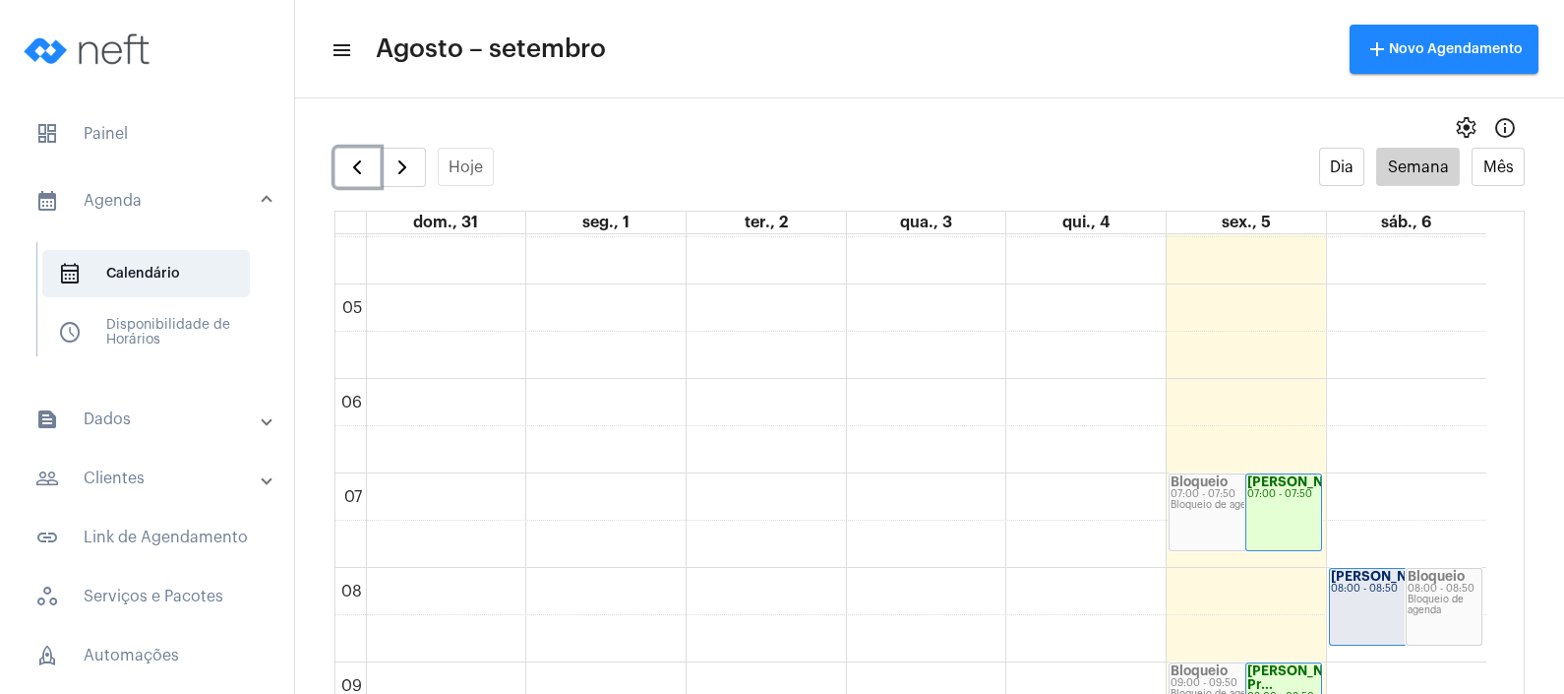
scroll to position [198, 0]
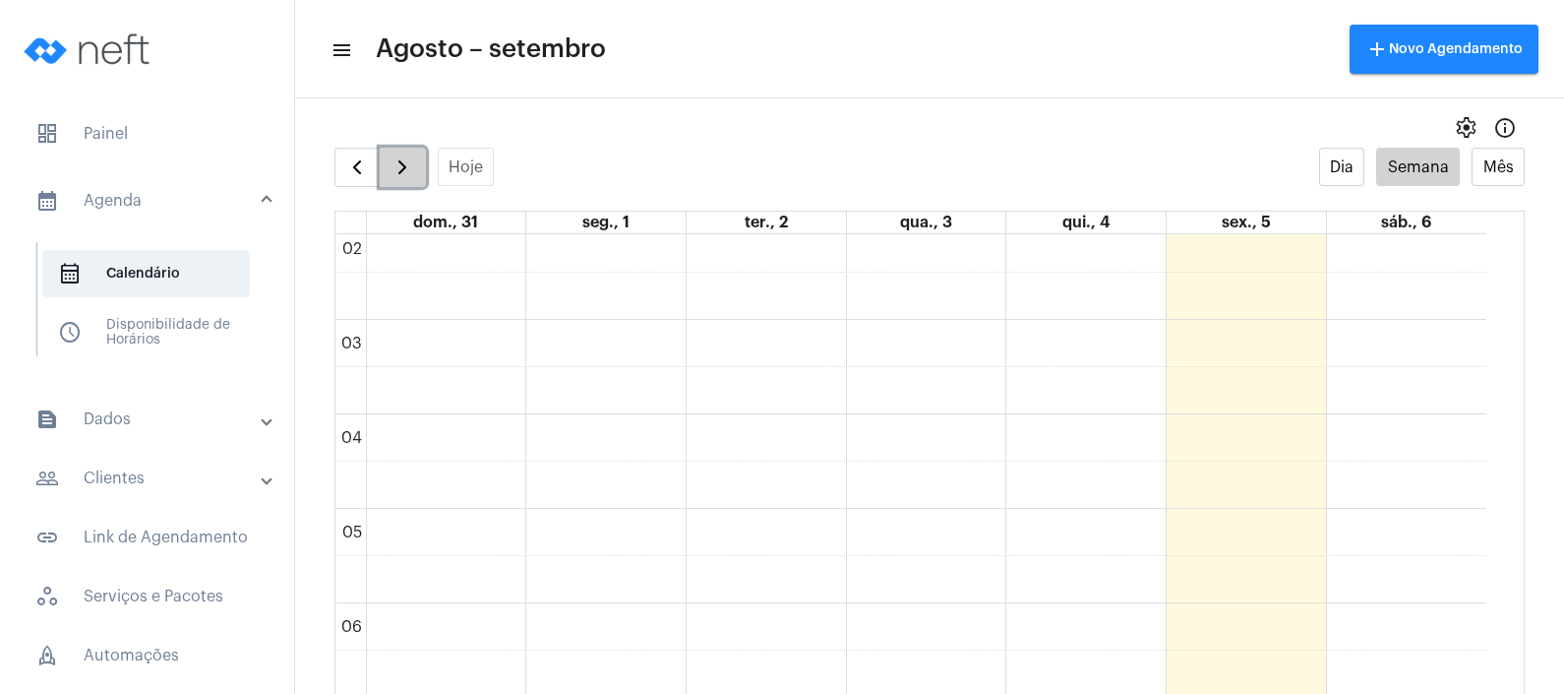
click at [403, 169] on span "button" at bounding box center [403, 167] width 24 height 24
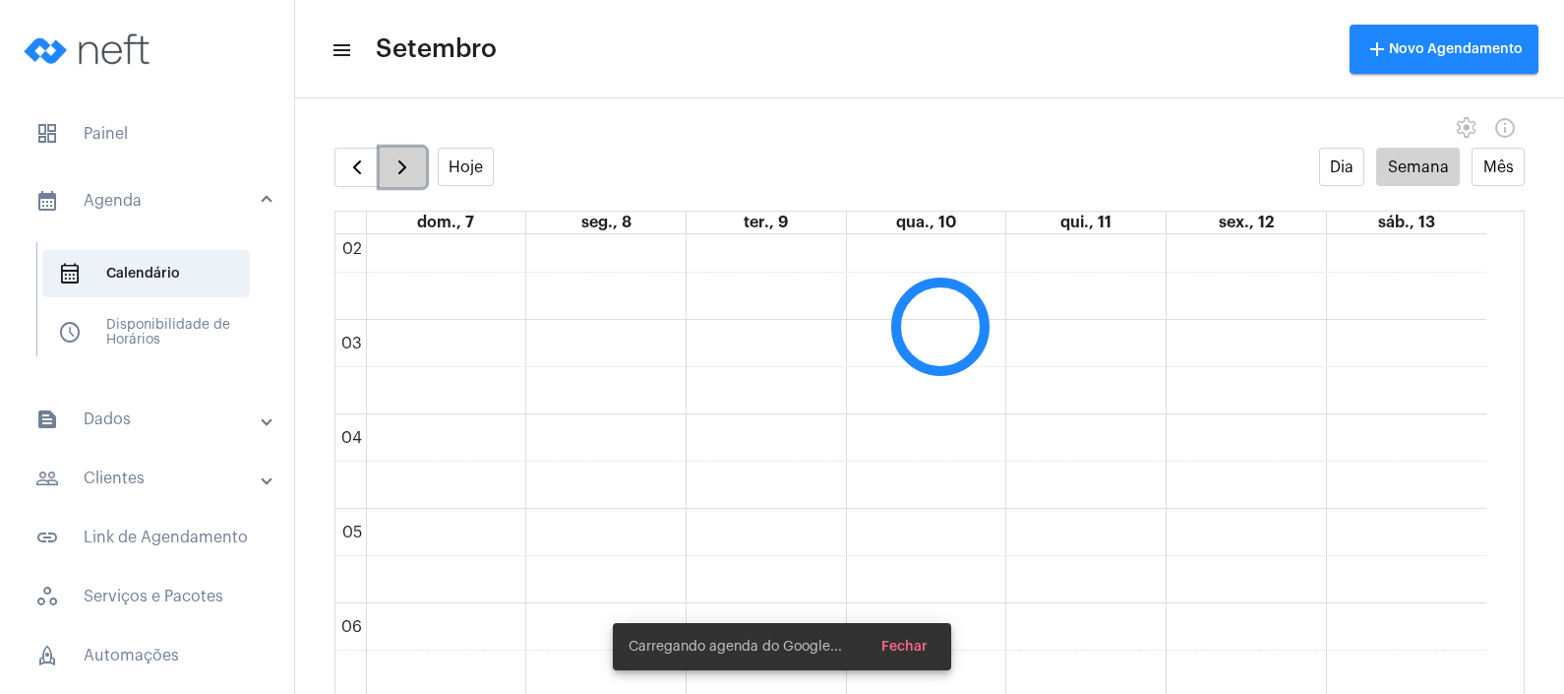
scroll to position [567, 0]
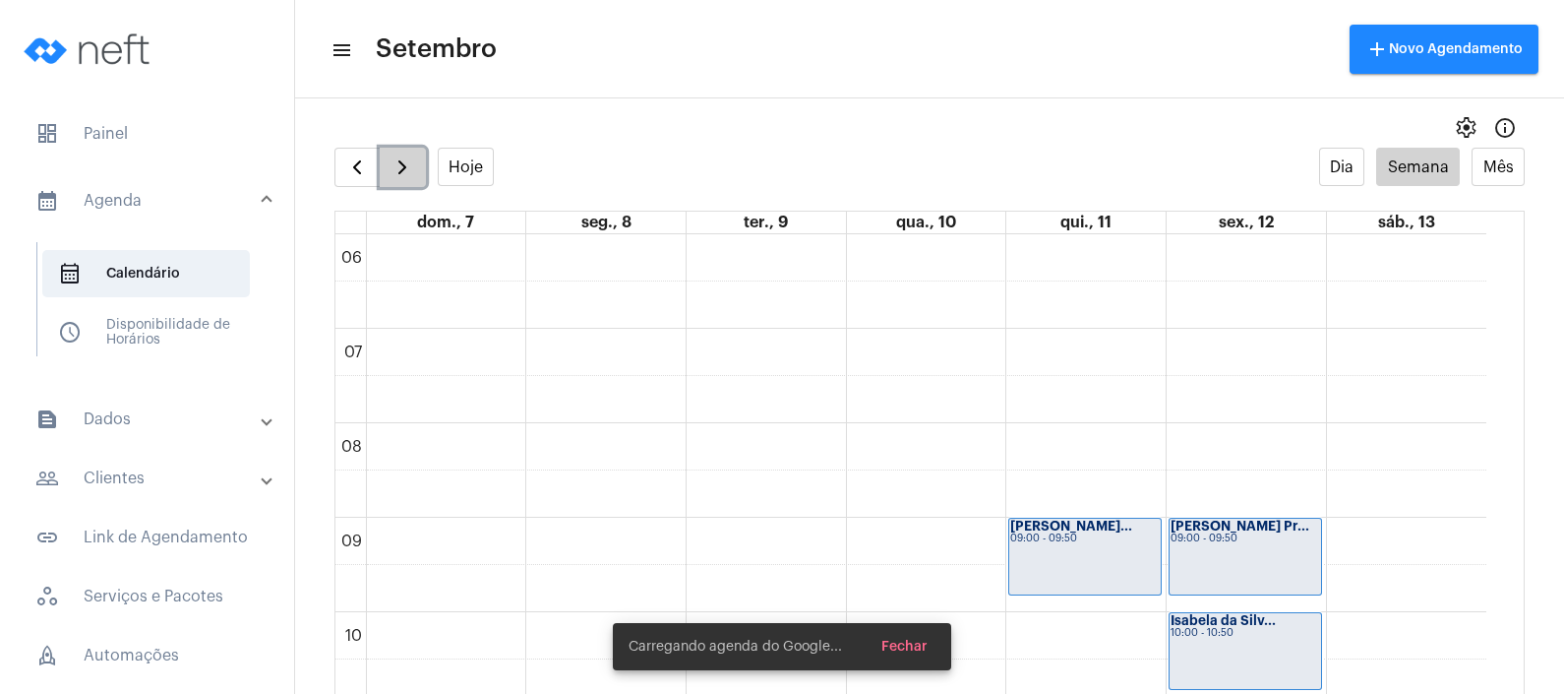
click at [403, 169] on span "button" at bounding box center [403, 167] width 24 height 24
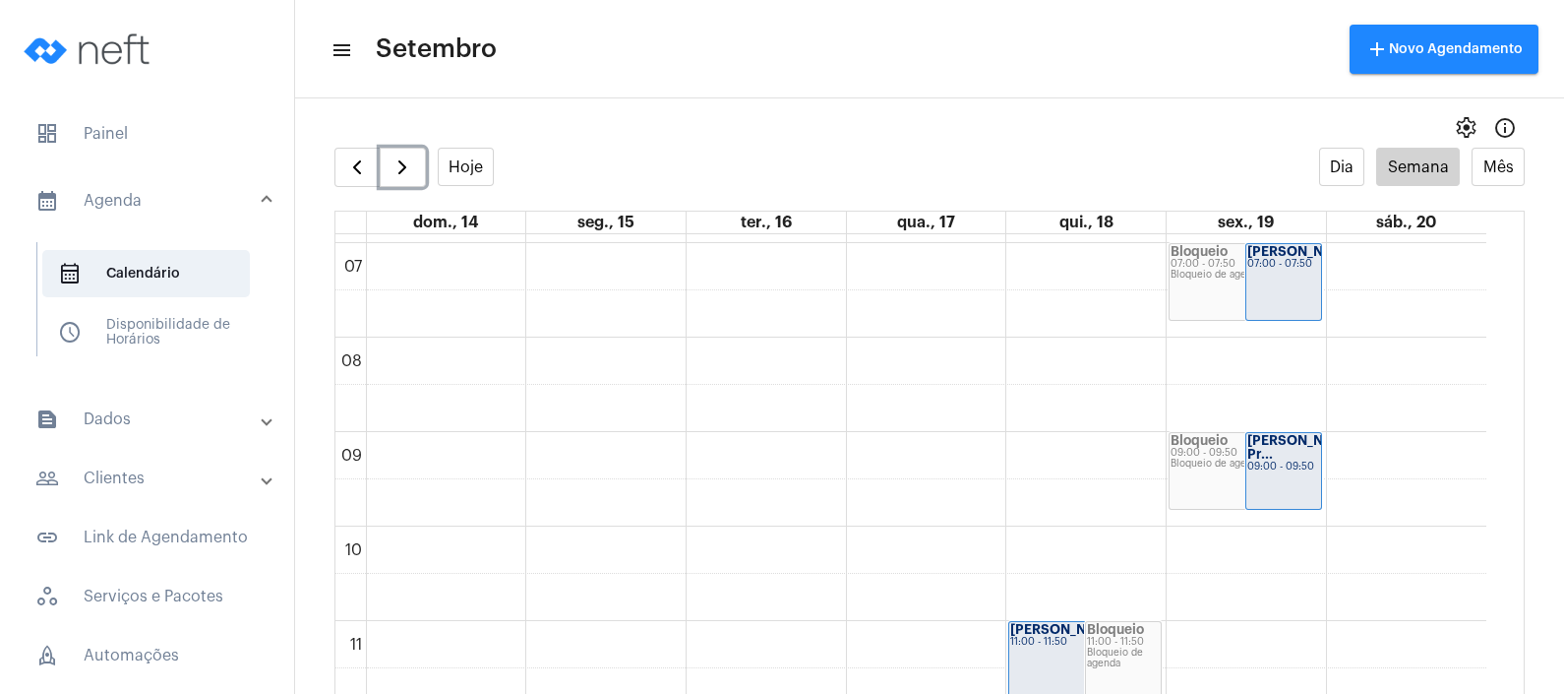
scroll to position [690, 0]
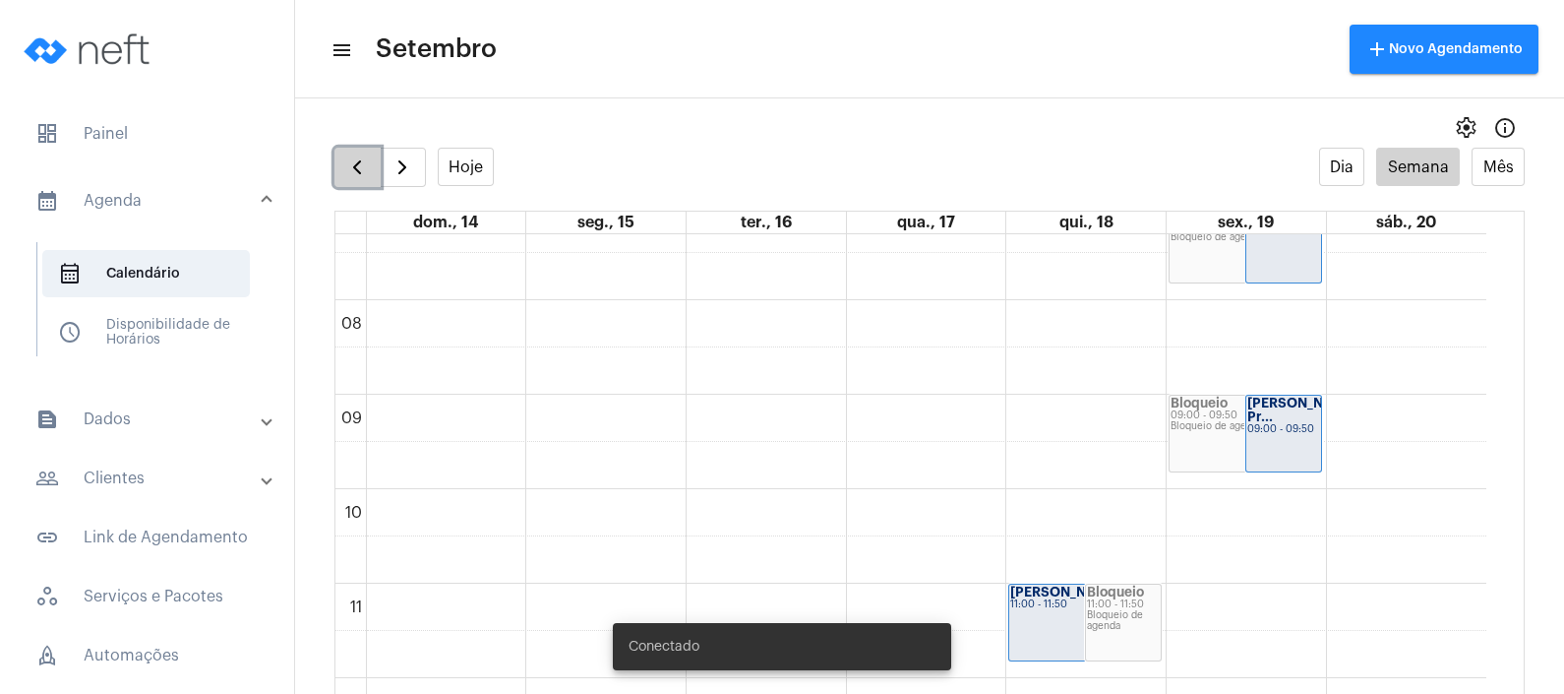
click at [352, 183] on button "button" at bounding box center [357, 167] width 46 height 39
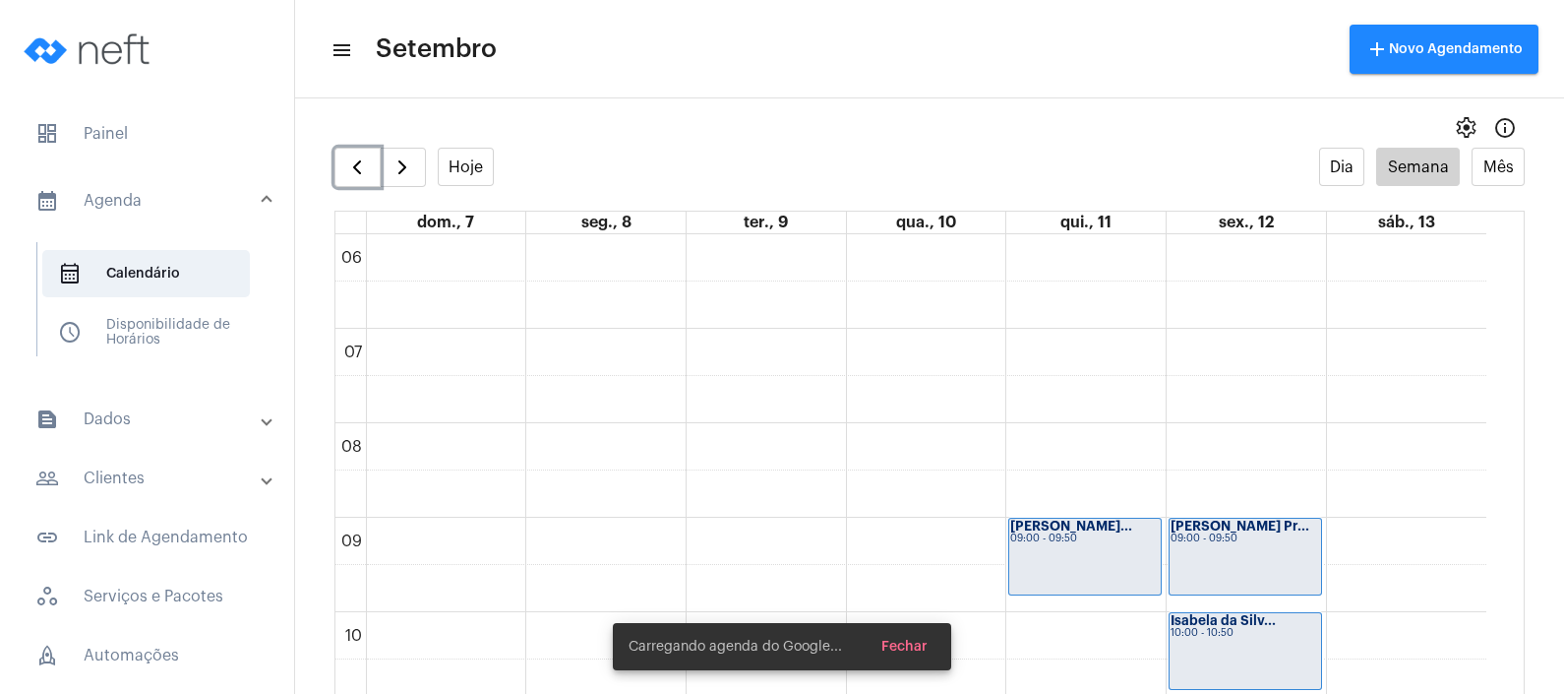
scroll to position [690, 0]
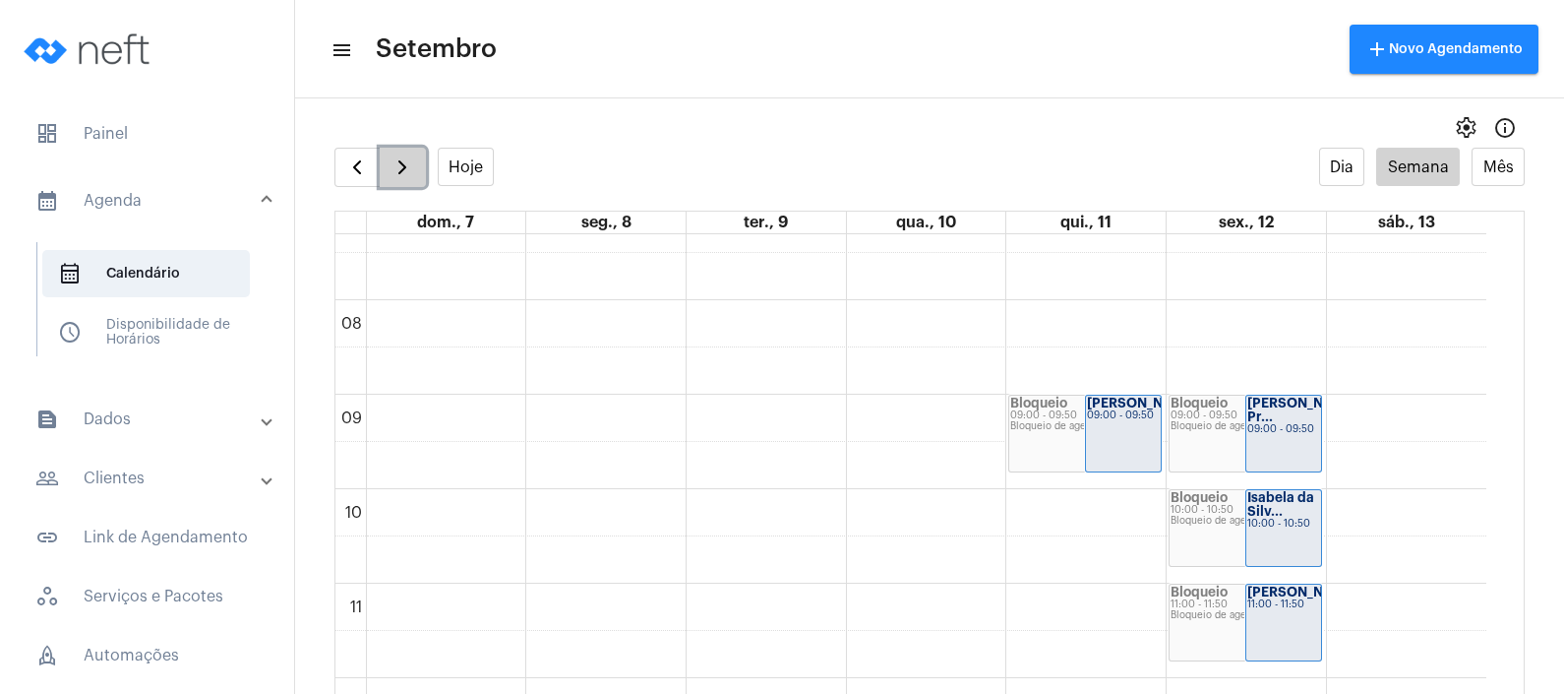
click at [397, 173] on span "button" at bounding box center [403, 167] width 24 height 24
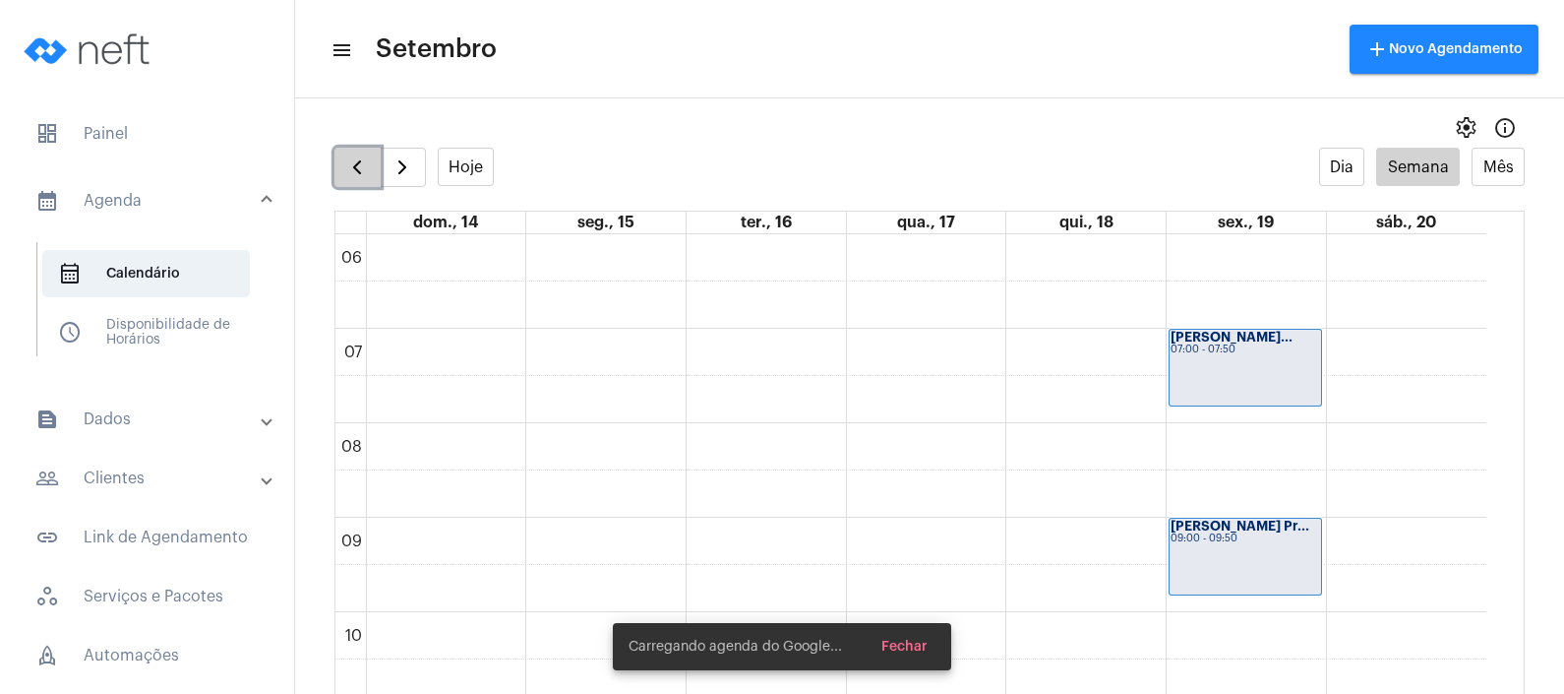
click at [364, 162] on span "button" at bounding box center [357, 167] width 24 height 24
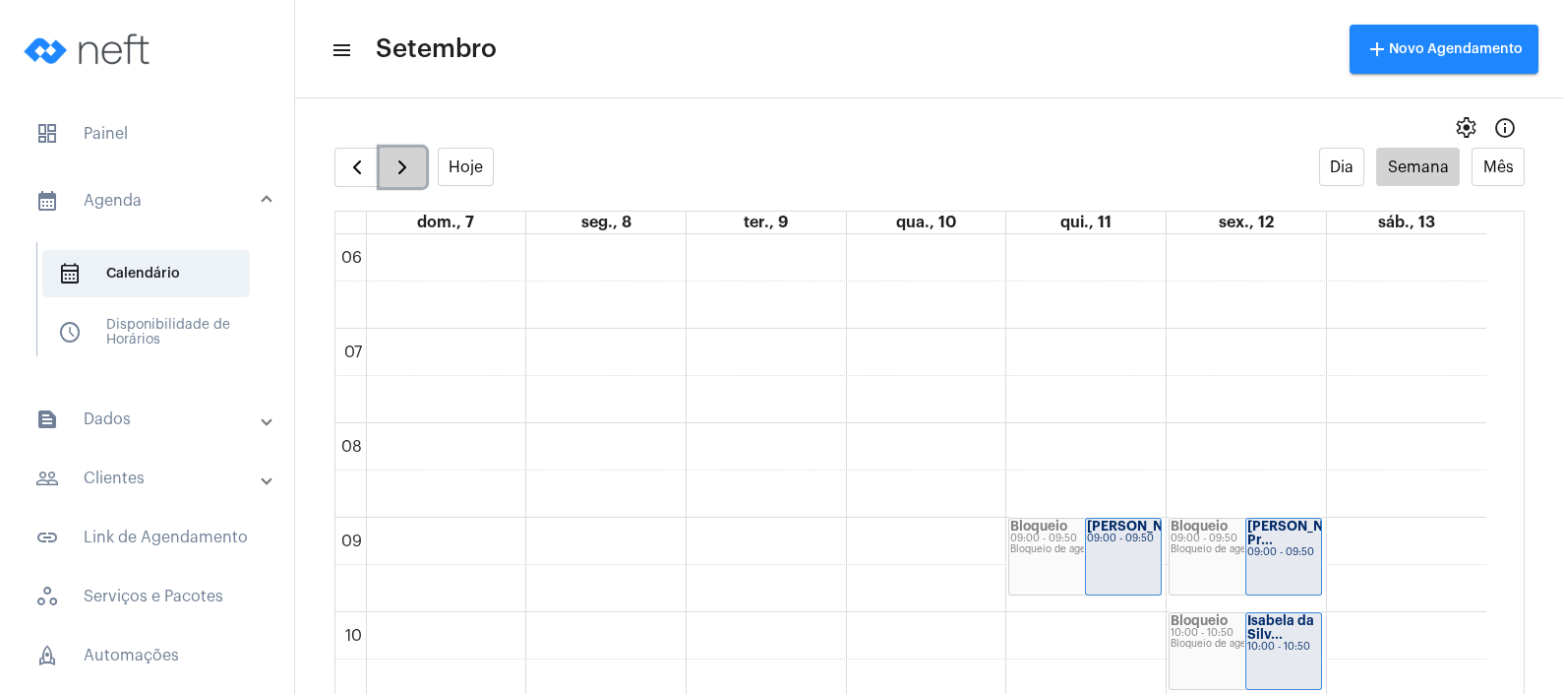
click at [394, 162] on span "button" at bounding box center [403, 167] width 24 height 24
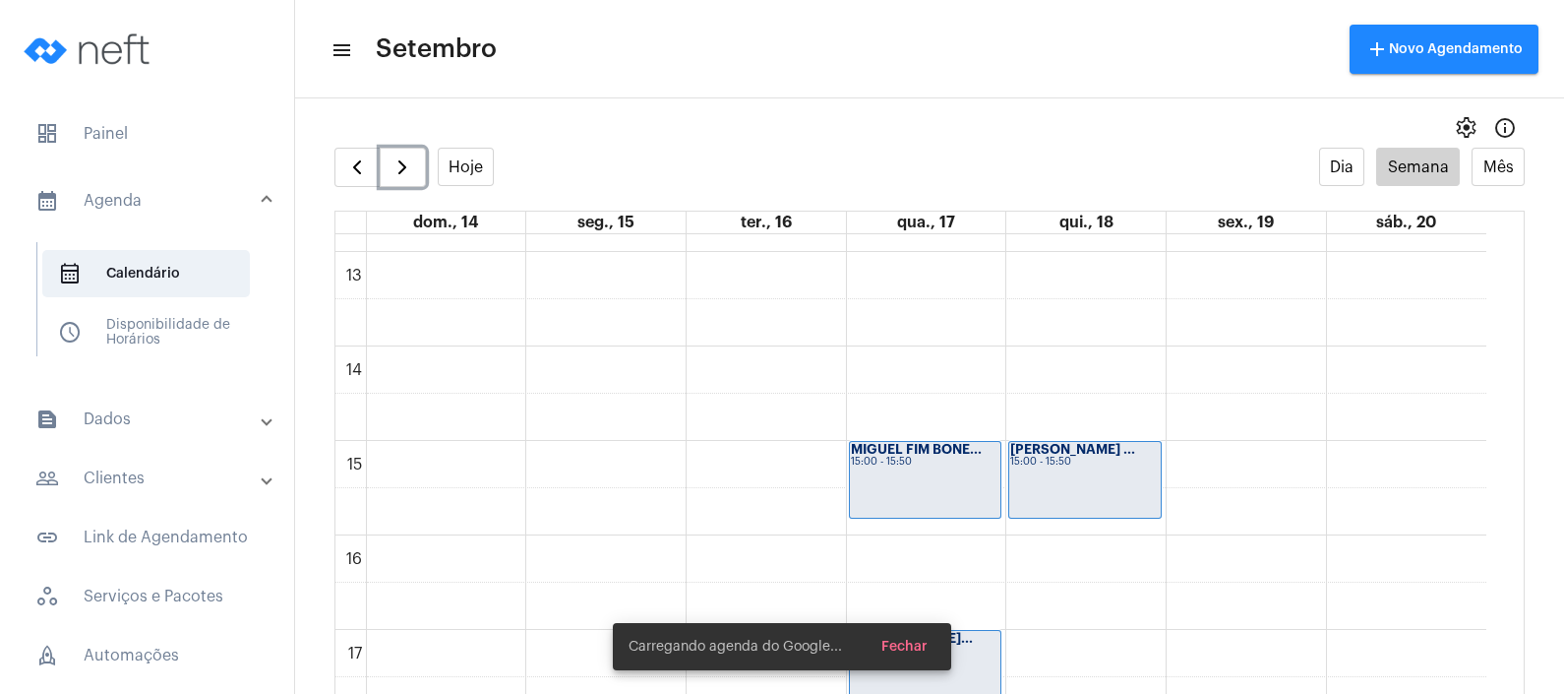
scroll to position [1304, 0]
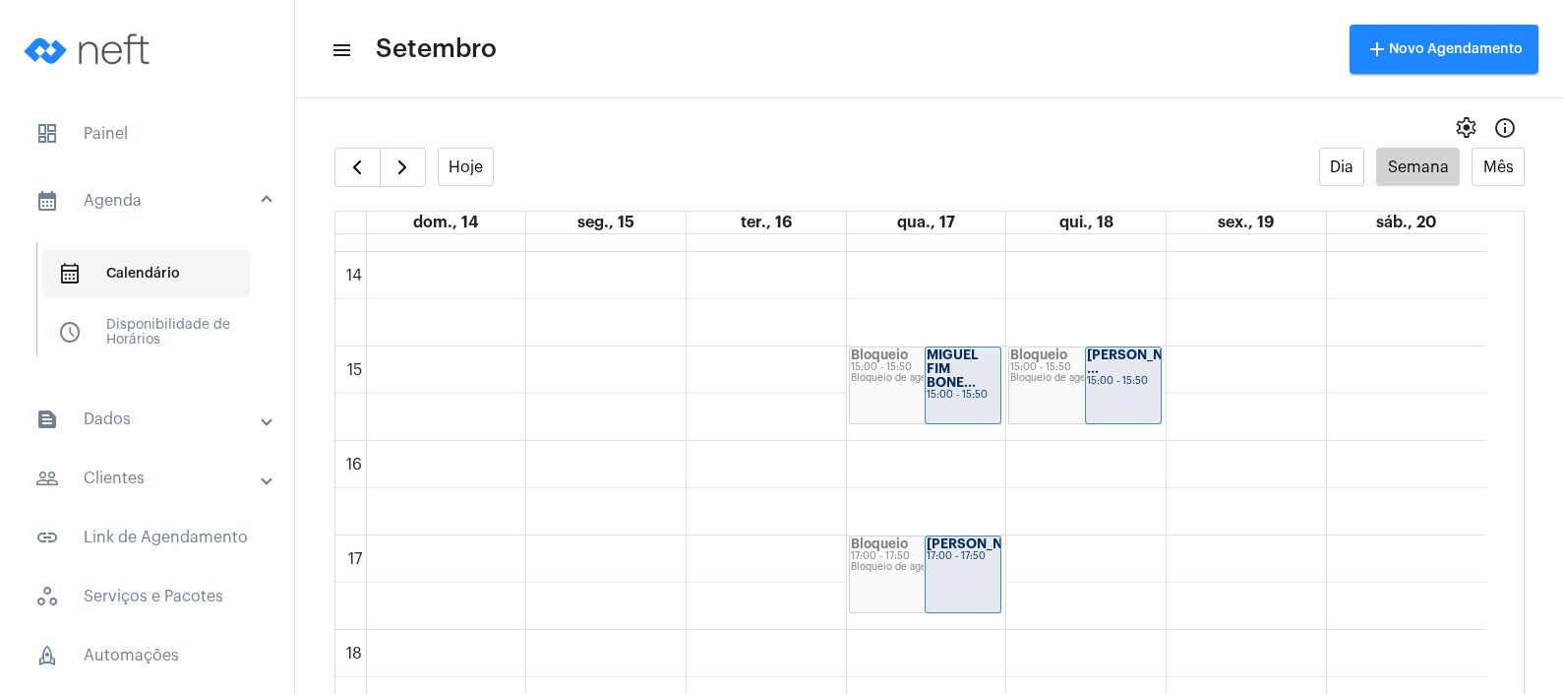
click at [136, 284] on span "calendar_month_outlined Calendário" at bounding box center [146, 273] width 208 height 47
click at [140, 202] on mat-panel-title "calendar_month_outlined Agenda" at bounding box center [148, 201] width 227 height 24
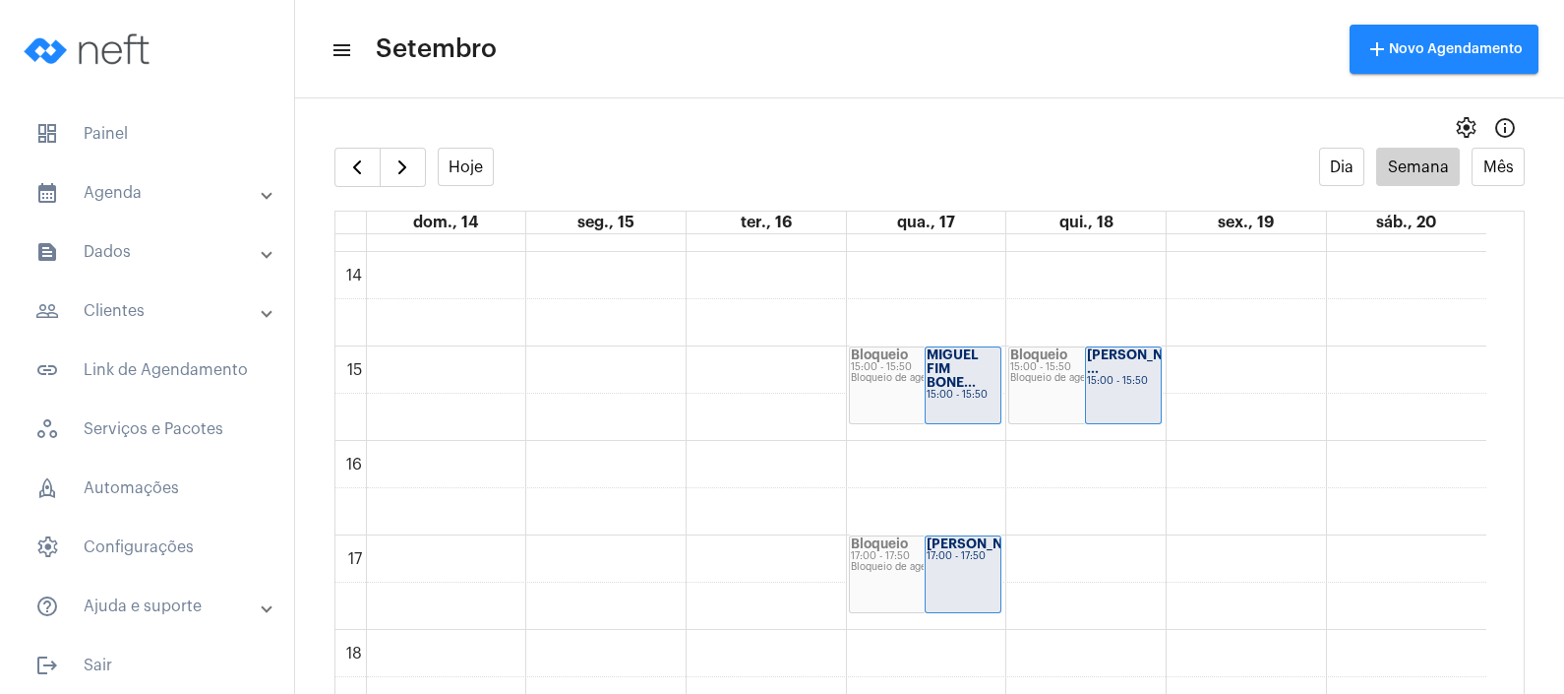
click at [177, 304] on mat-panel-title "people_outline Clientes" at bounding box center [148, 311] width 227 height 24
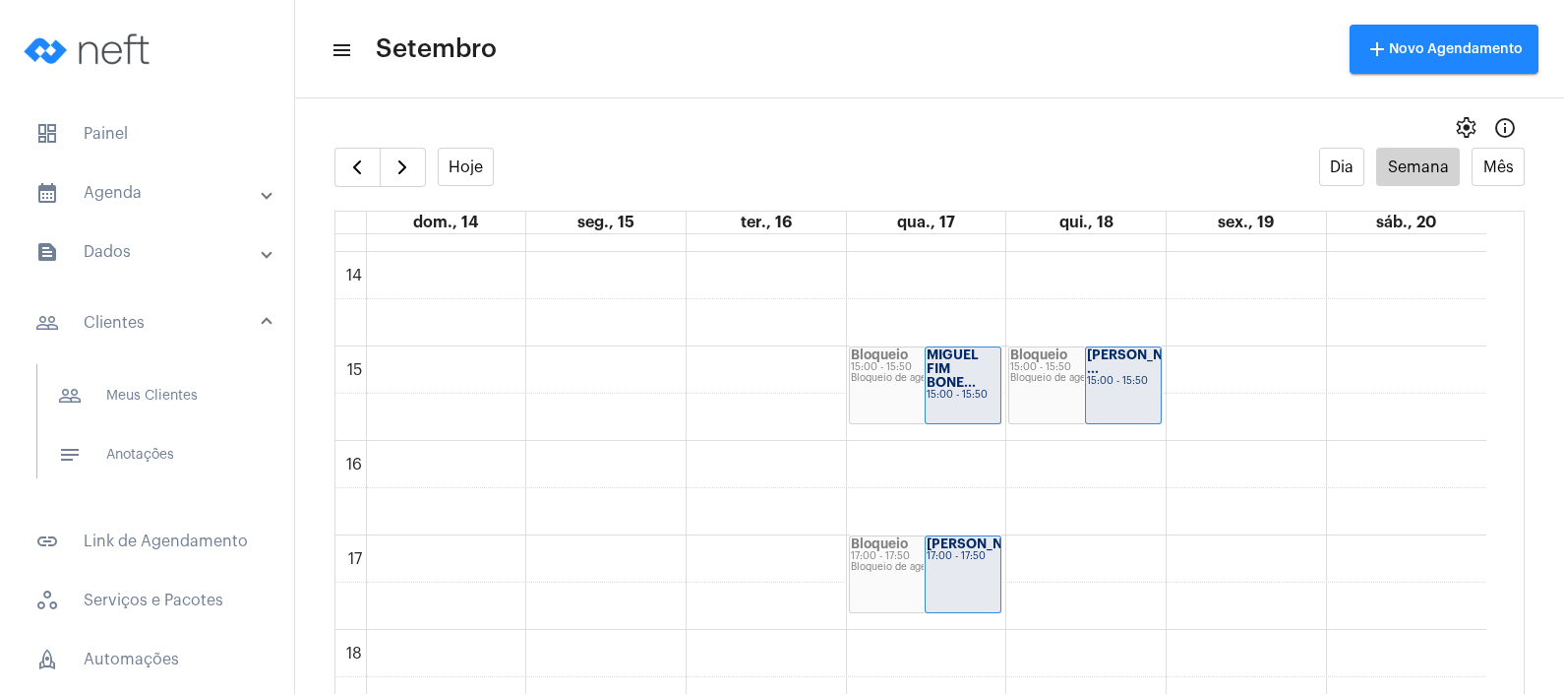
click at [169, 428] on mat-list "people_outline Meus Clientes notes Anotações" at bounding box center [160, 421] width 247 height 114
click at [169, 442] on span "notes Anotações" at bounding box center [146, 454] width 208 height 47
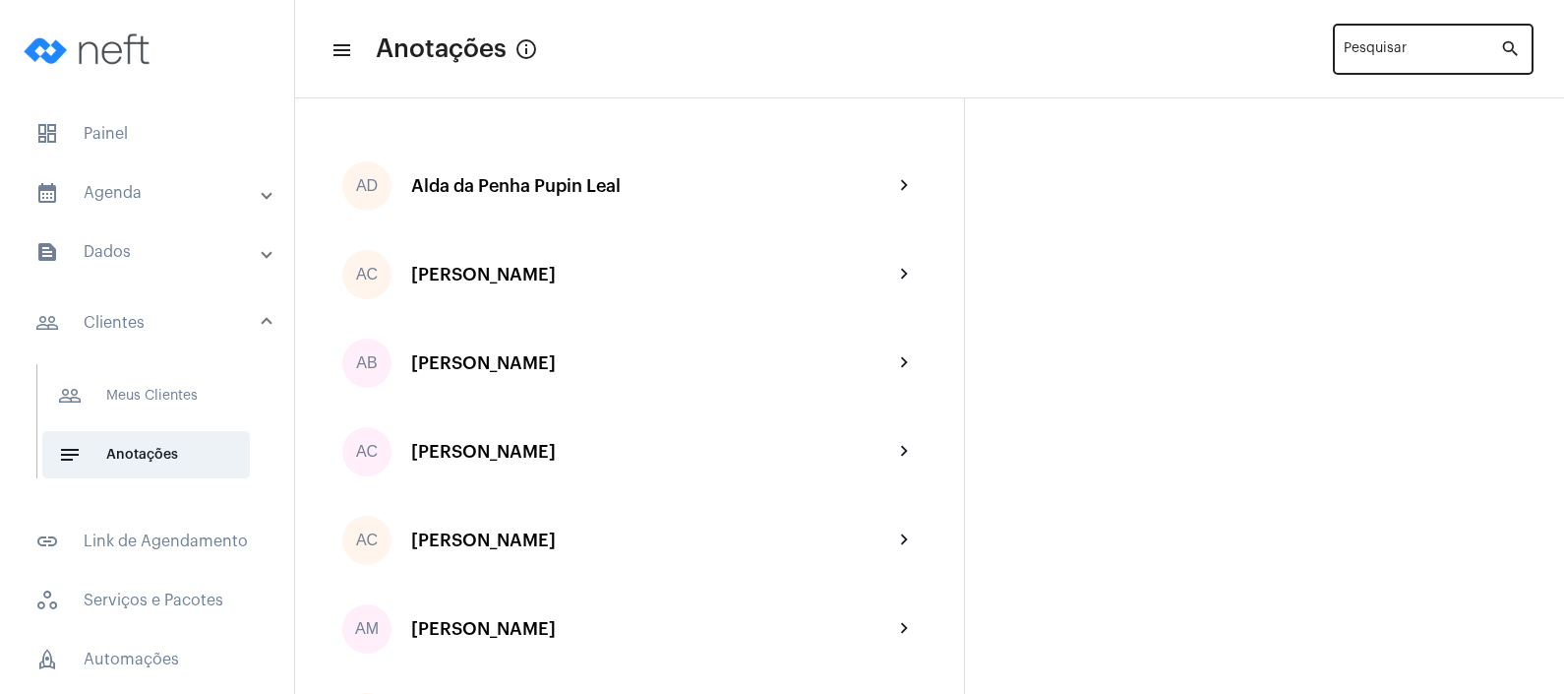
click at [1377, 59] on input "Pesquisar" at bounding box center [1422, 53] width 156 height 16
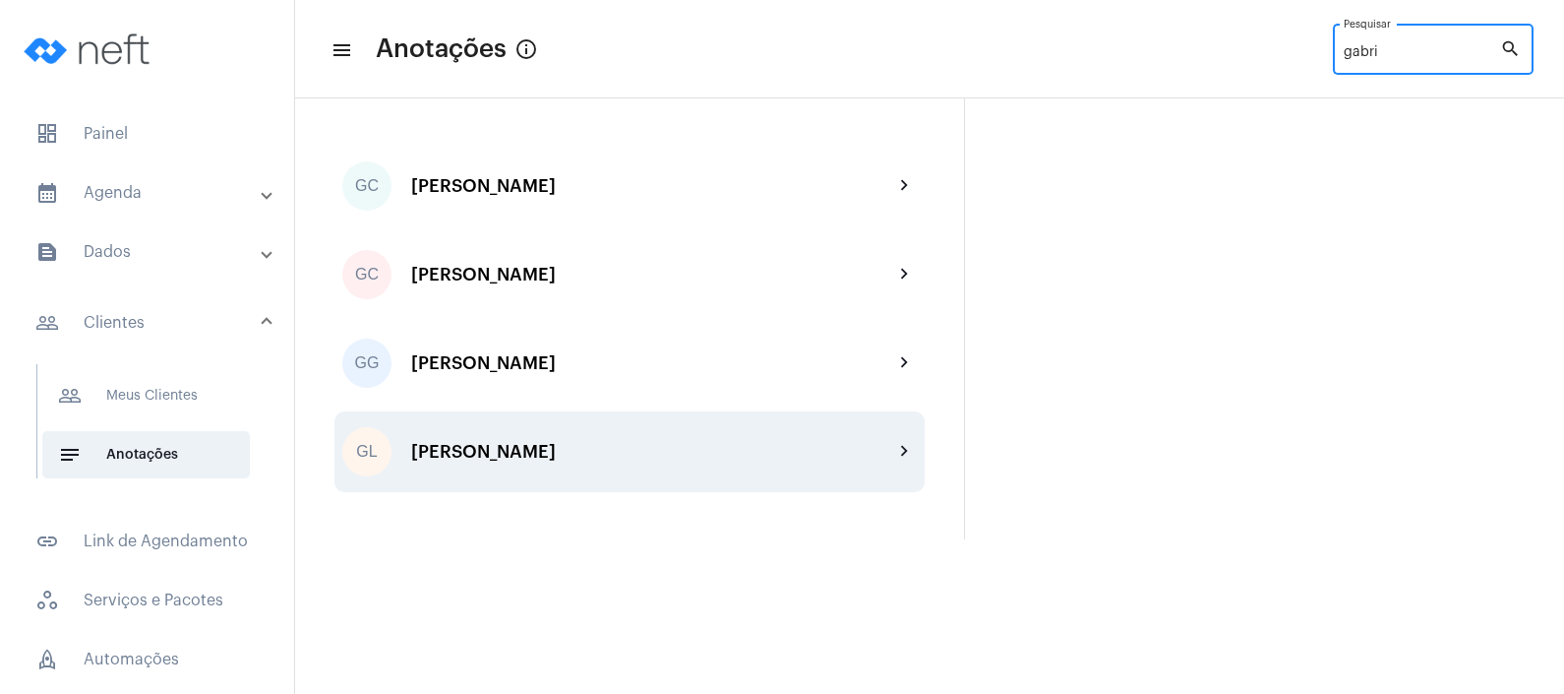
type input "gabri"
click at [482, 473] on div "GL [PERSON_NAME] chevron_right" at bounding box center [629, 451] width 590 height 81
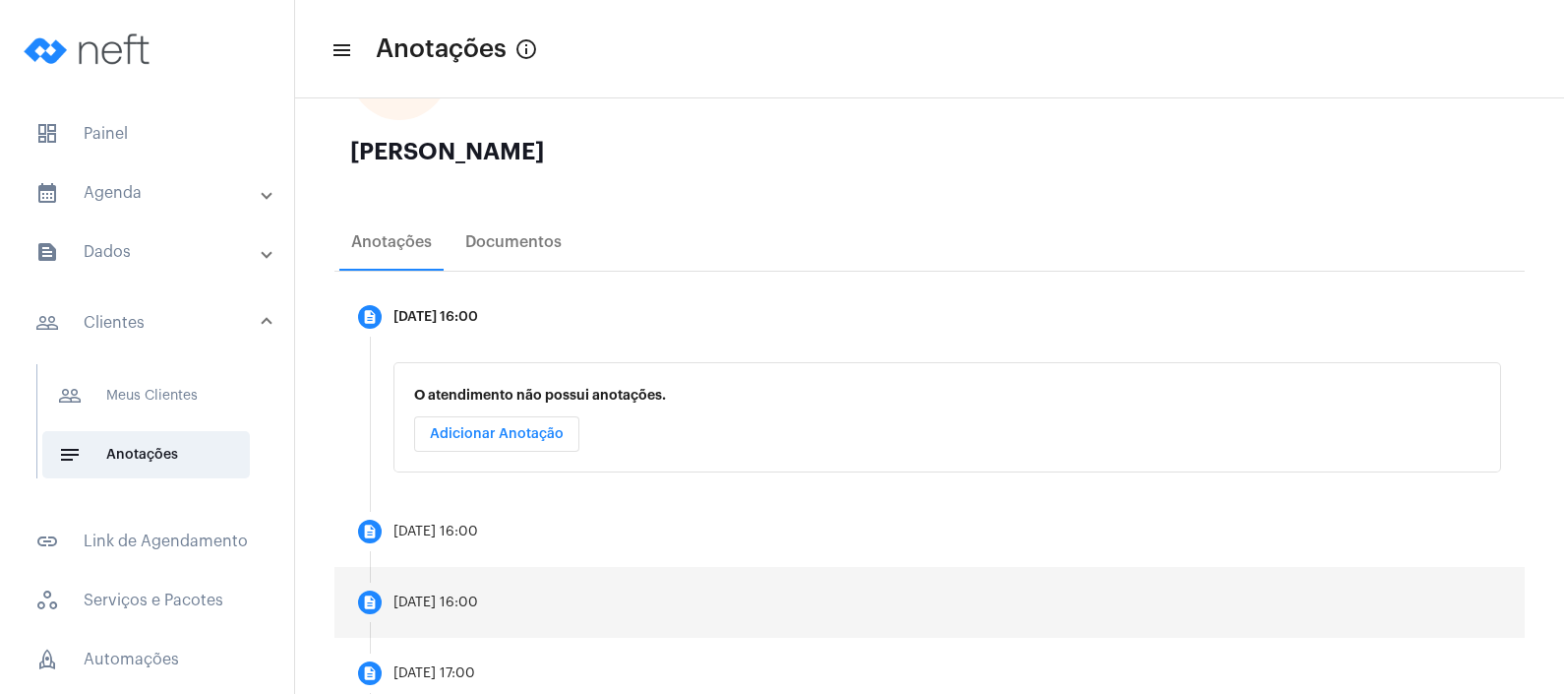
scroll to position [327, 0]
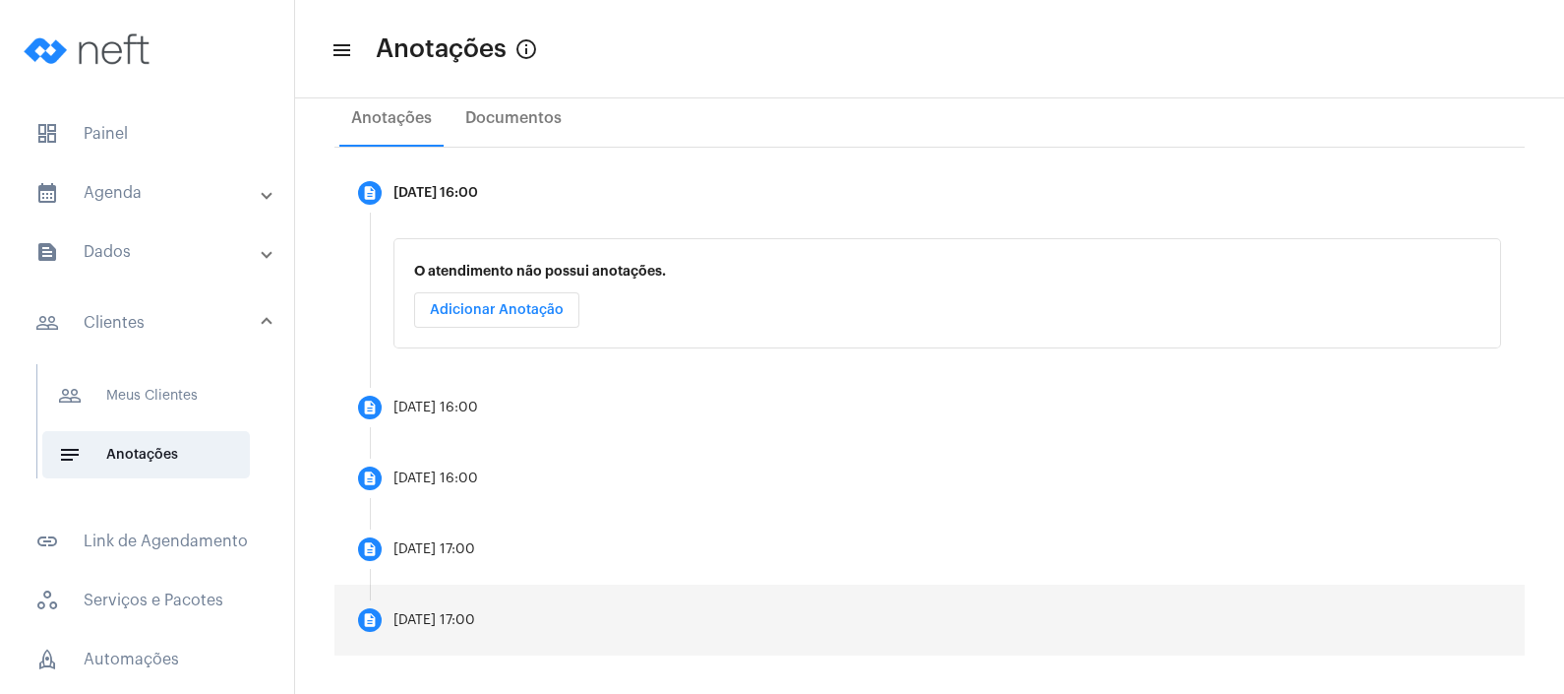
click at [548, 620] on mat-step-header "description [DATE] 17:00" at bounding box center [929, 619] width 1190 height 71
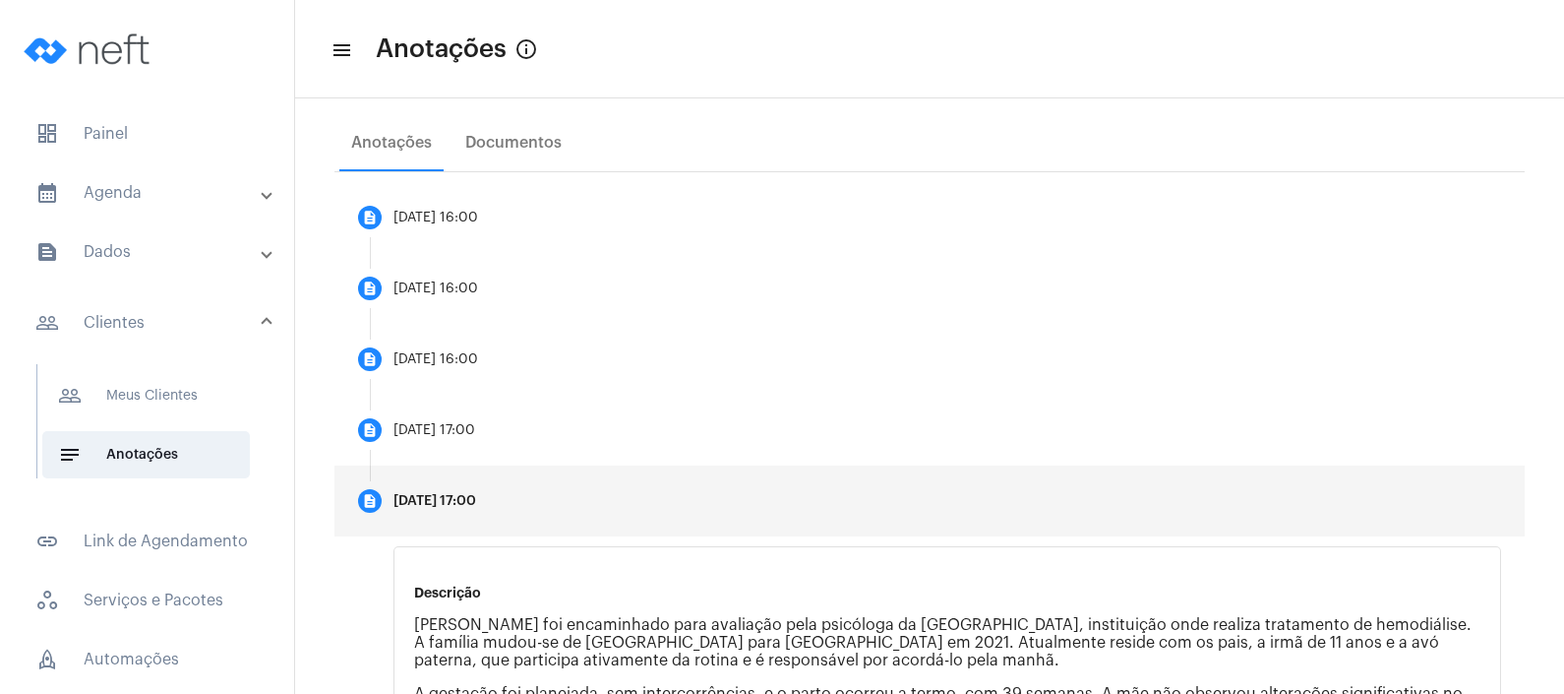
scroll to position [245, 0]
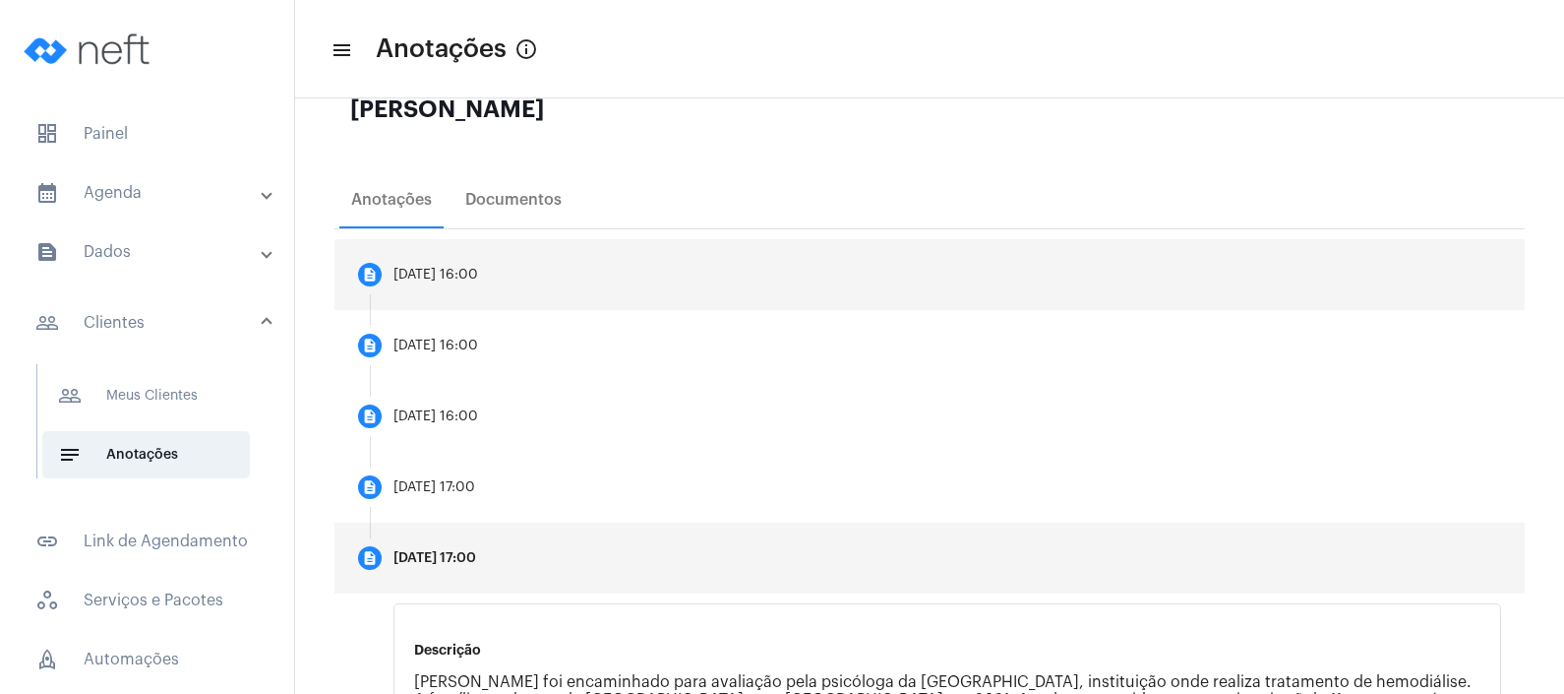
click at [455, 271] on div "[DATE] 16:00" at bounding box center [436, 275] width 85 height 15
